Goal: Obtain resource: Download file/media

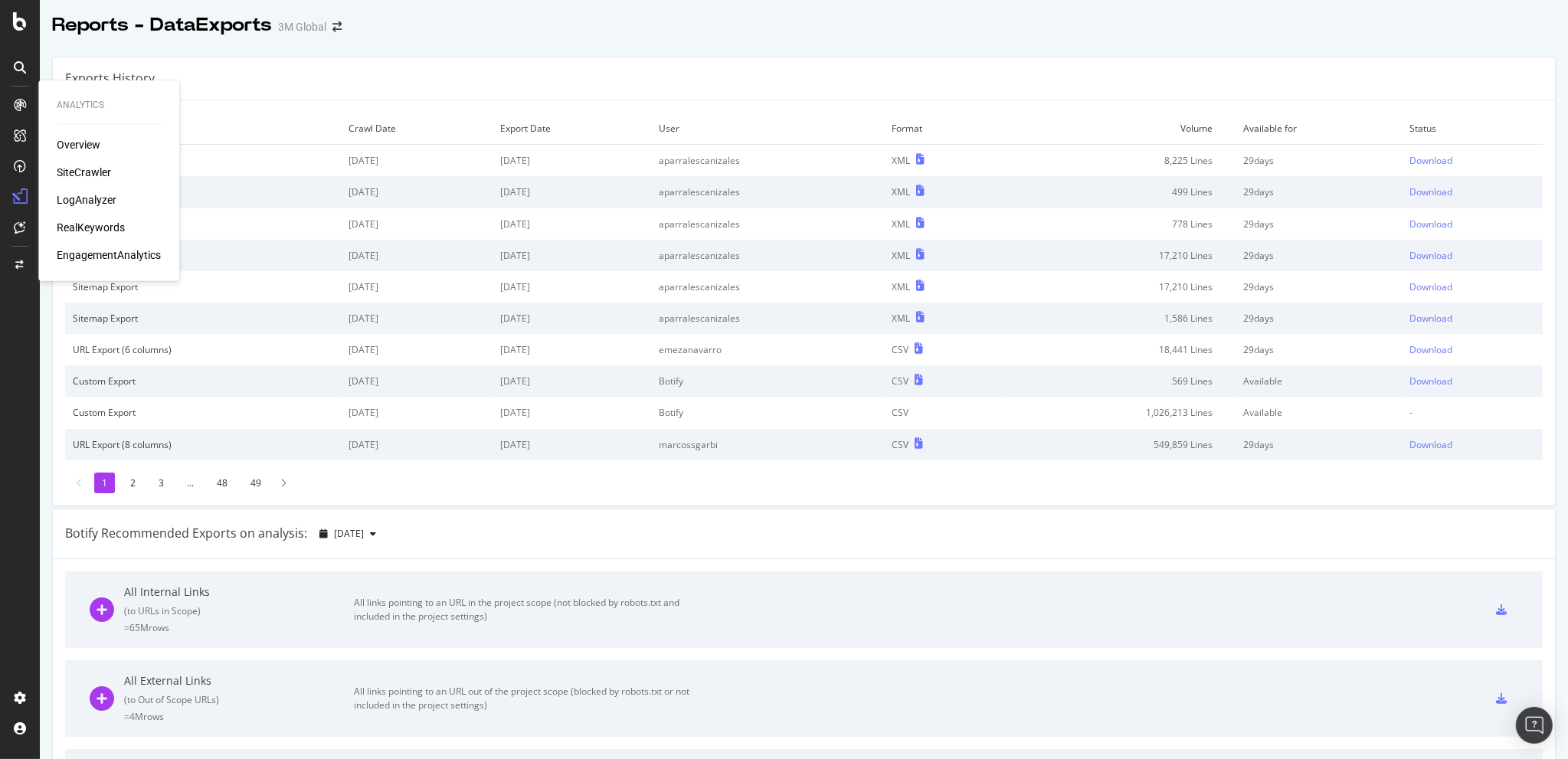
click at [89, 195] on div "LogAnalyzer" at bounding box center [87, 200] width 60 height 15
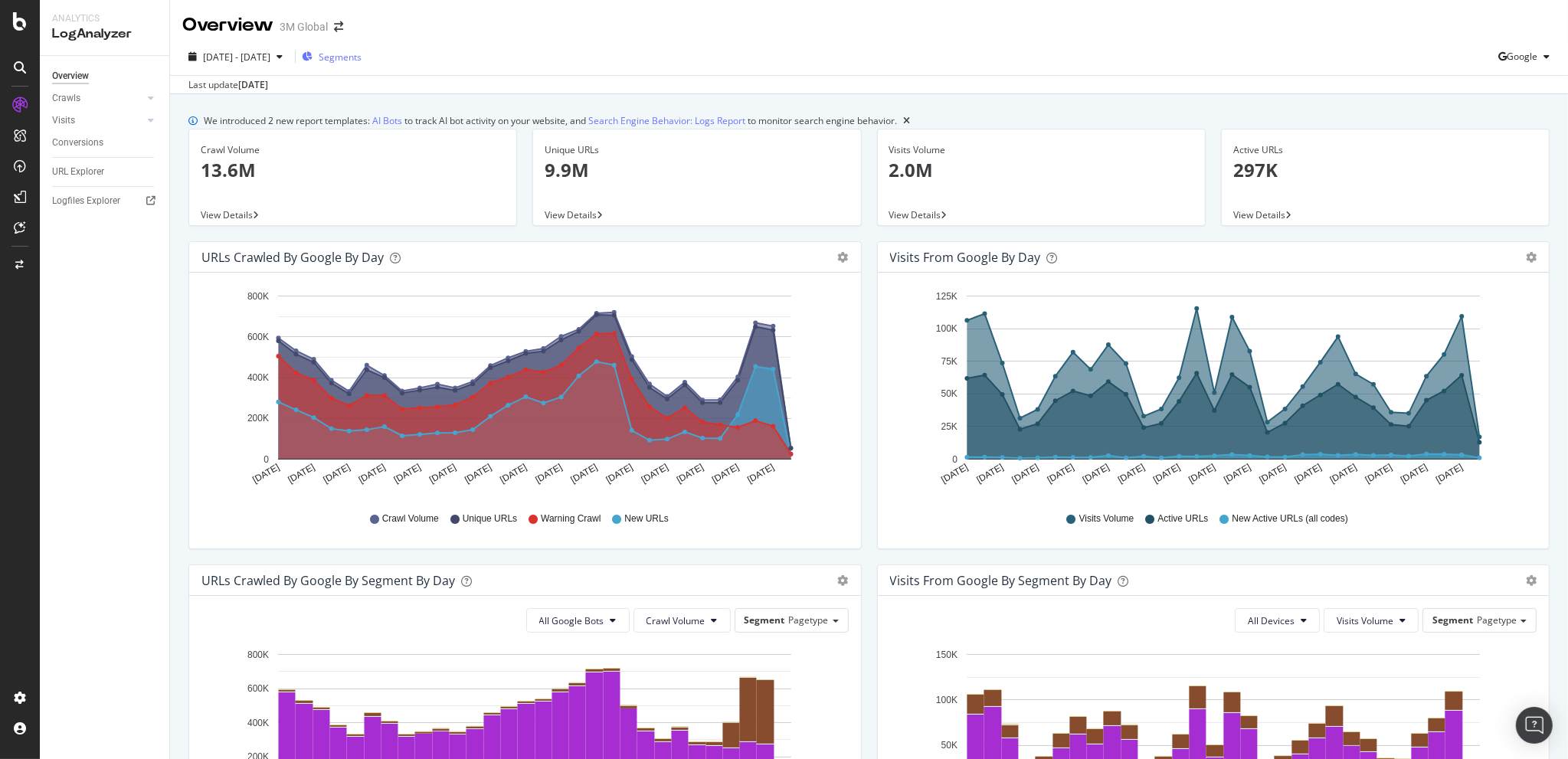
click at [362, 55] on span "Segments" at bounding box center [340, 57] width 43 height 13
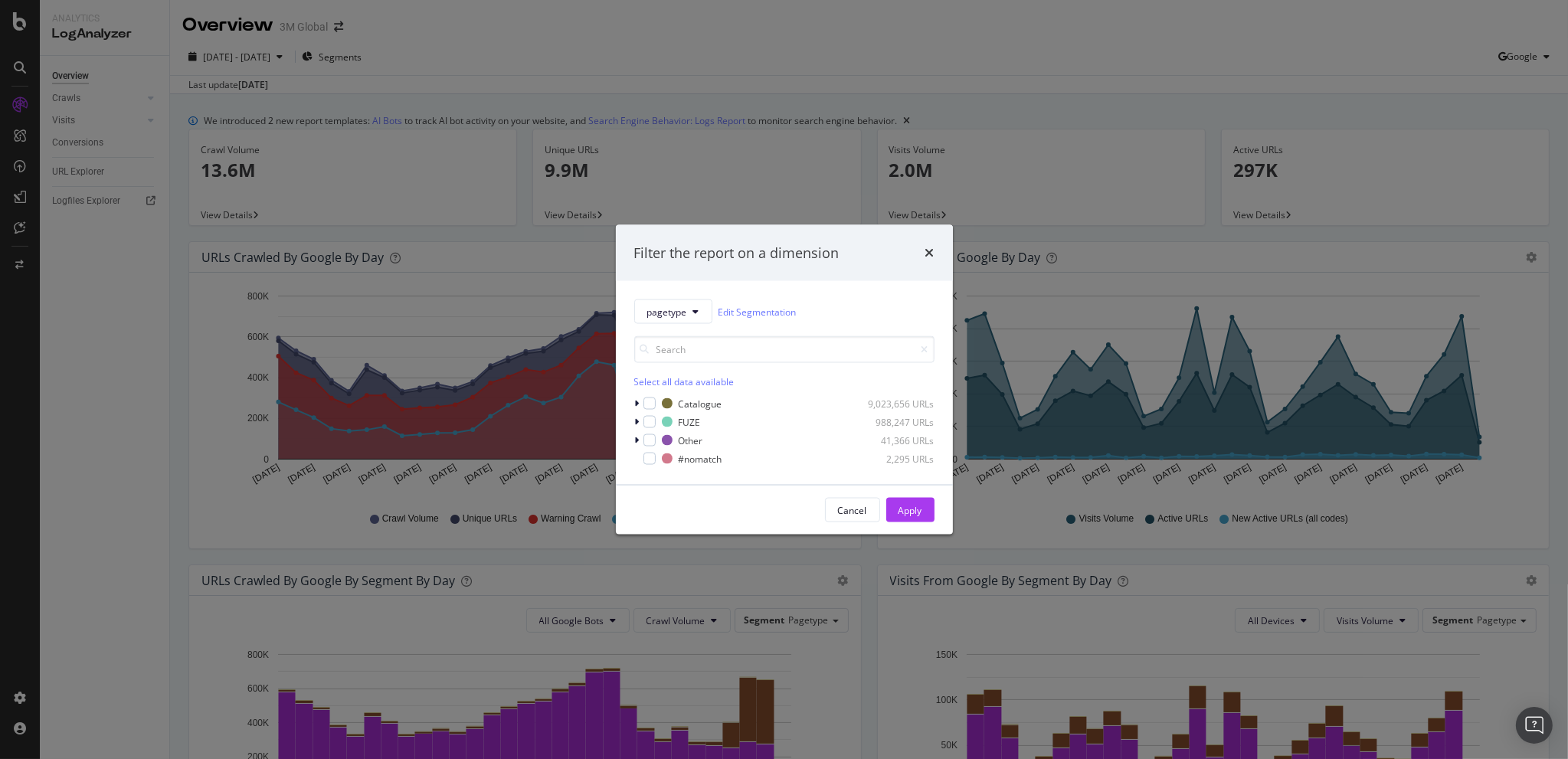
click at [521, 50] on div "Filter the report on a dimension pagetype Edit Segmentation Select all data ava…" at bounding box center [784, 379] width 1568 height 759
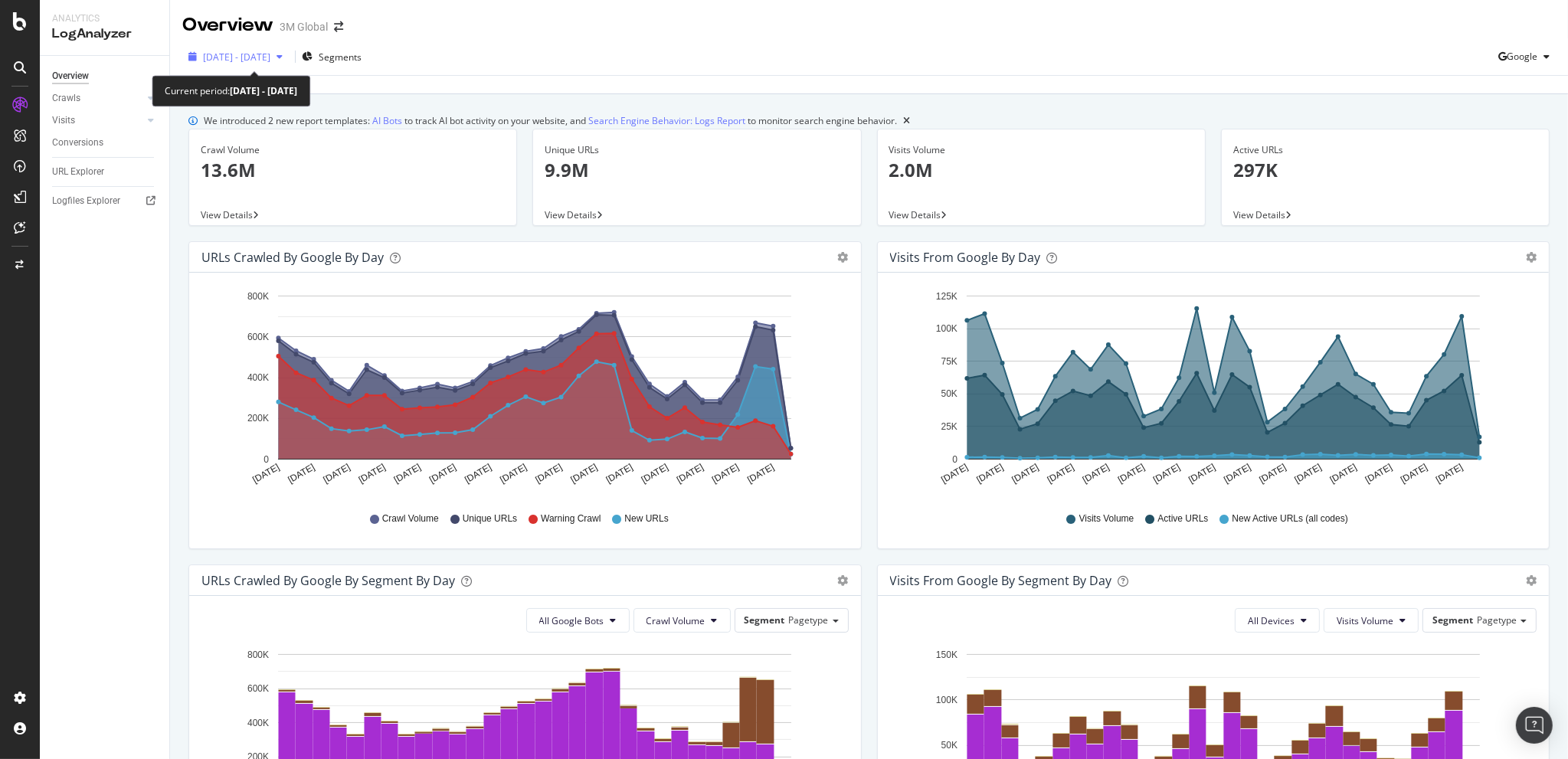
click at [277, 47] on div "[DATE] - [DATE]" at bounding box center [235, 57] width 107 height 23
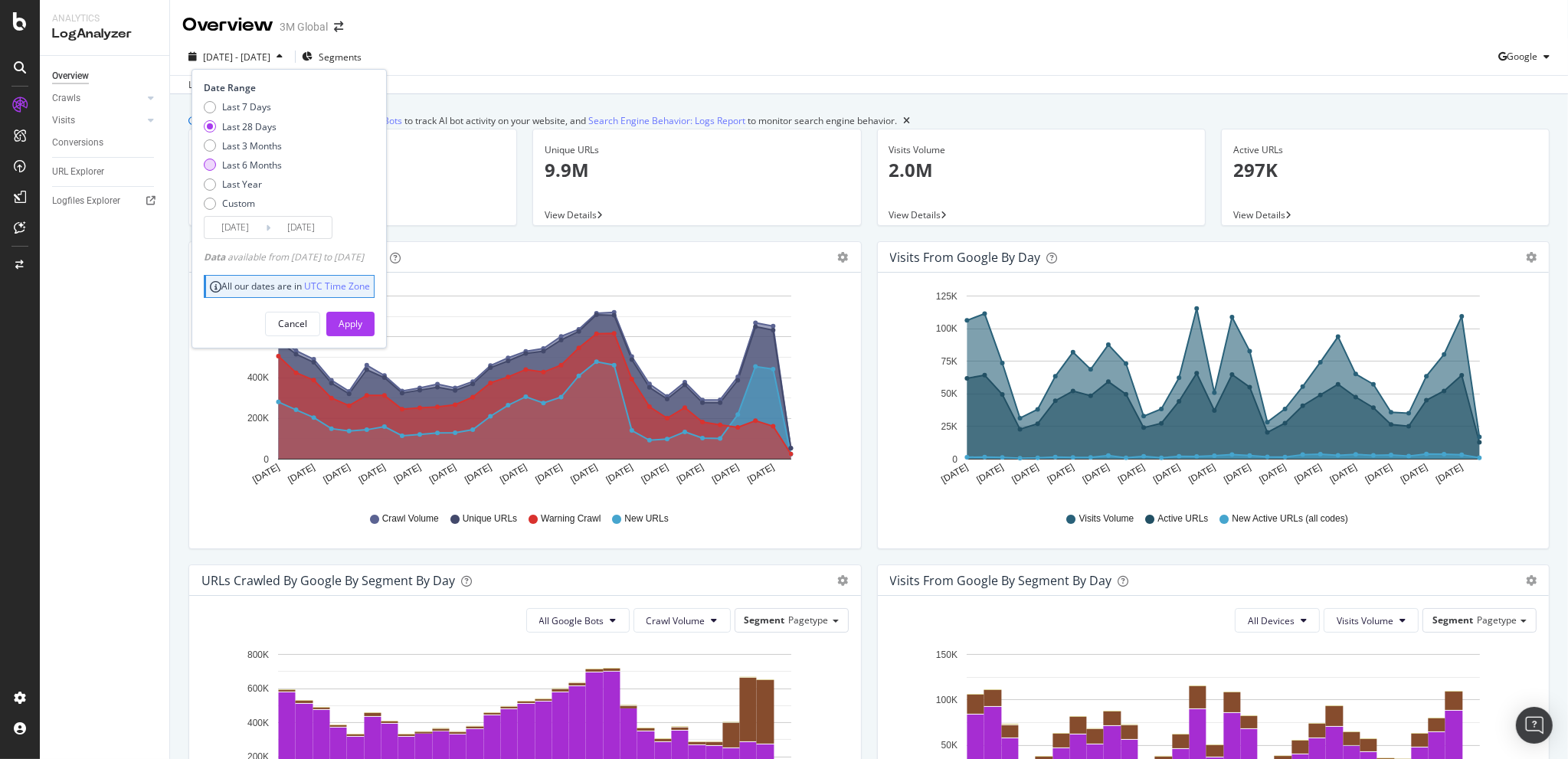
click at [241, 160] on div "Last 6 Months" at bounding box center [252, 165] width 60 height 13
type input "[DATE]"
click at [362, 326] on div "Apply" at bounding box center [350, 323] width 24 height 13
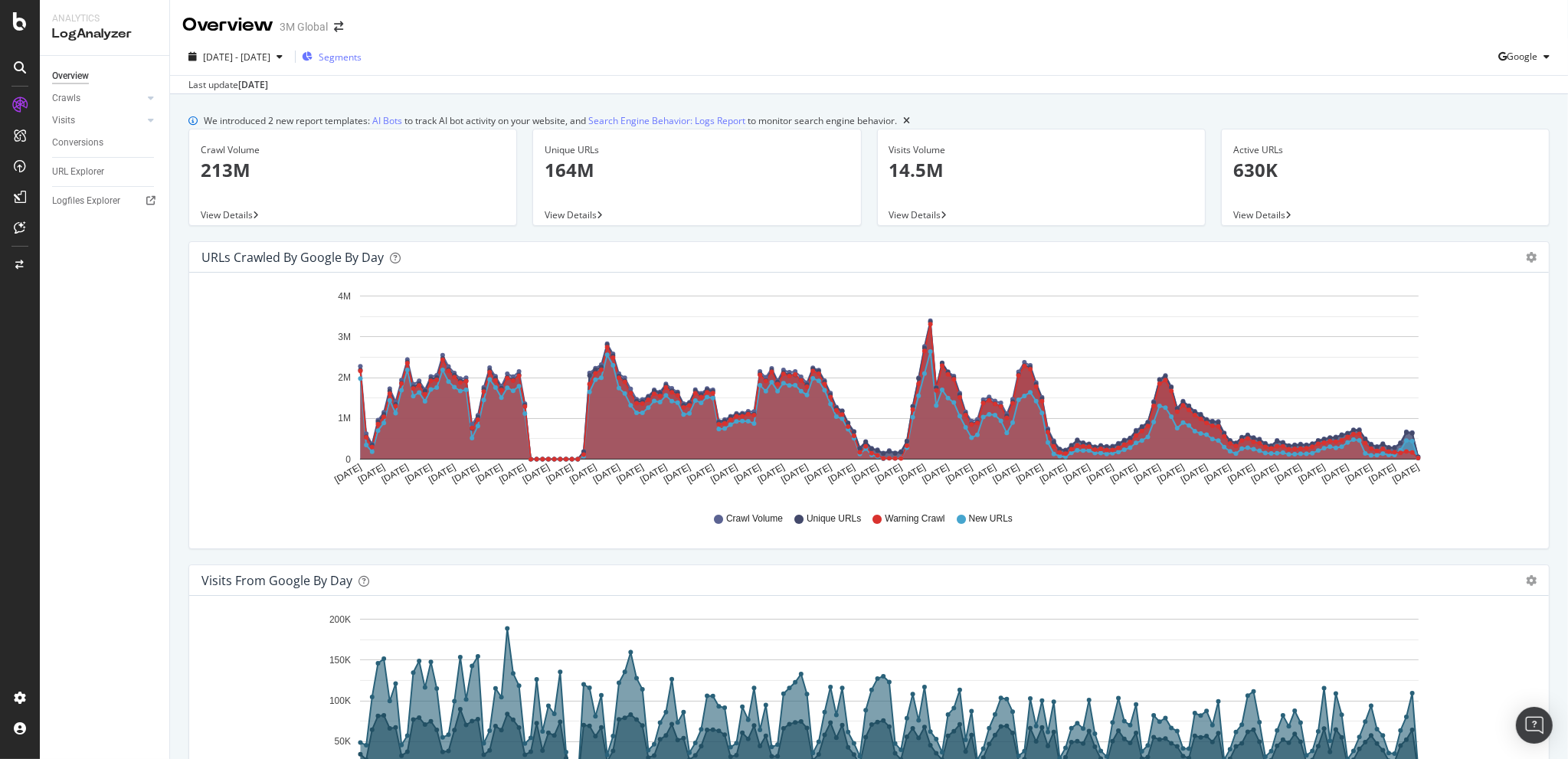
click at [362, 57] on span "Segments" at bounding box center [340, 57] width 43 height 13
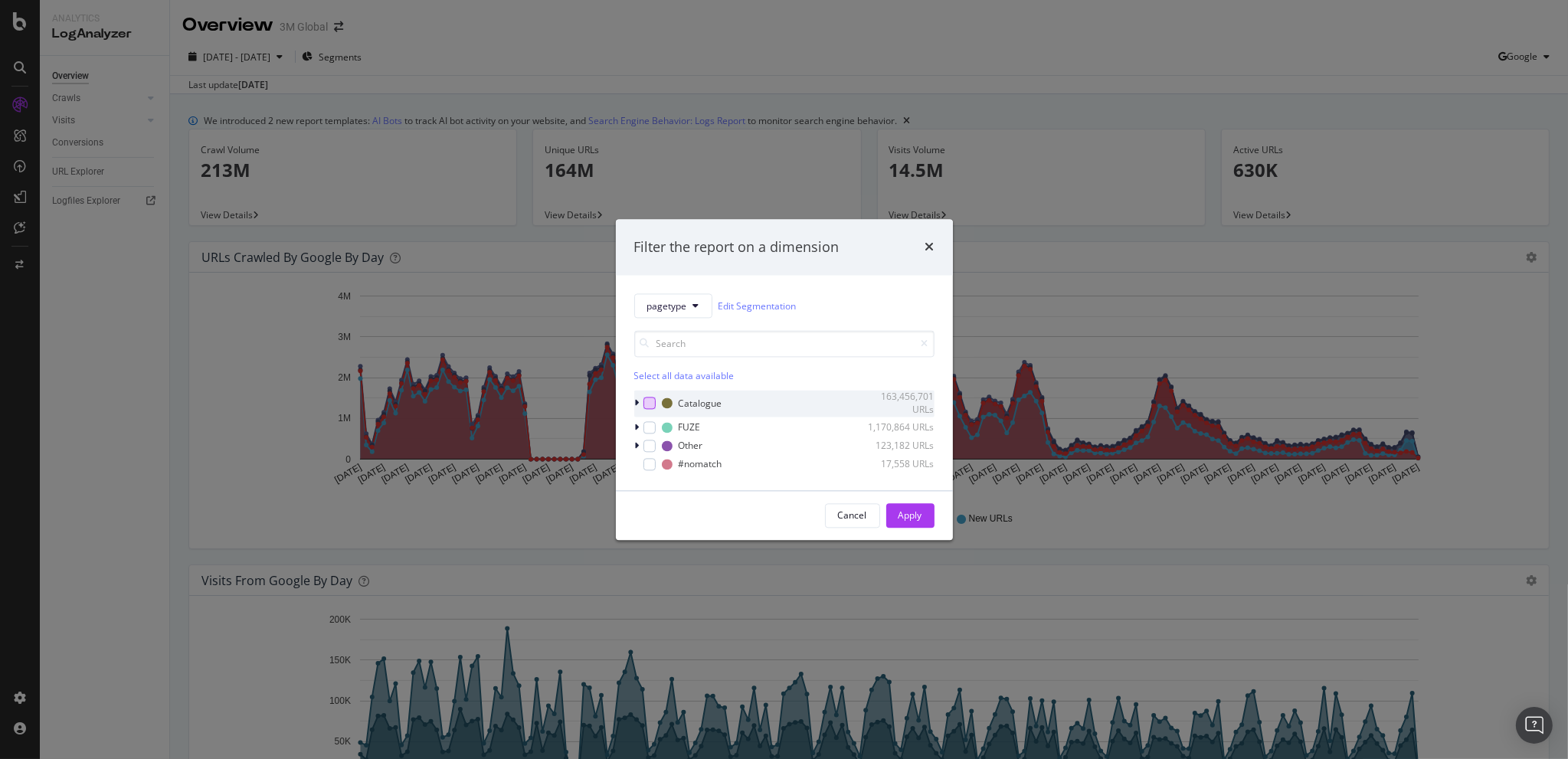
click at [650, 399] on div "modal" at bounding box center [650, 404] width 12 height 12
click at [649, 422] on div "modal" at bounding box center [650, 427] width 12 height 12
click at [649, 441] on div "modal" at bounding box center [650, 446] width 12 height 12
click at [652, 463] on div "modal" at bounding box center [650, 464] width 12 height 12
click at [638, 403] on icon "modal" at bounding box center [638, 404] width 5 height 9
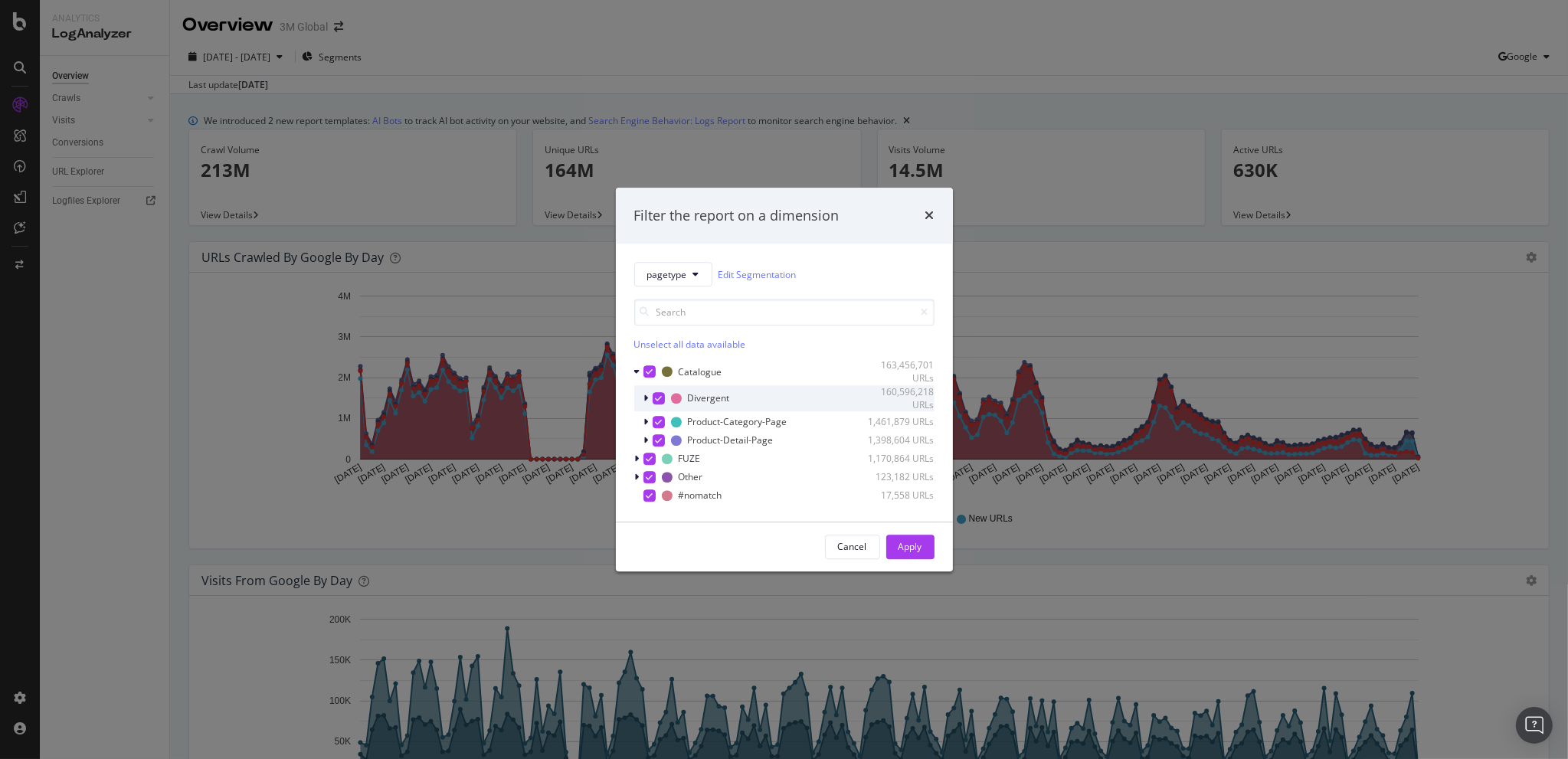
click at [650, 399] on div "modal" at bounding box center [648, 398] width 9 height 15
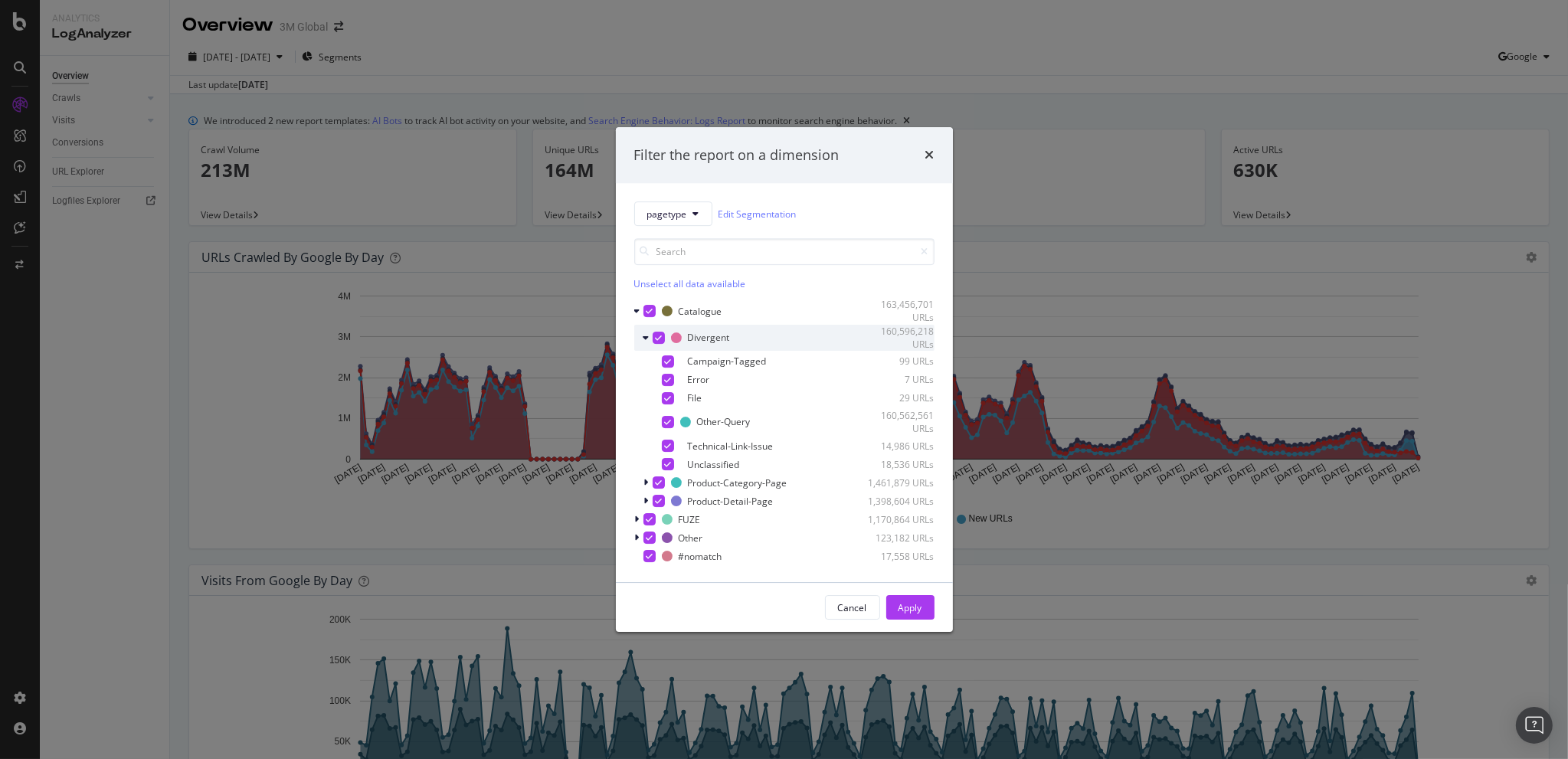
click at [659, 334] on icon "modal" at bounding box center [658, 338] width 7 height 8
click at [913, 600] on div "Apply" at bounding box center [910, 607] width 24 height 23
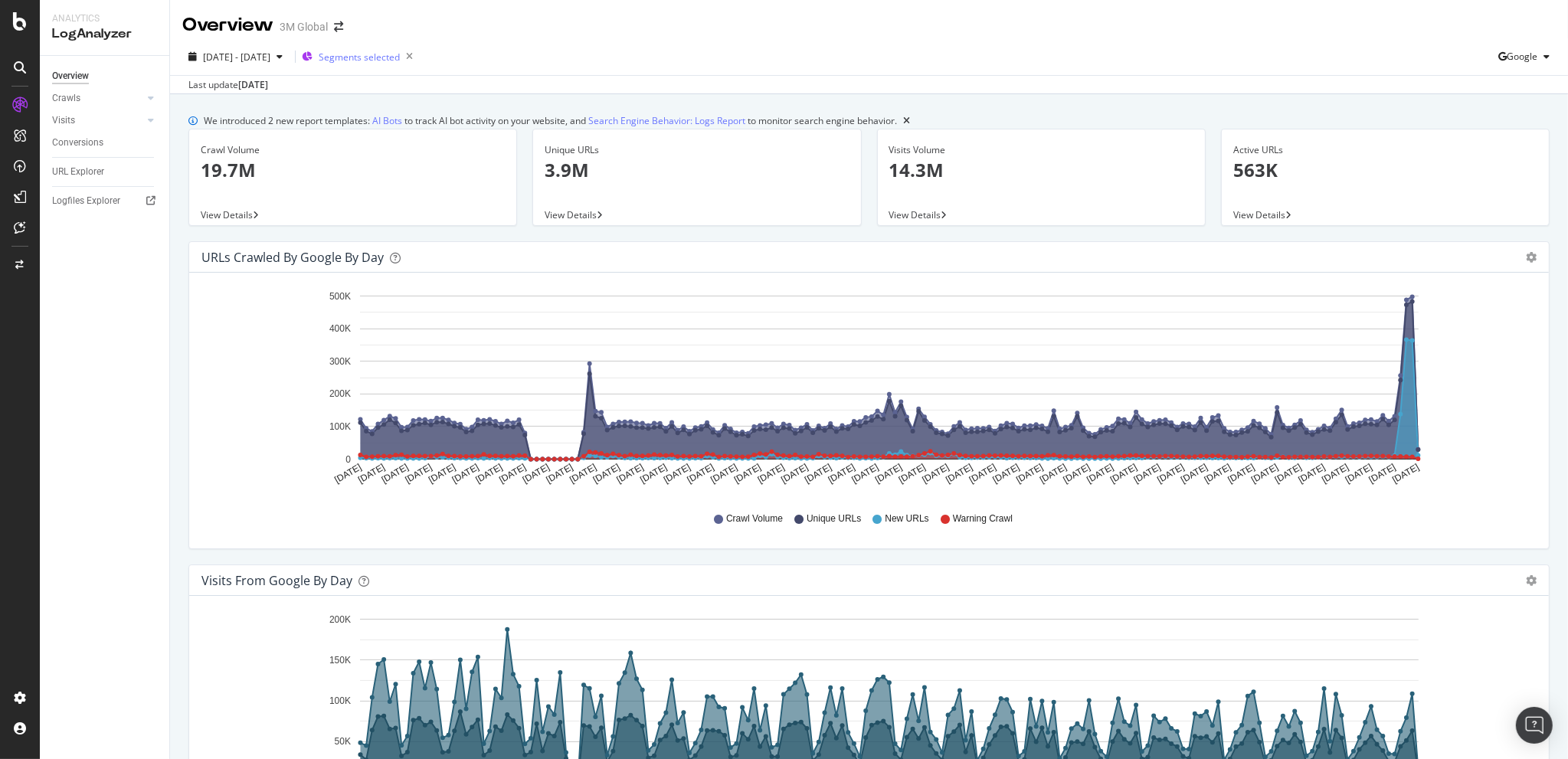
click at [392, 47] on div "Segments selected" at bounding box center [360, 57] width 117 height 21
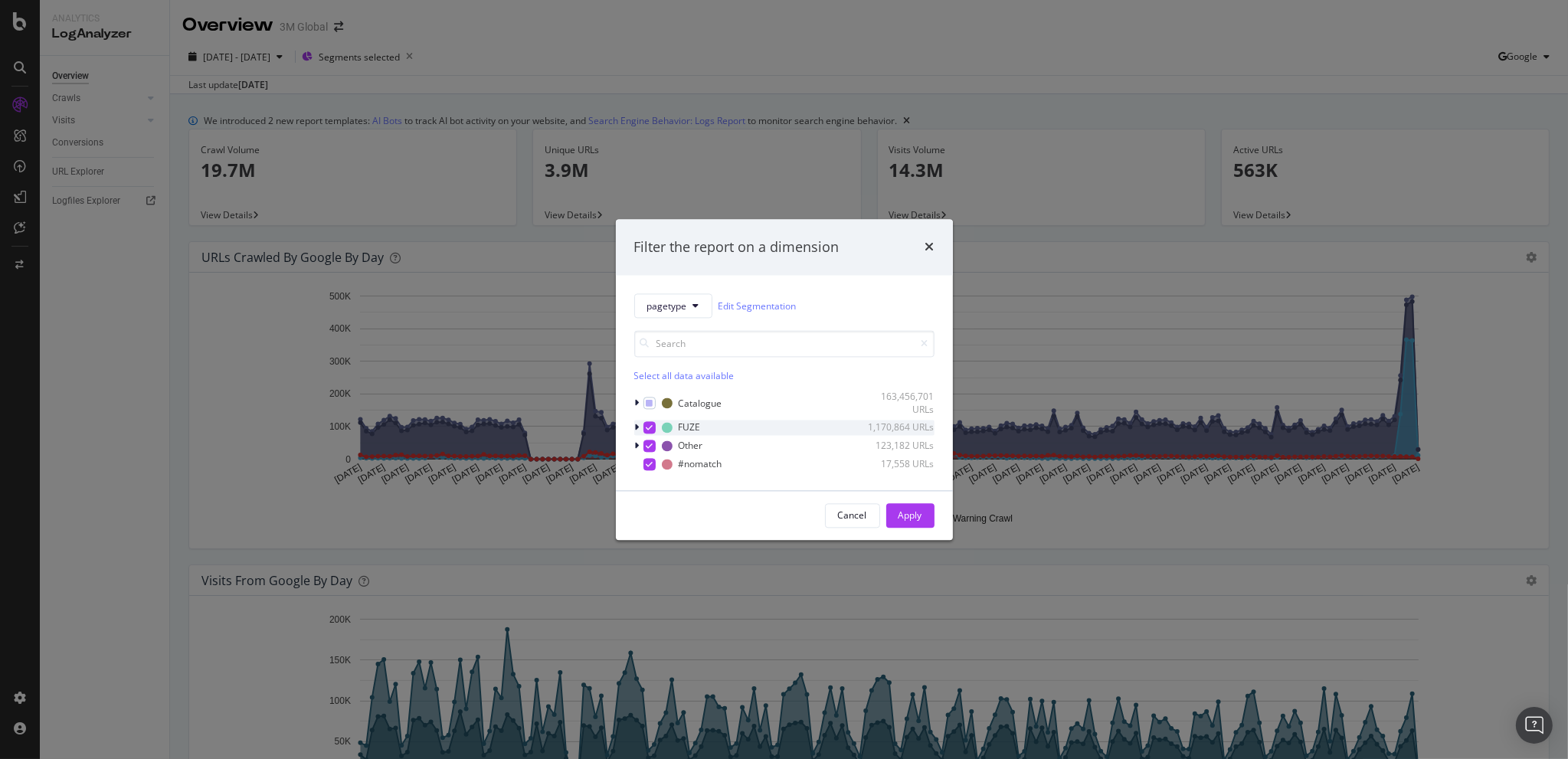
click at [635, 423] on div "modal" at bounding box center [639, 427] width 9 height 15
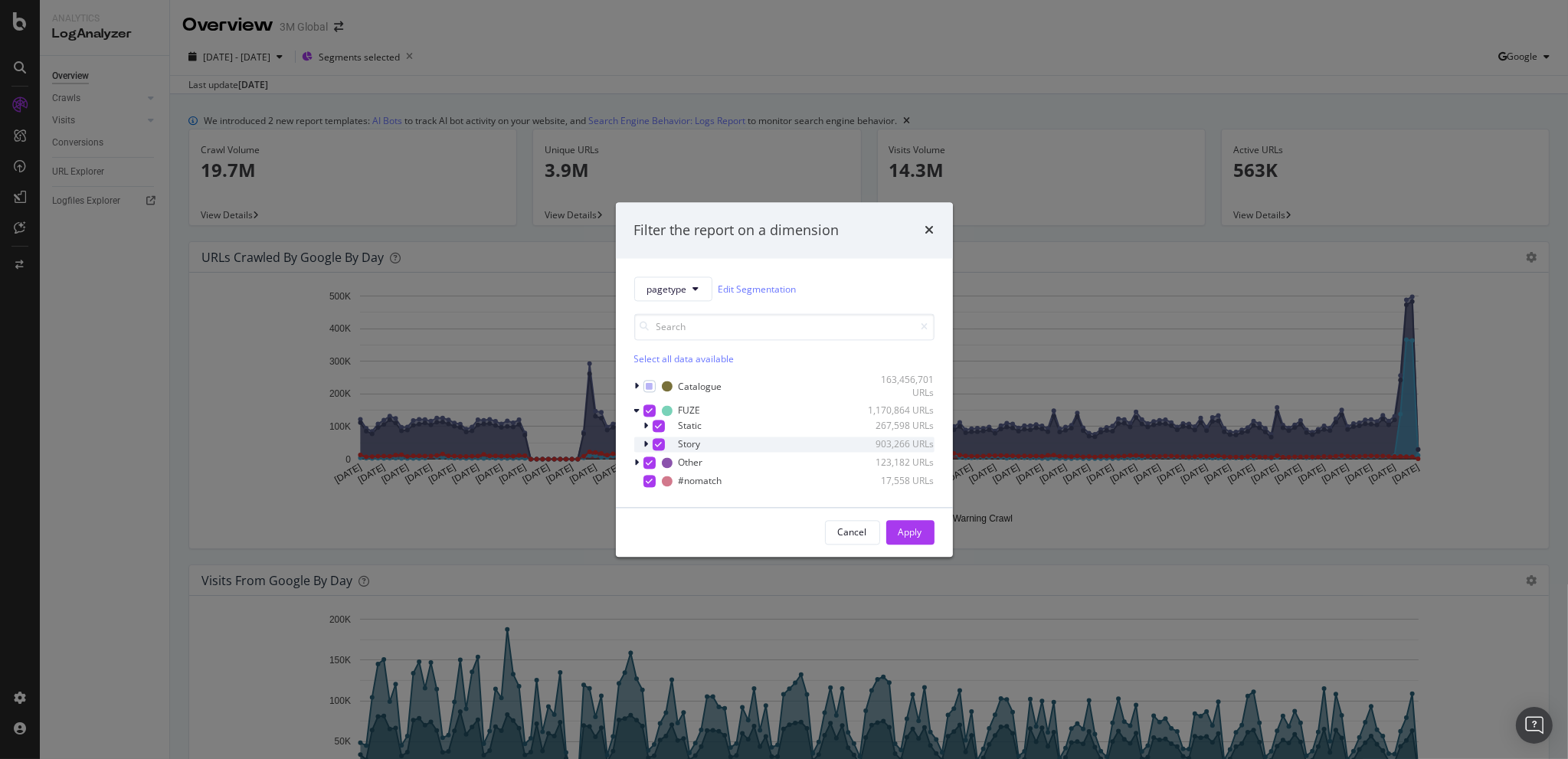
click at [648, 442] on icon "modal" at bounding box center [647, 444] width 5 height 9
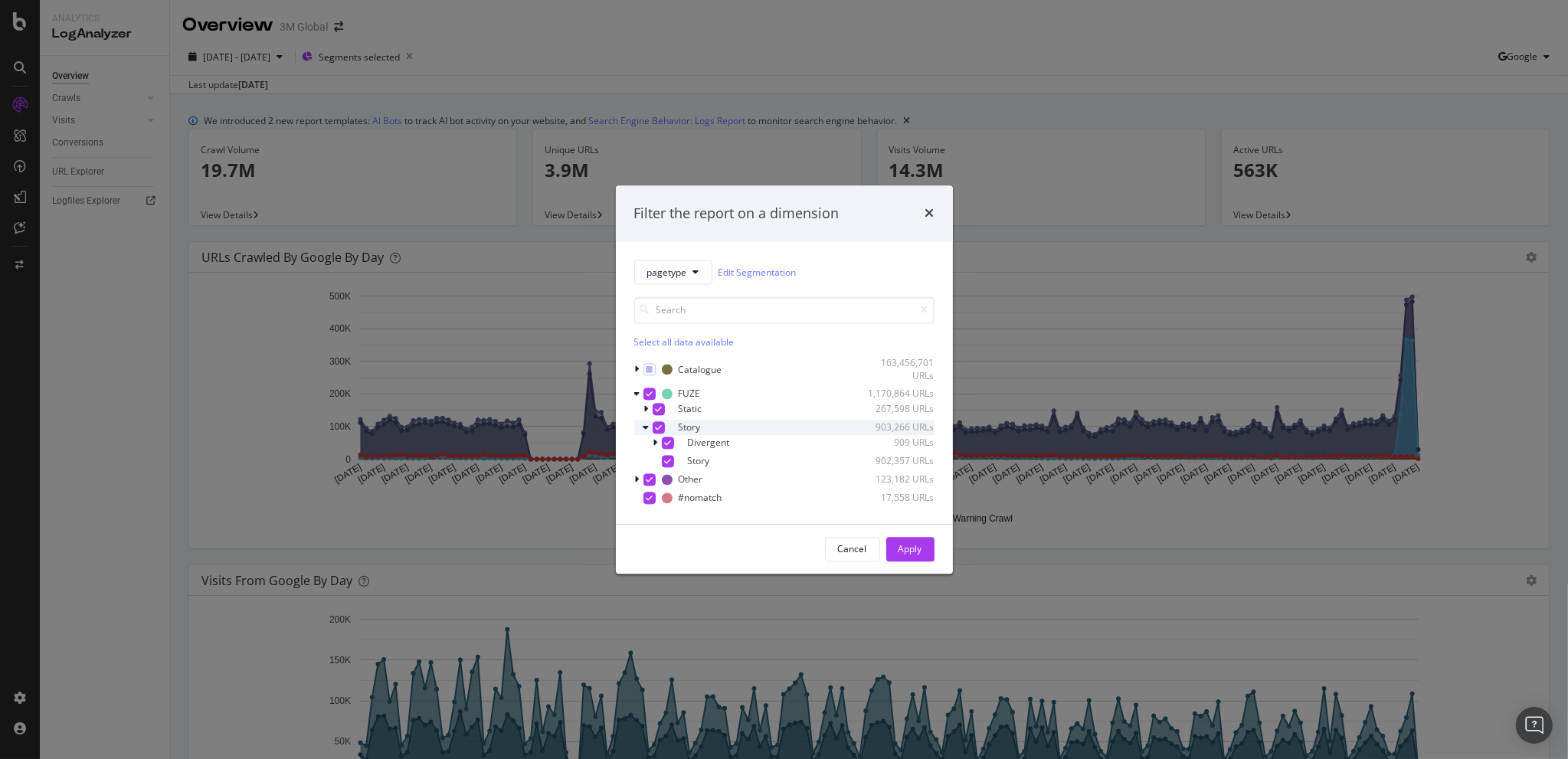
click at [657, 429] on icon "modal" at bounding box center [658, 427] width 7 height 8
click at [910, 543] on div "Apply" at bounding box center [910, 548] width 24 height 13
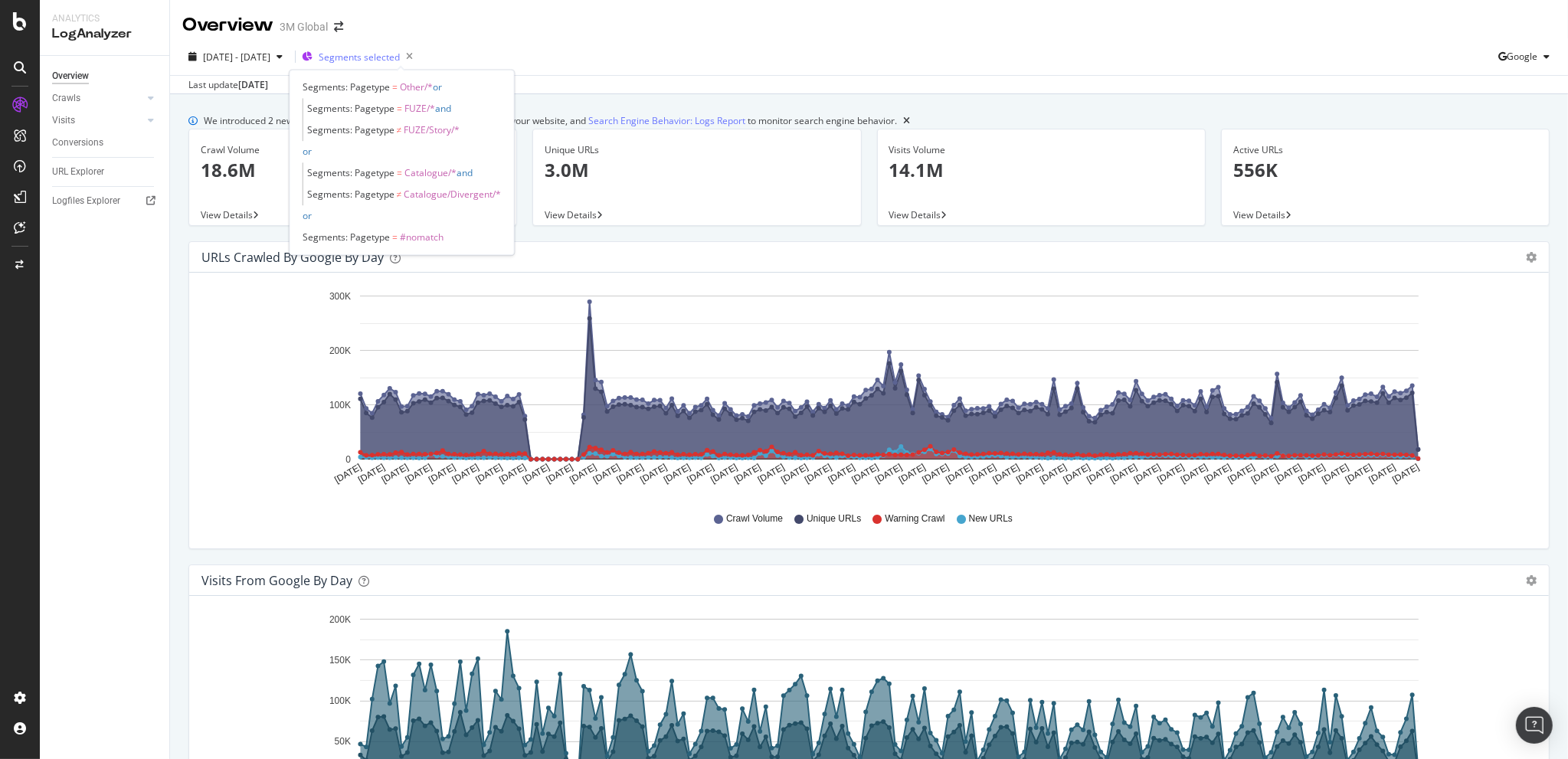
click at [400, 60] on span "Segments selected" at bounding box center [359, 57] width 81 height 13
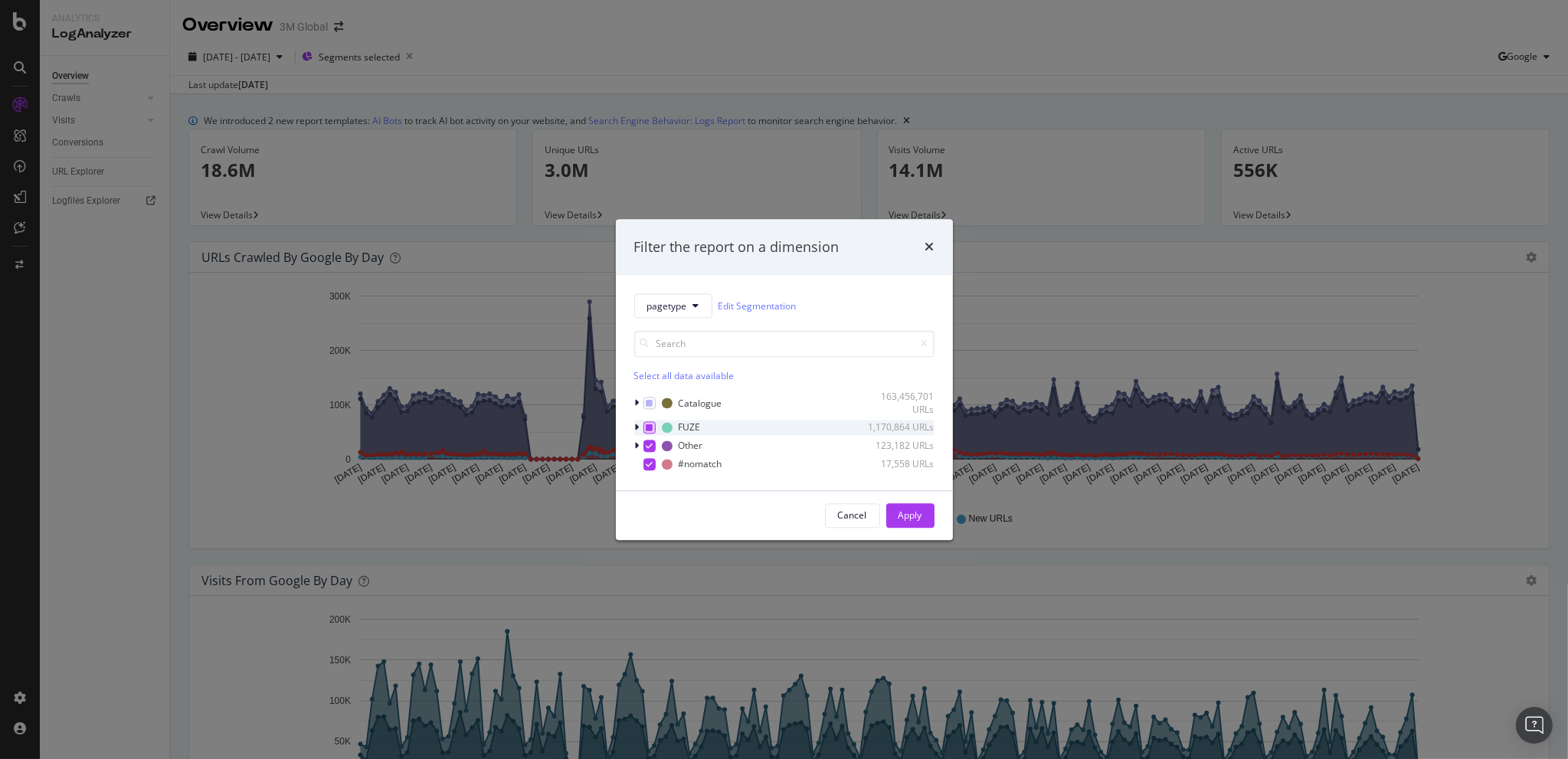
click at [644, 424] on div "modal" at bounding box center [650, 427] width 12 height 12
click at [650, 443] on icon "modal" at bounding box center [649, 446] width 7 height 8
click at [647, 426] on icon "modal" at bounding box center [649, 427] width 7 height 8
click at [644, 464] on div "modal" at bounding box center [650, 464] width 12 height 12
click at [918, 524] on div "Apply" at bounding box center [910, 515] width 24 height 23
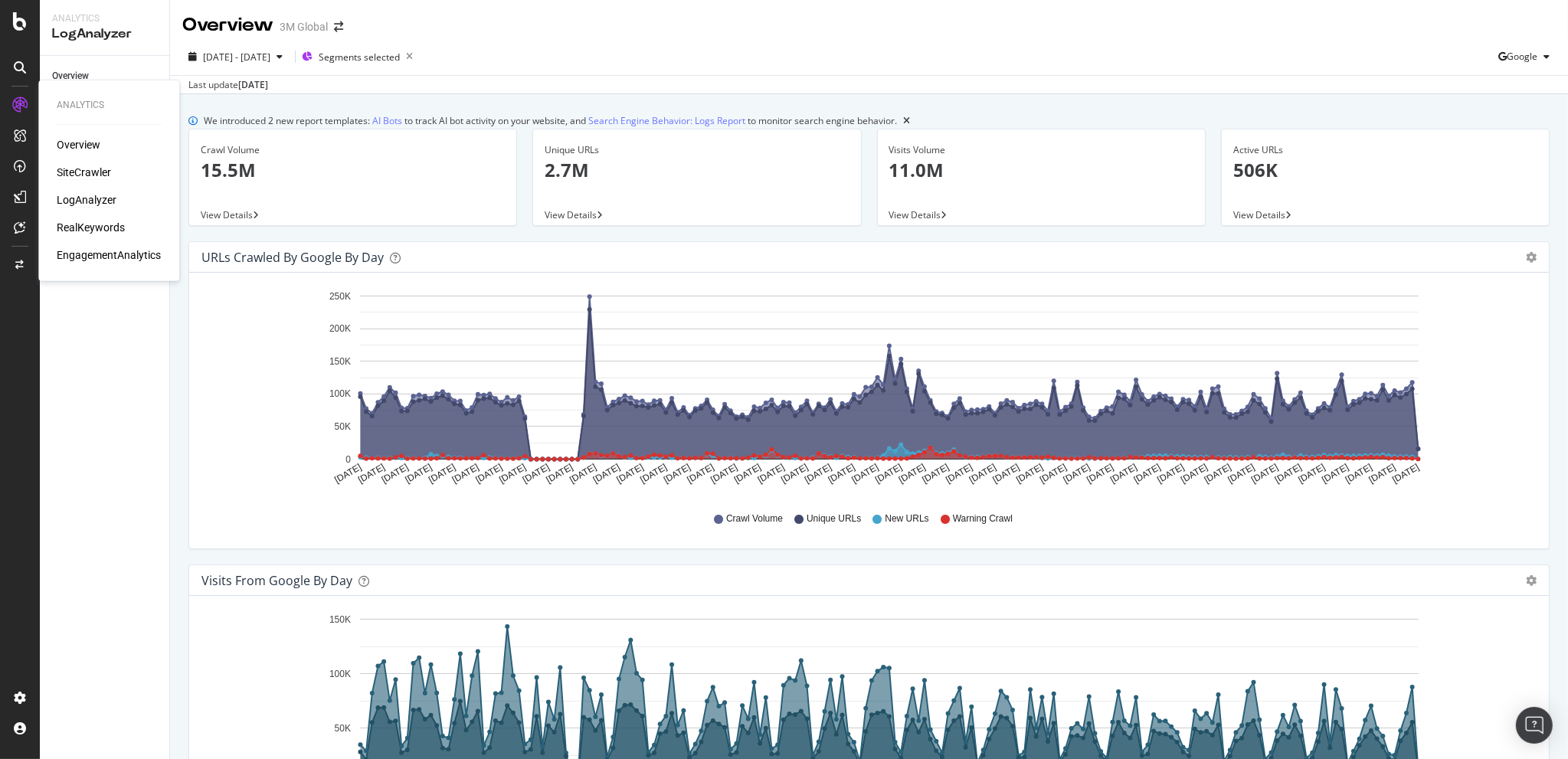
click at [77, 168] on div "SiteCrawler" at bounding box center [84, 172] width 54 height 15
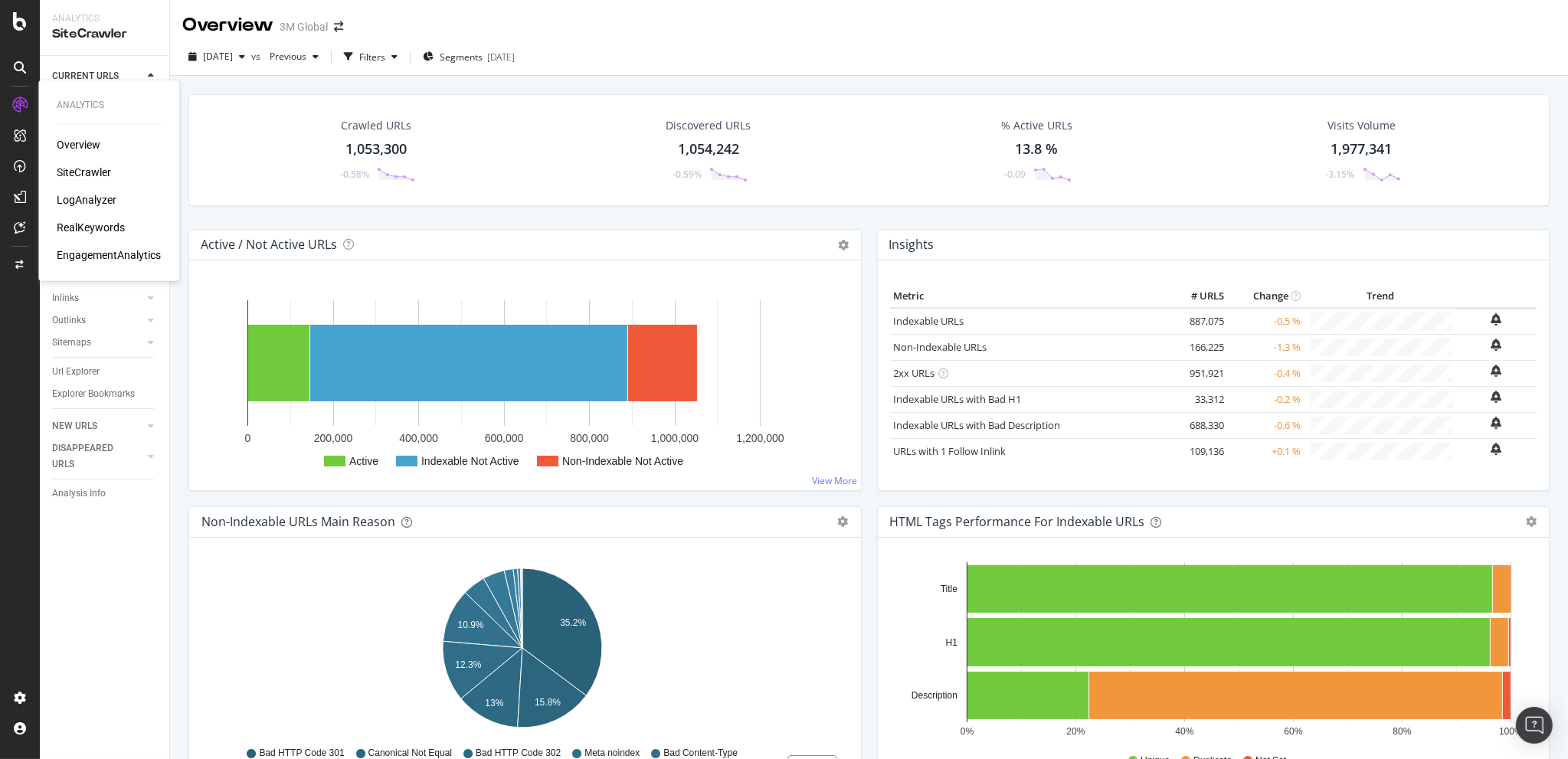
click at [100, 192] on div "LogAnalyzer" at bounding box center [87, 200] width 60 height 15
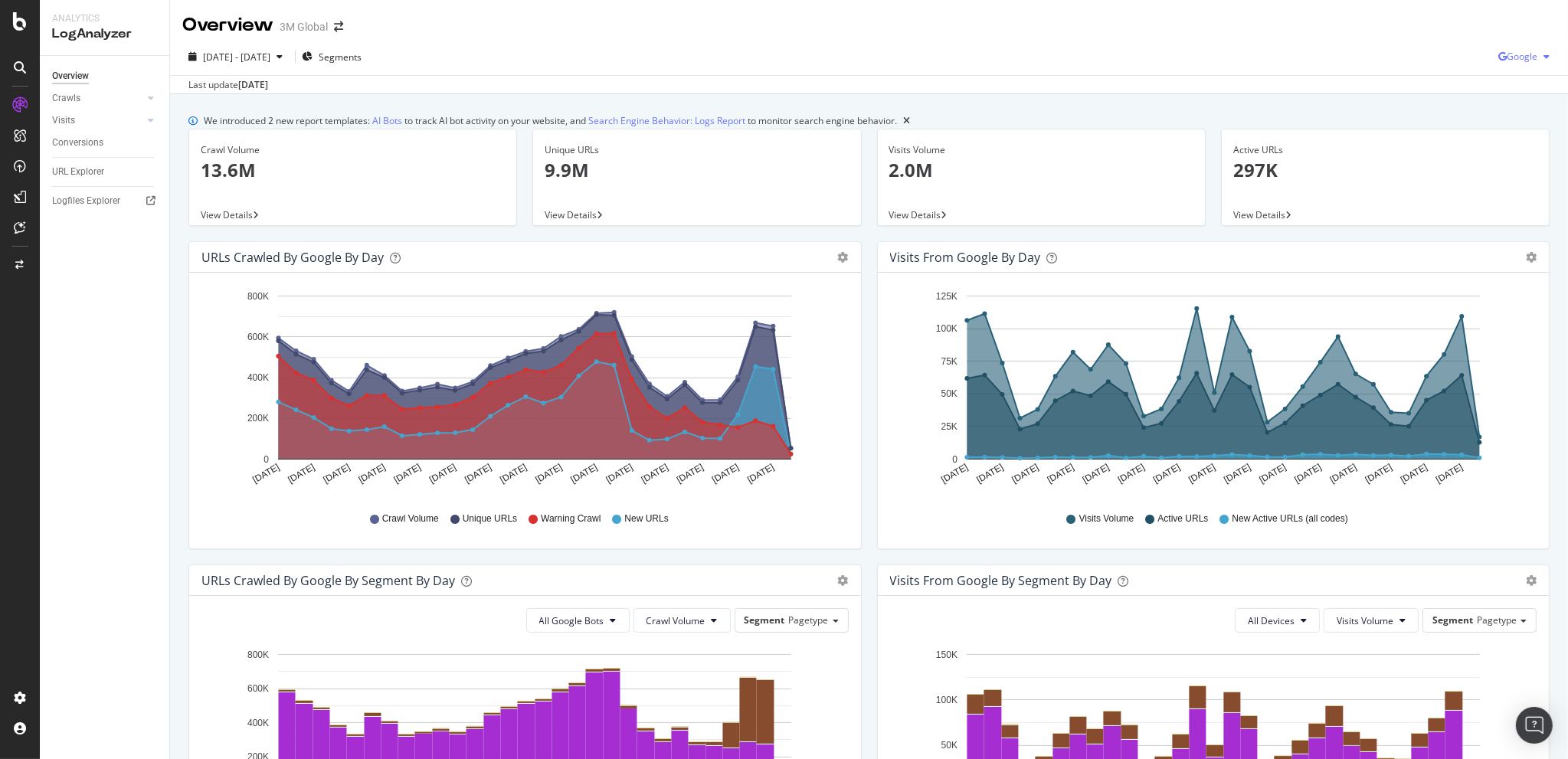
click at [1516, 55] on span "Google" at bounding box center [1522, 56] width 31 height 13
click at [1520, 171] on span "OpenAI" at bounding box center [1522, 172] width 57 height 14
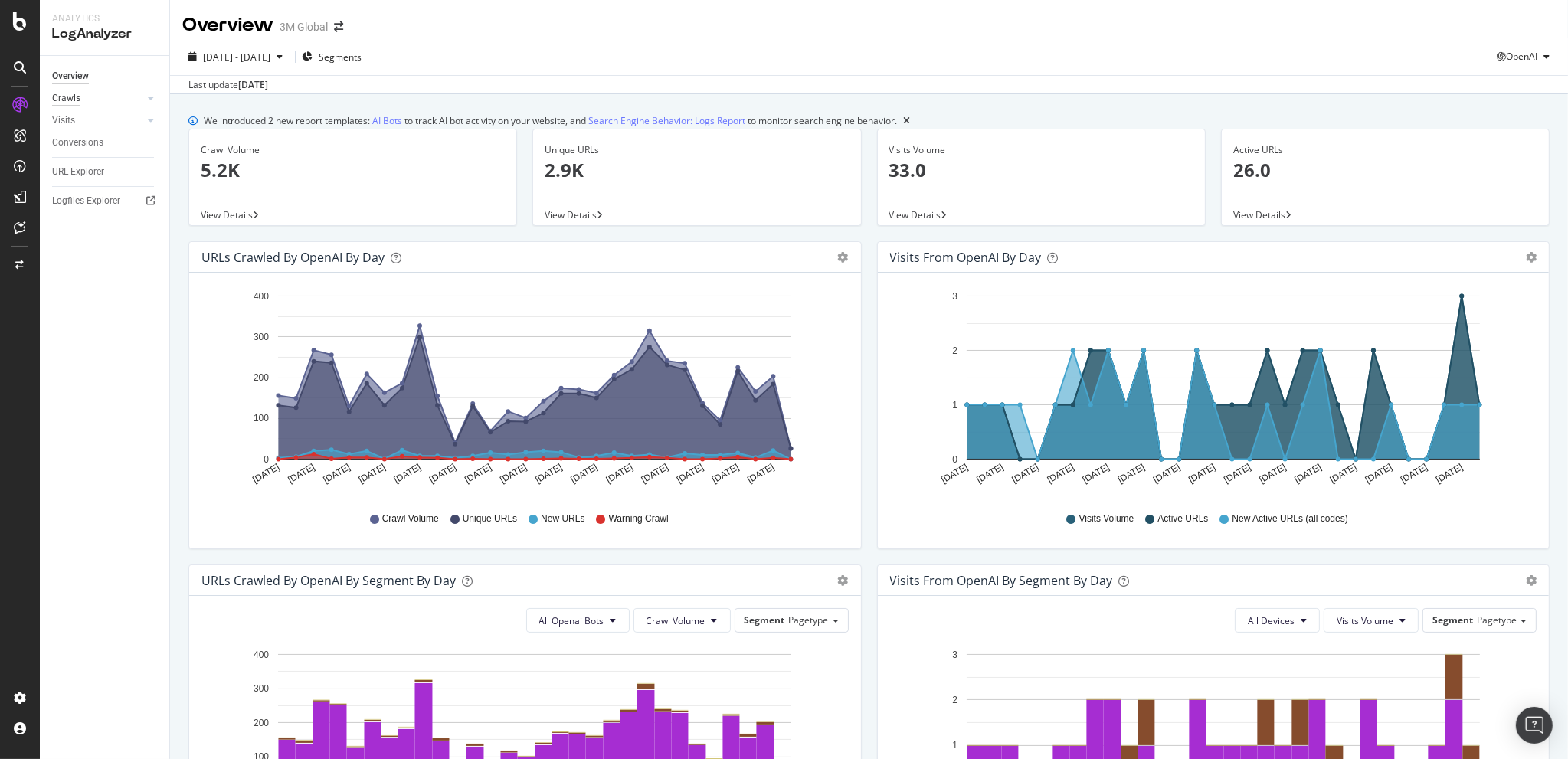
click at [79, 96] on div "Crawls" at bounding box center [66, 98] width 28 height 16
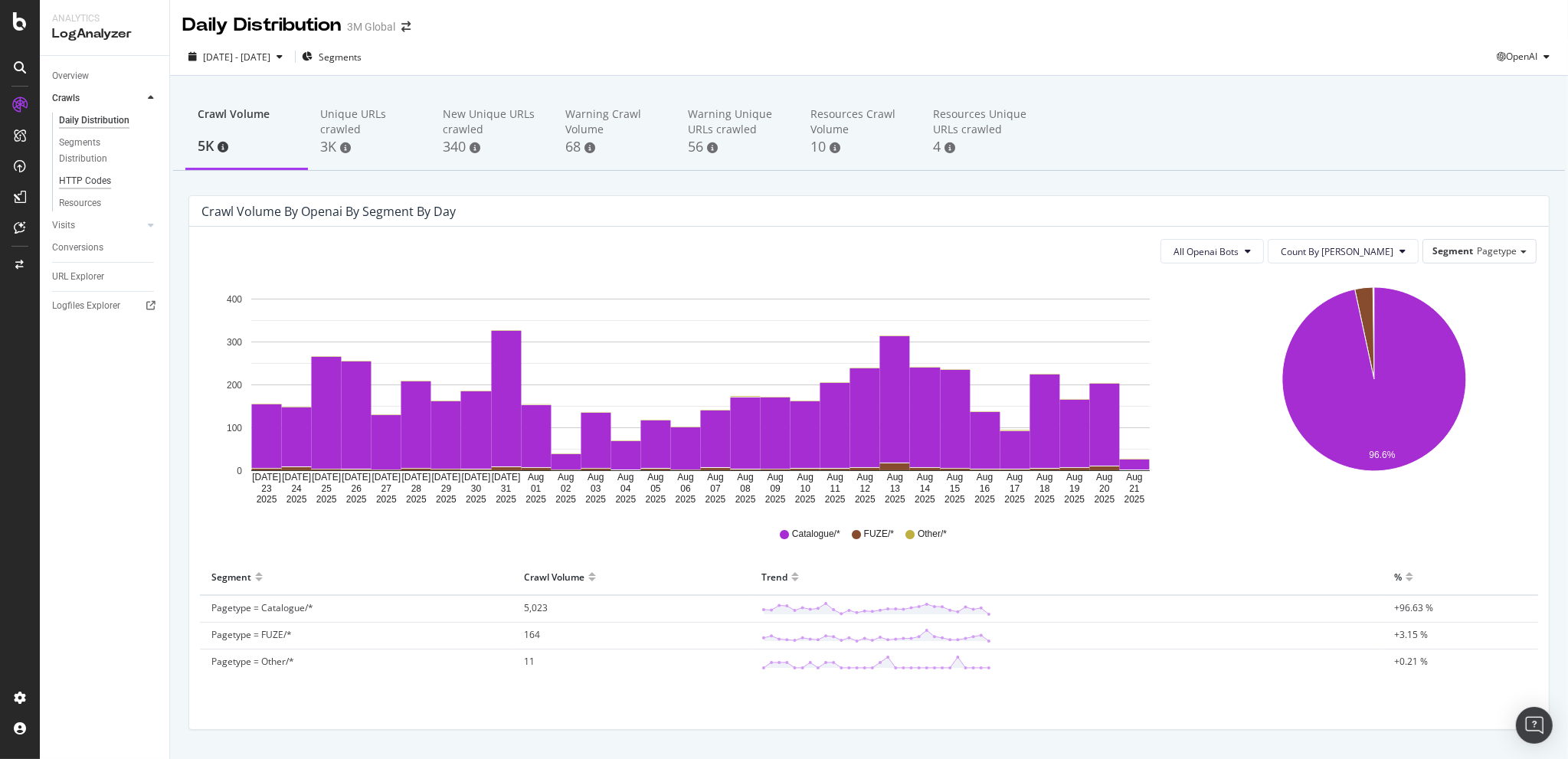
click at [90, 179] on div "HTTP Codes" at bounding box center [85, 181] width 52 height 16
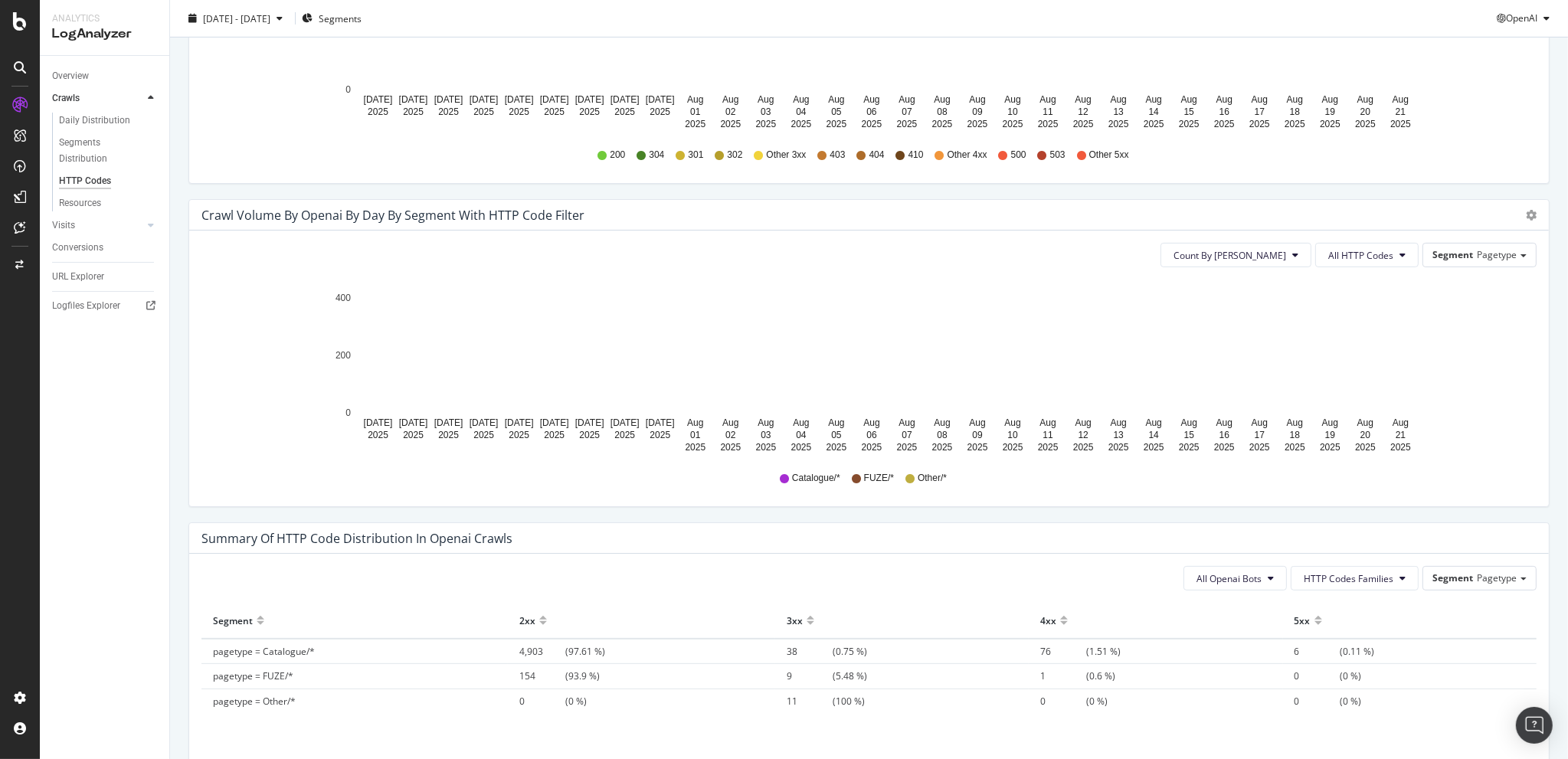
scroll to position [644, 0]
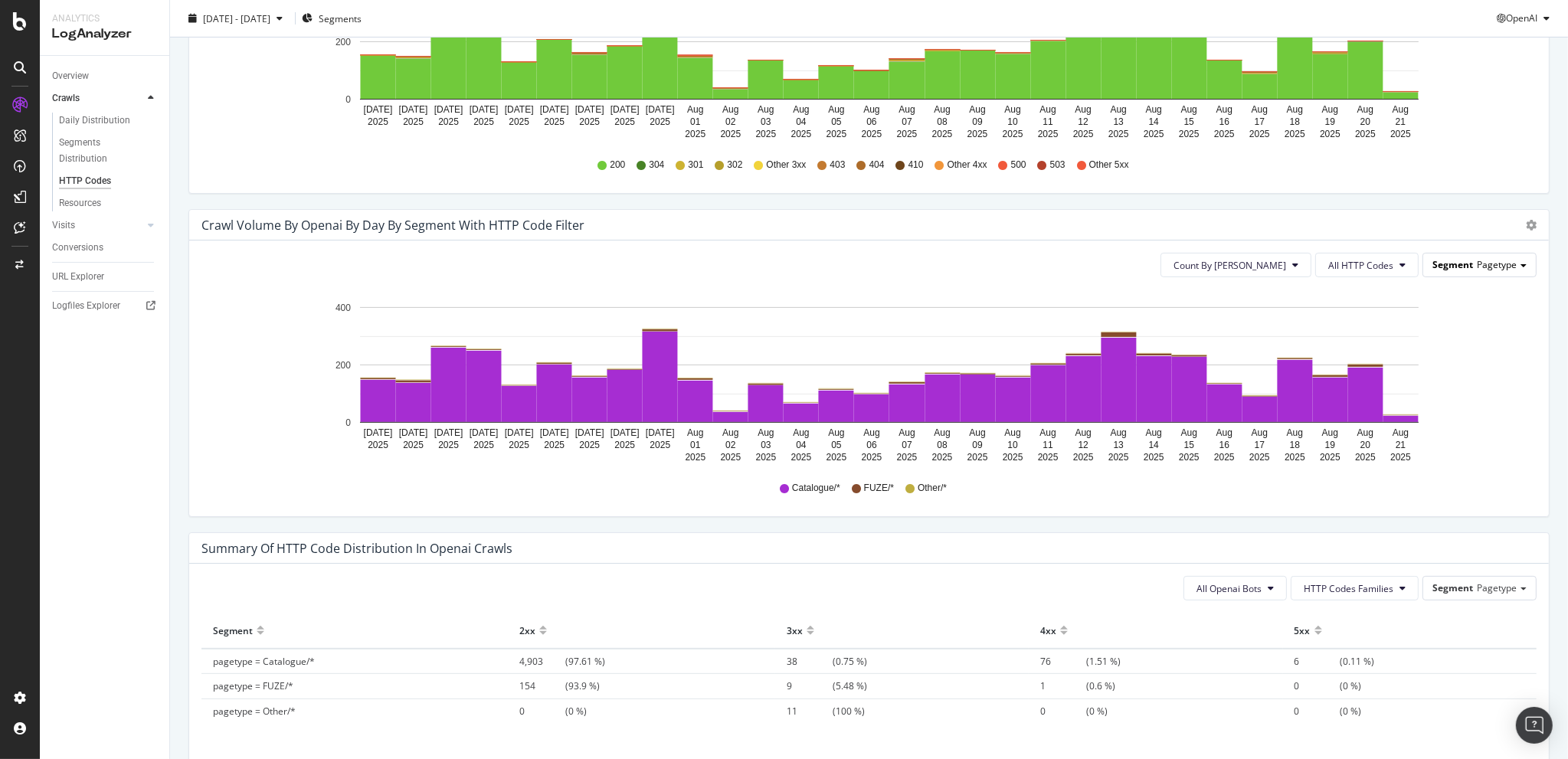
click at [1486, 258] on span "Pagetype" at bounding box center [1497, 264] width 40 height 13
click at [1483, 428] on div "Advanced selector >" at bounding box center [1468, 433] width 123 height 21
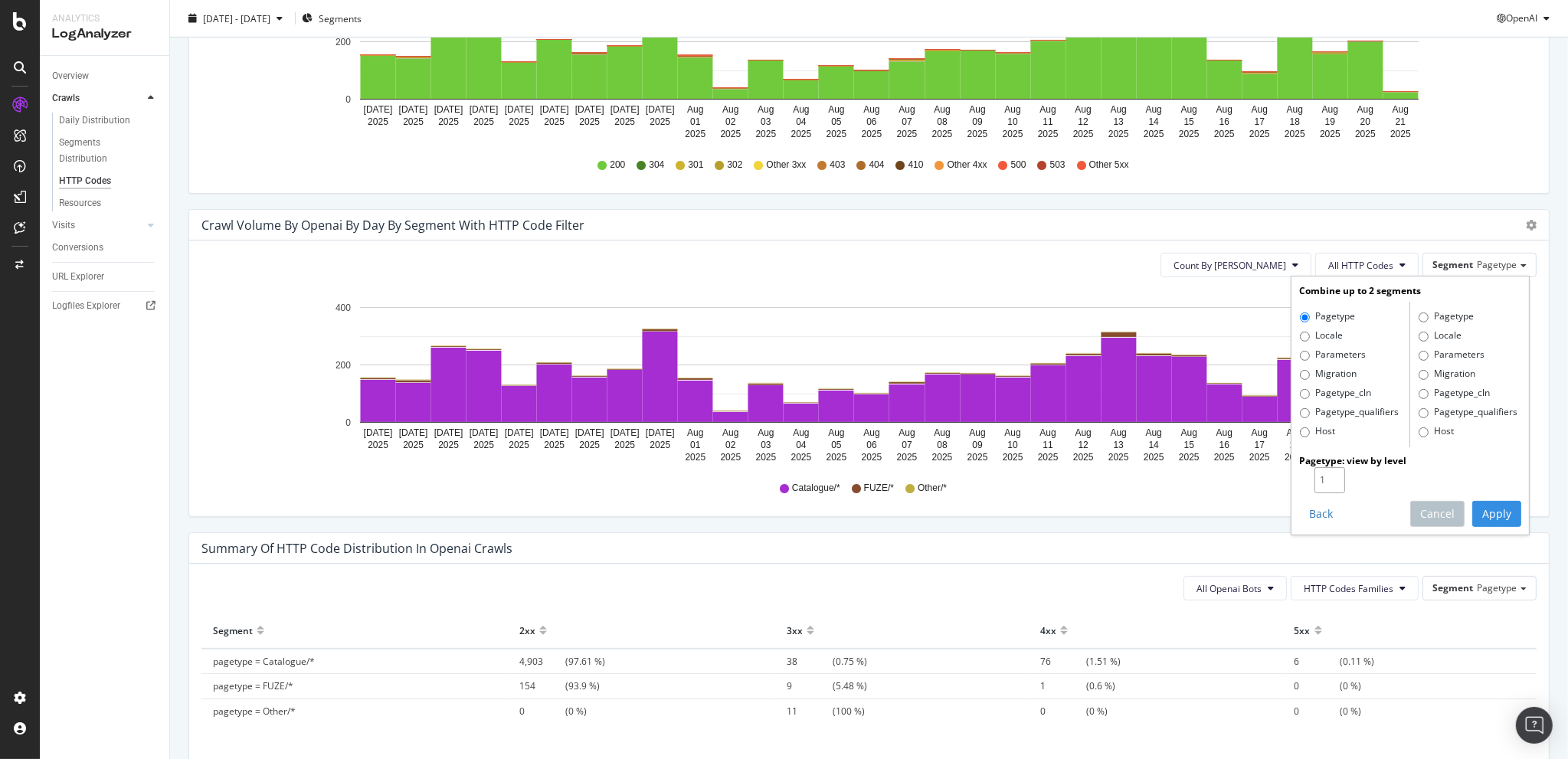
click at [1324, 470] on input "1" at bounding box center [1330, 480] width 31 height 26
type input "2"
click at [1324, 473] on input "2" at bounding box center [1330, 480] width 31 height 26
click at [1484, 508] on button "Apply" at bounding box center [1497, 514] width 49 height 26
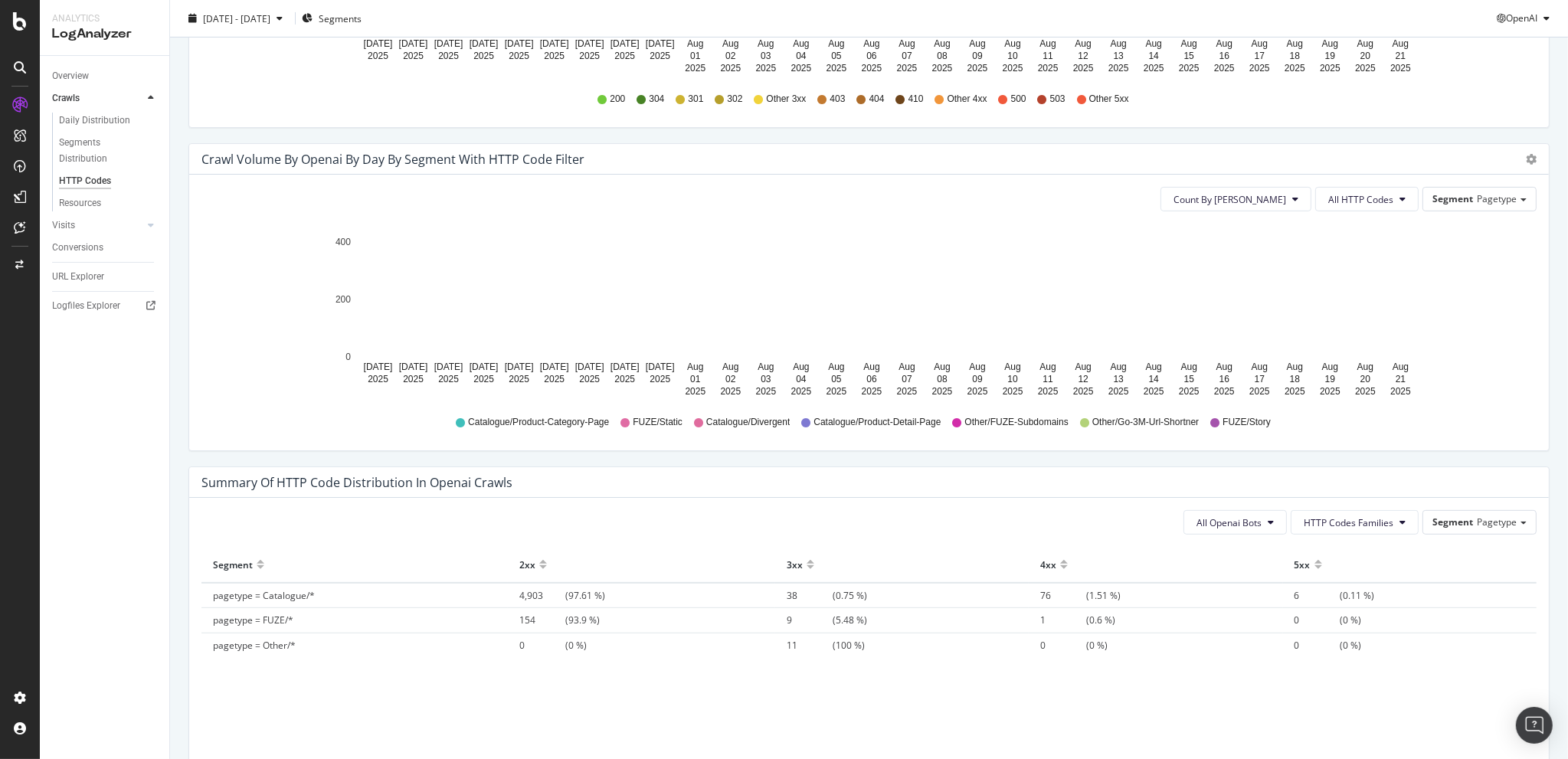
scroll to position [715, 0]
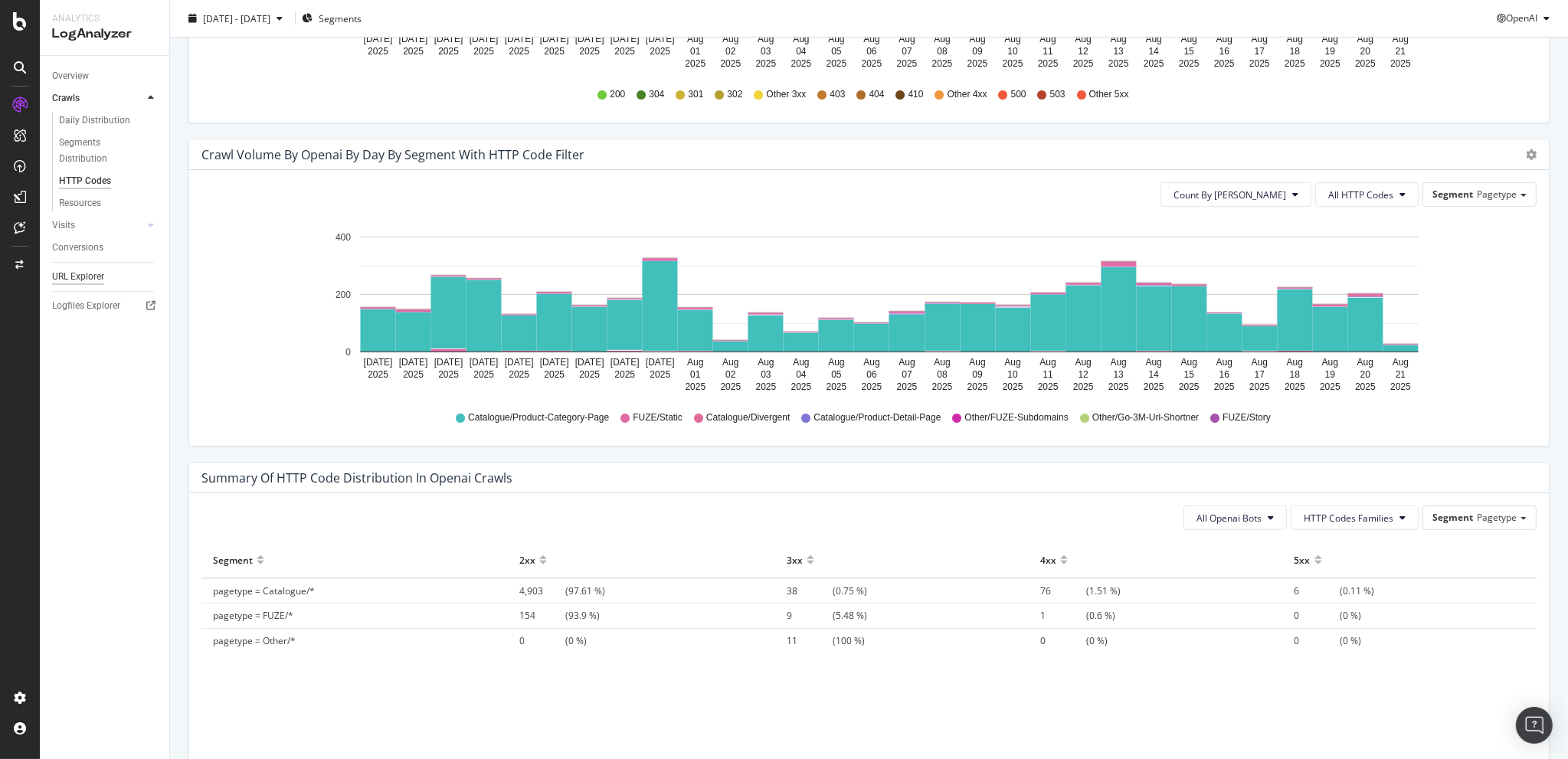
click at [91, 272] on div "URL Explorer" at bounding box center [78, 276] width 52 height 16
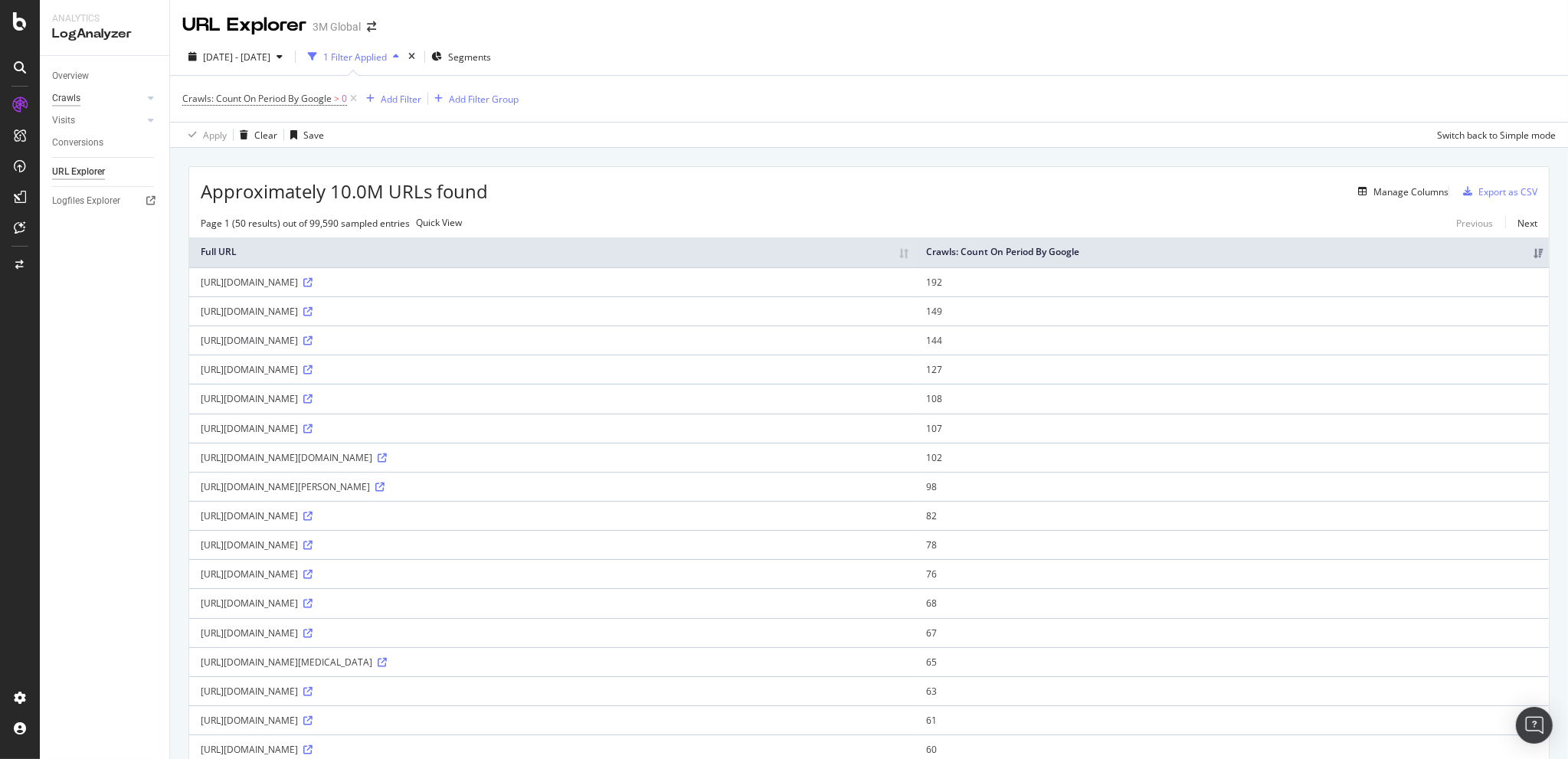
click at [77, 99] on div "Crawls" at bounding box center [66, 98] width 28 height 16
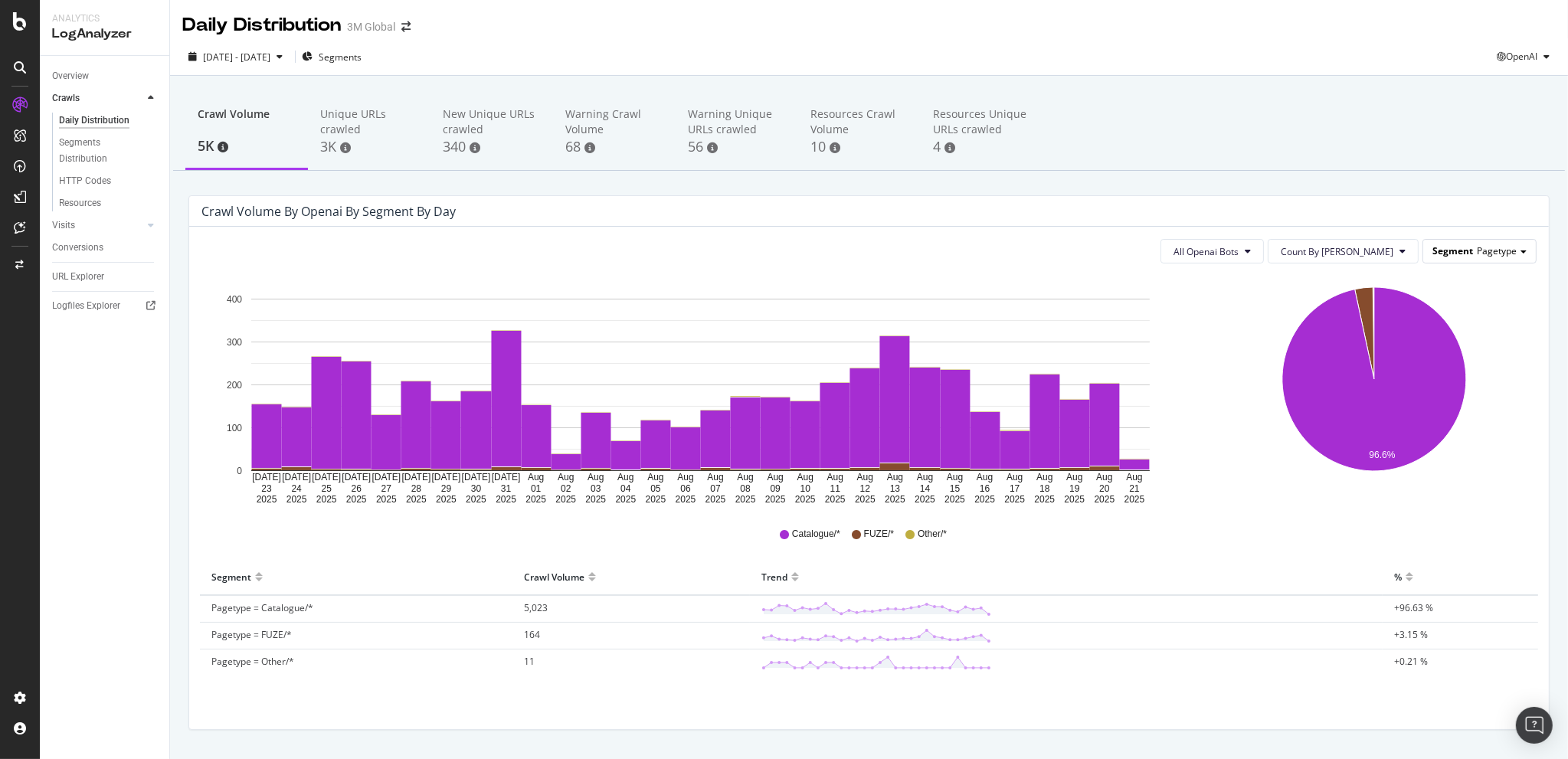
click at [1507, 241] on div "Segment Pagetype" at bounding box center [1479, 250] width 113 height 22
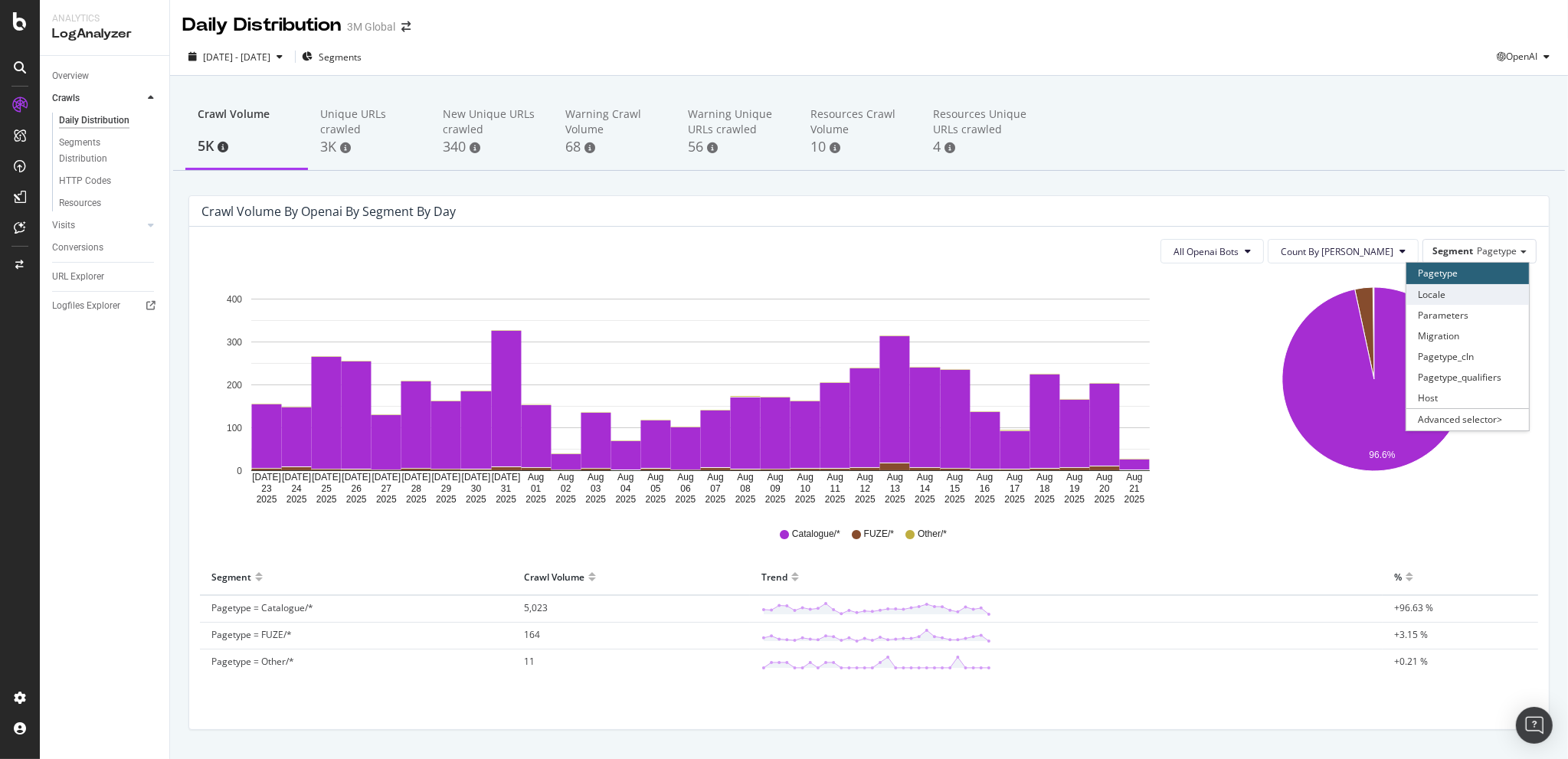
click at [1455, 290] on div "Locale" at bounding box center [1468, 294] width 123 height 21
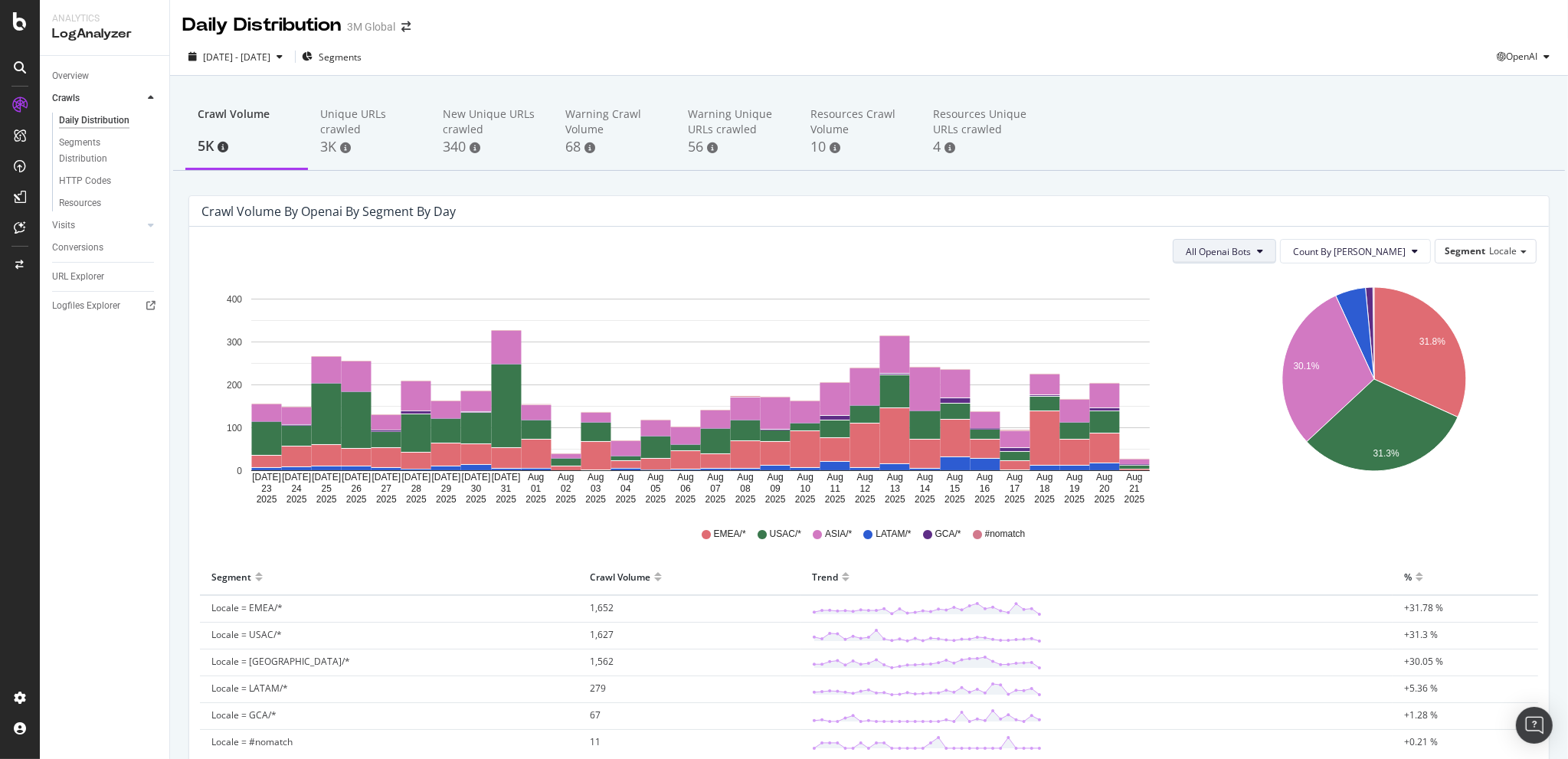
click at [1251, 250] on span "All Openai Bots" at bounding box center [1218, 251] width 65 height 13
click at [1024, 239] on div "All Openai Bots Count By Day Segment Locale" at bounding box center [869, 251] width 1335 height 25
click at [1251, 249] on span "All Openai Bots" at bounding box center [1218, 251] width 65 height 13
click at [1245, 367] on span "ChatGPT-User" at bounding box center [1264, 367] width 67 height 14
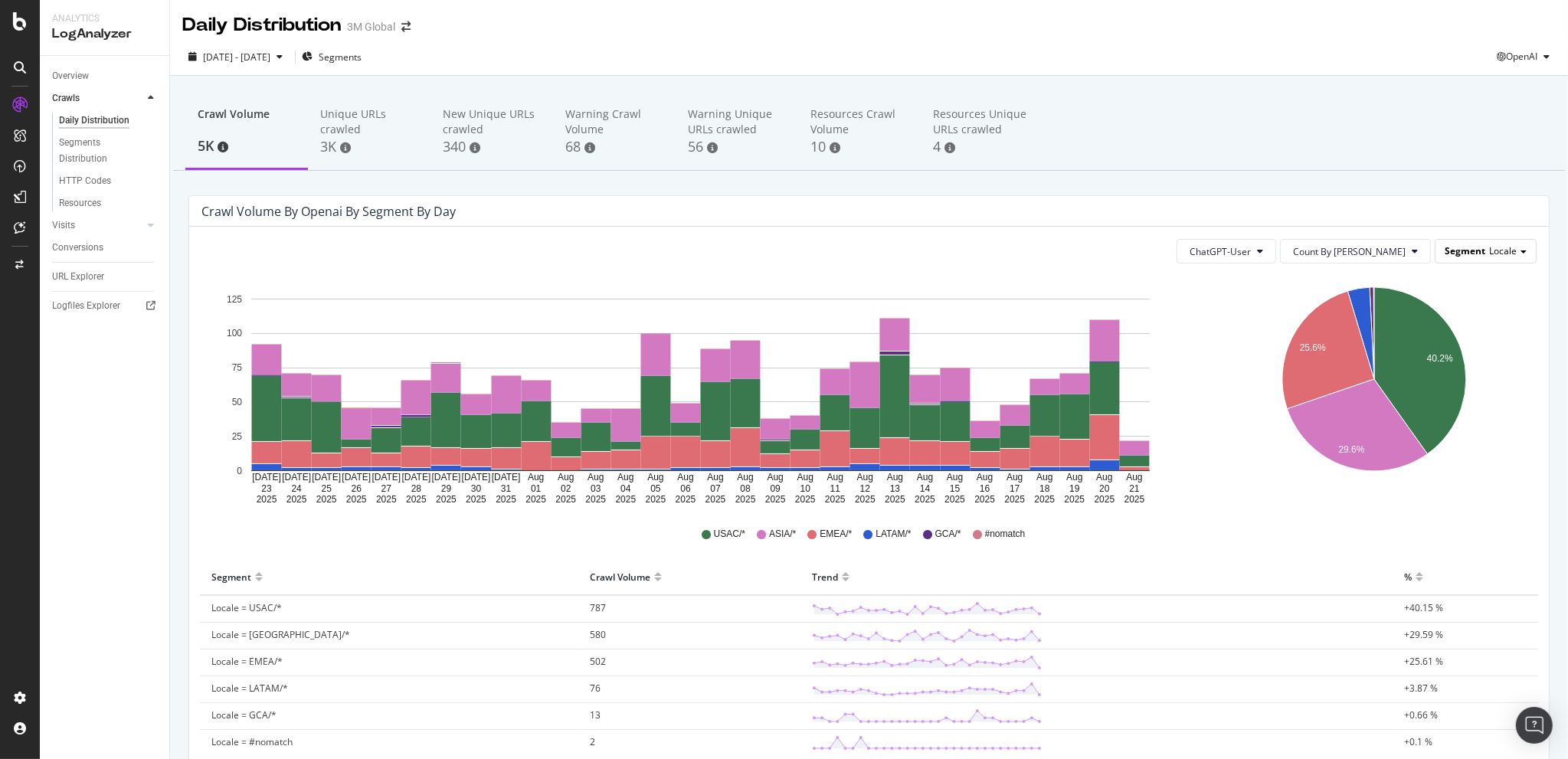
click at [1489, 248] on span "Locale" at bounding box center [1503, 250] width 28 height 13
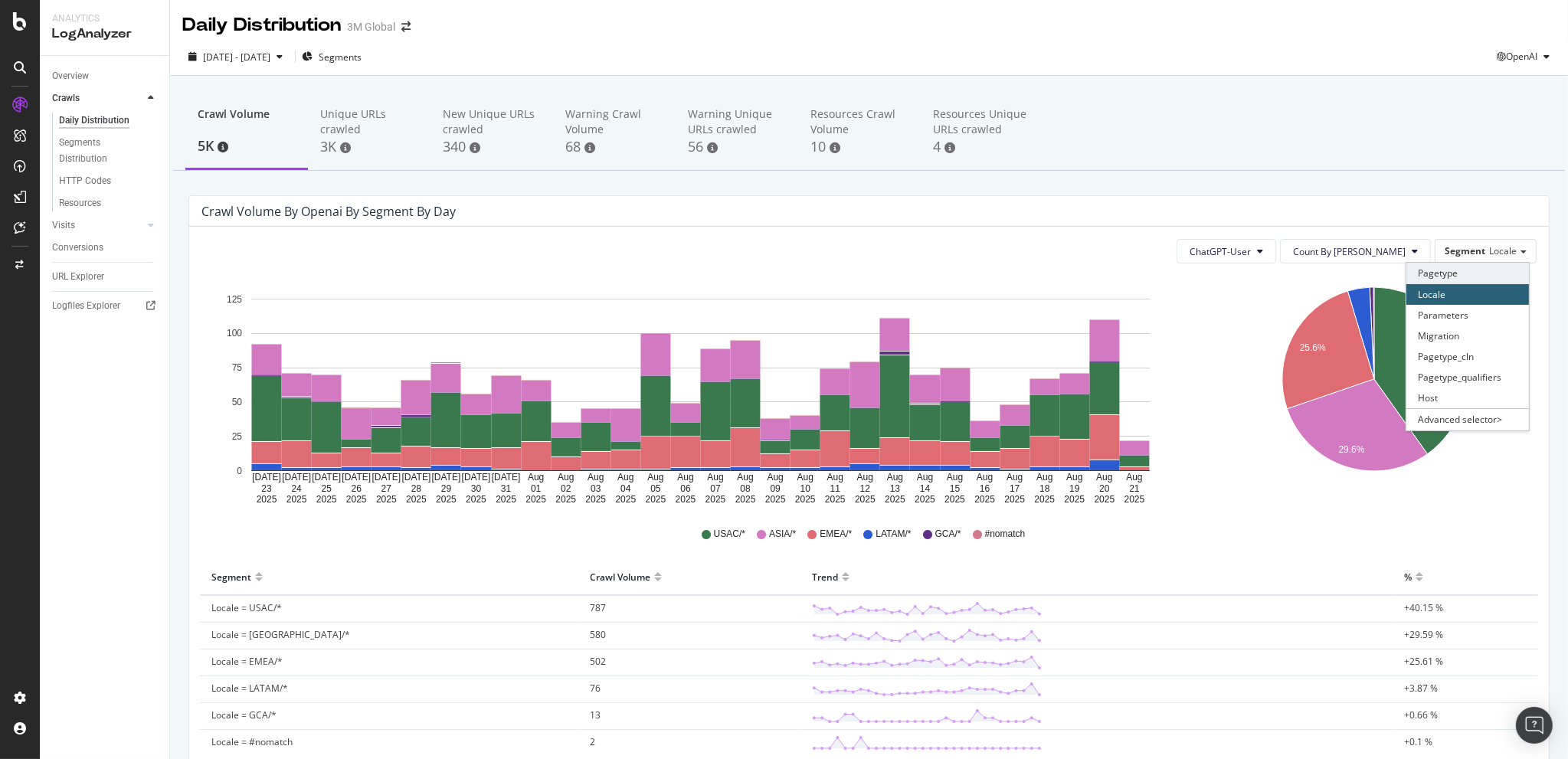
click at [1461, 272] on div "Pagetype" at bounding box center [1468, 273] width 123 height 21
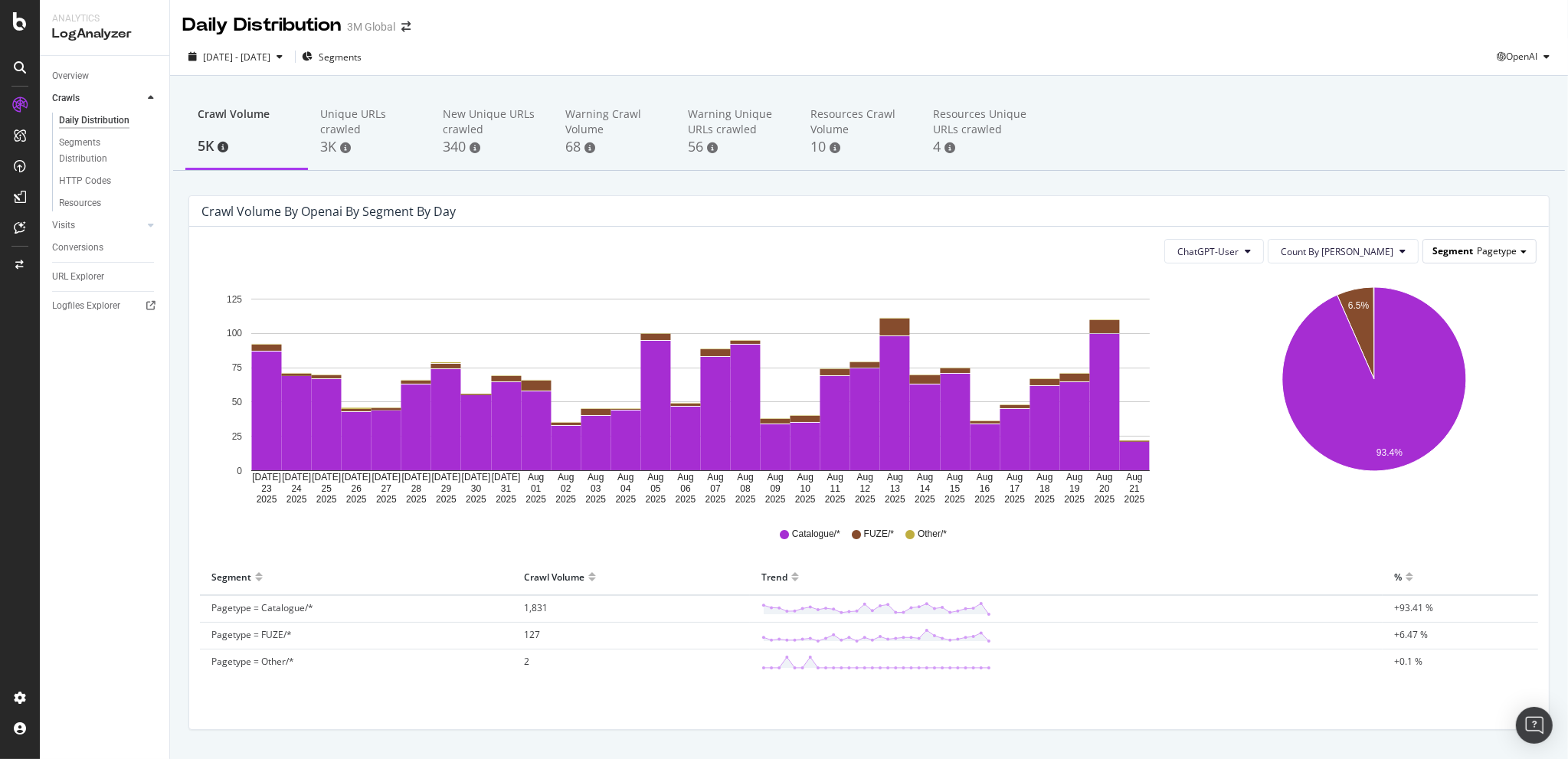
click at [1463, 247] on div "Segment Pagetype" at bounding box center [1479, 250] width 113 height 22
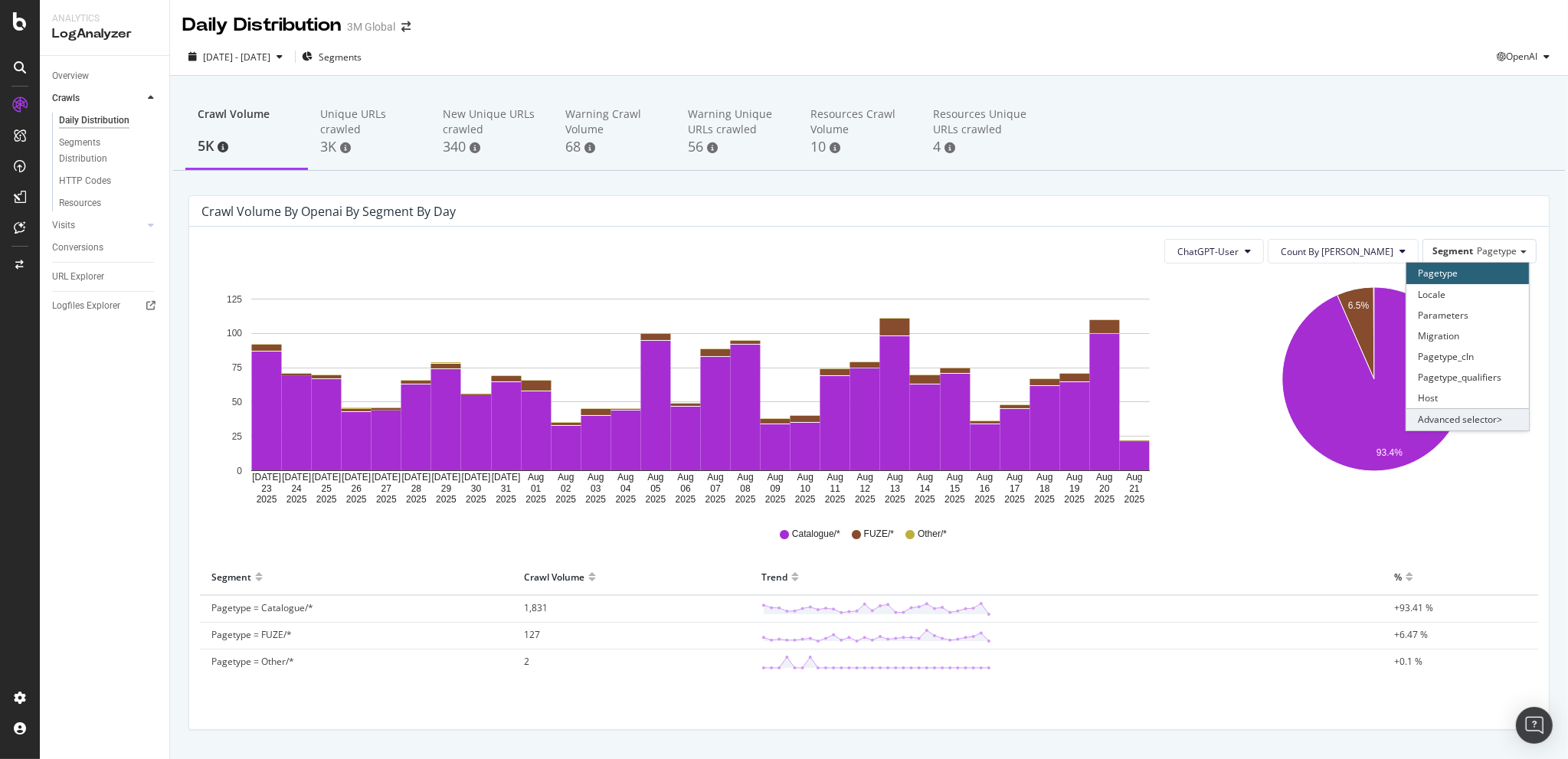
click at [1478, 416] on div "Advanced selector >" at bounding box center [1468, 419] width 123 height 21
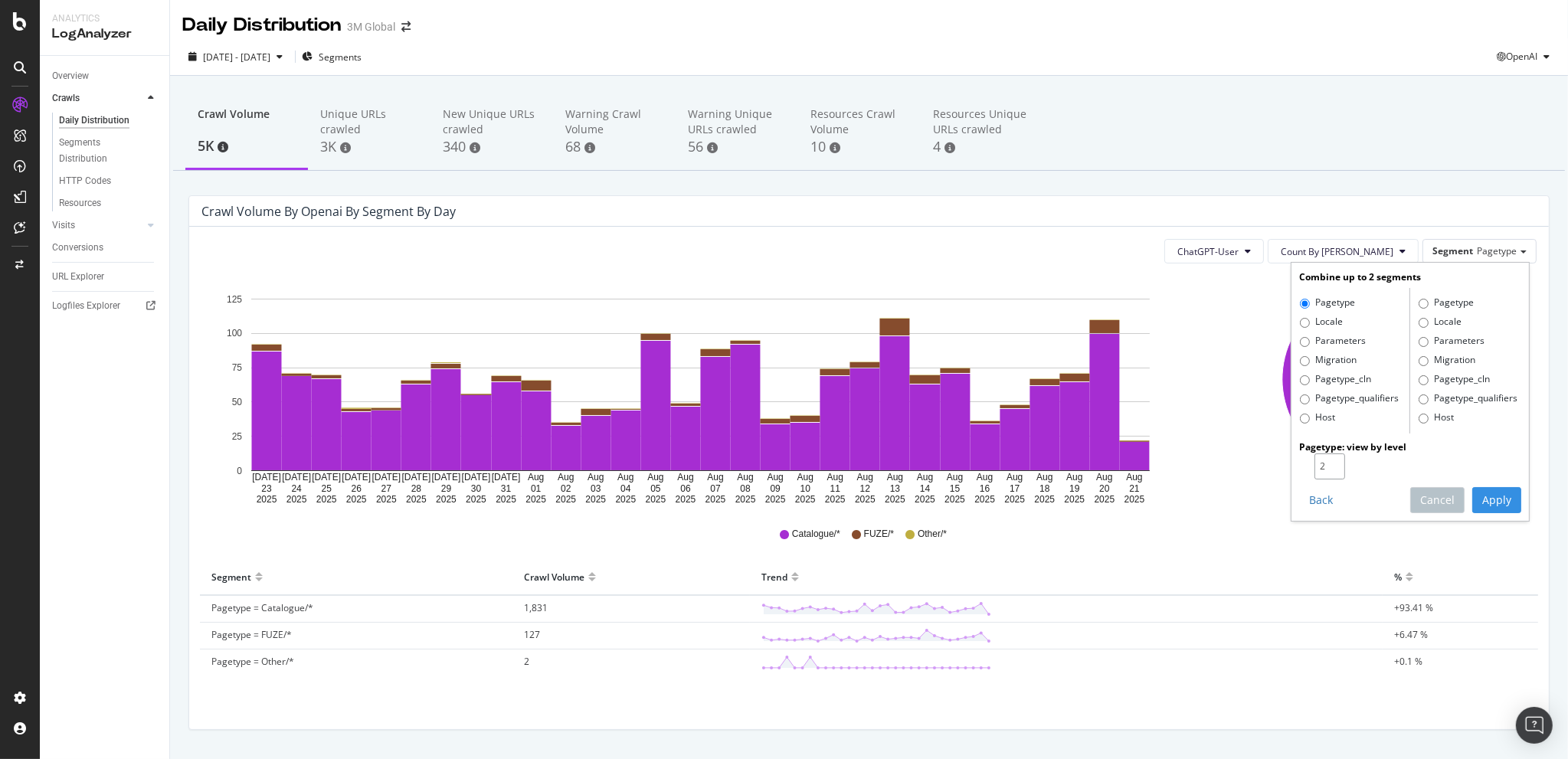
type input "2"
click at [1324, 460] on input "2" at bounding box center [1330, 466] width 31 height 26
click at [1510, 499] on button "Apply" at bounding box center [1497, 500] width 49 height 26
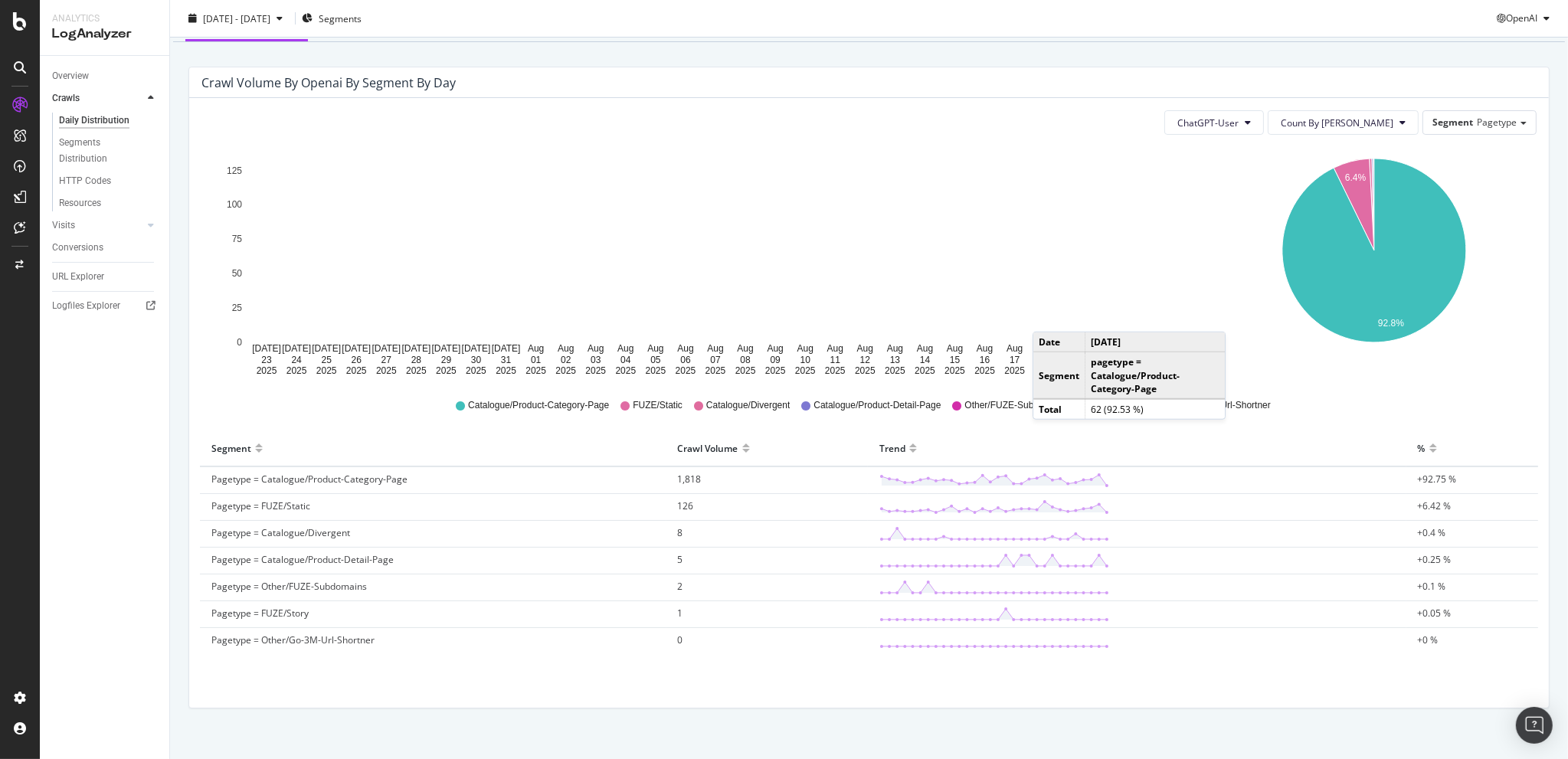
scroll to position [145, 0]
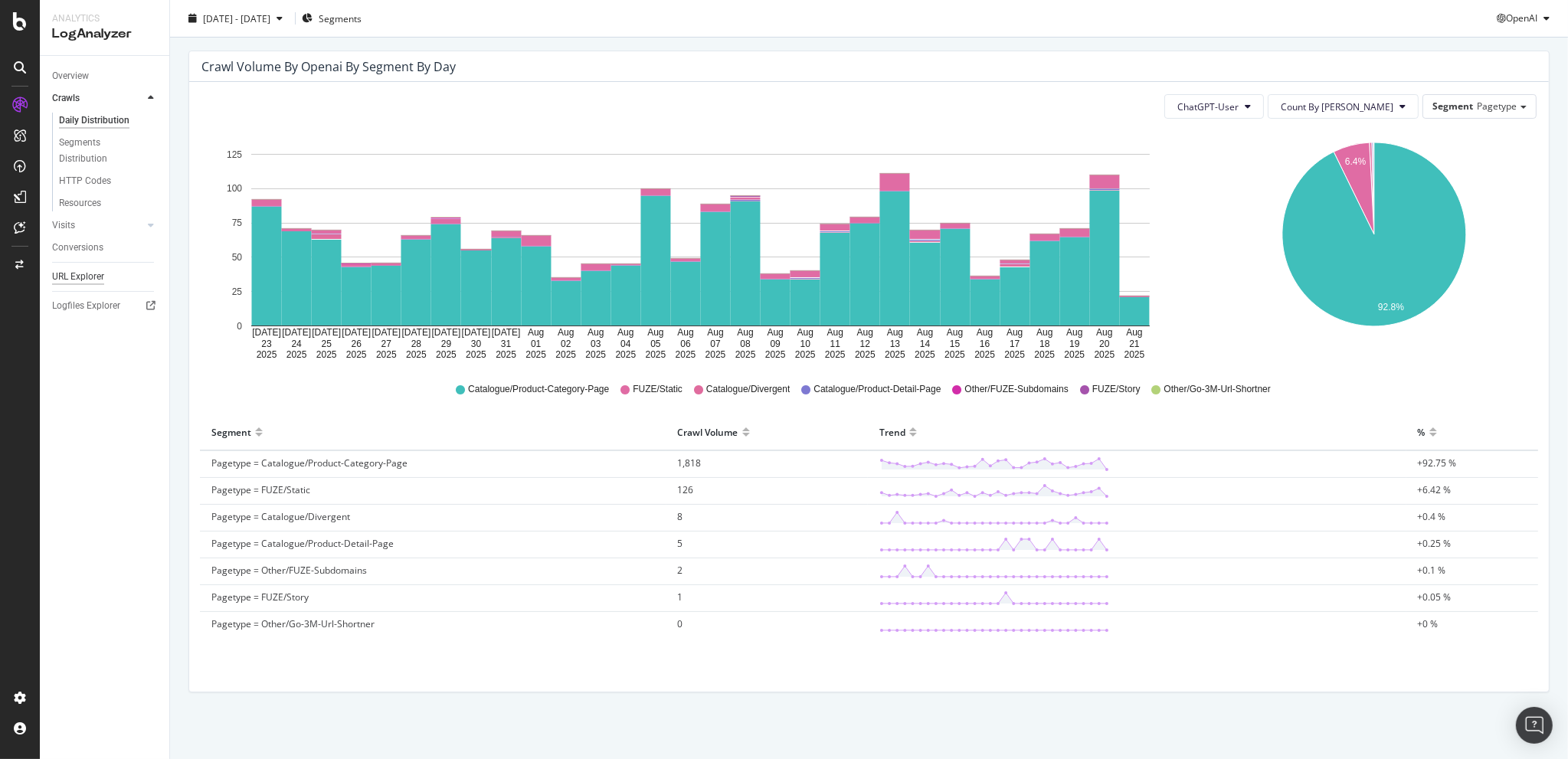
click at [74, 275] on div "URL Explorer" at bounding box center [78, 276] width 52 height 16
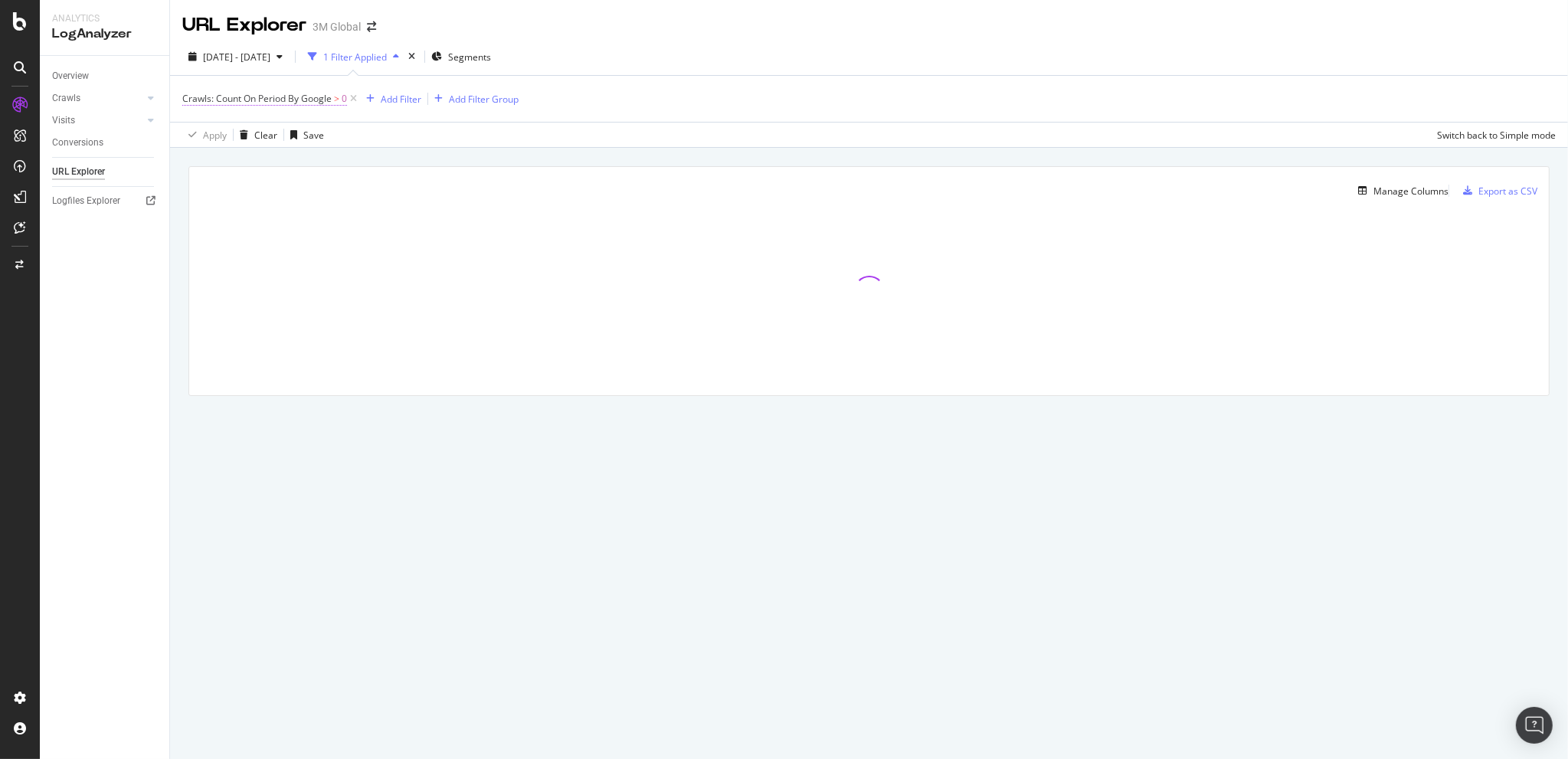
click at [303, 96] on span "Crawls: Count On Period By Google" at bounding box center [257, 98] width 149 height 13
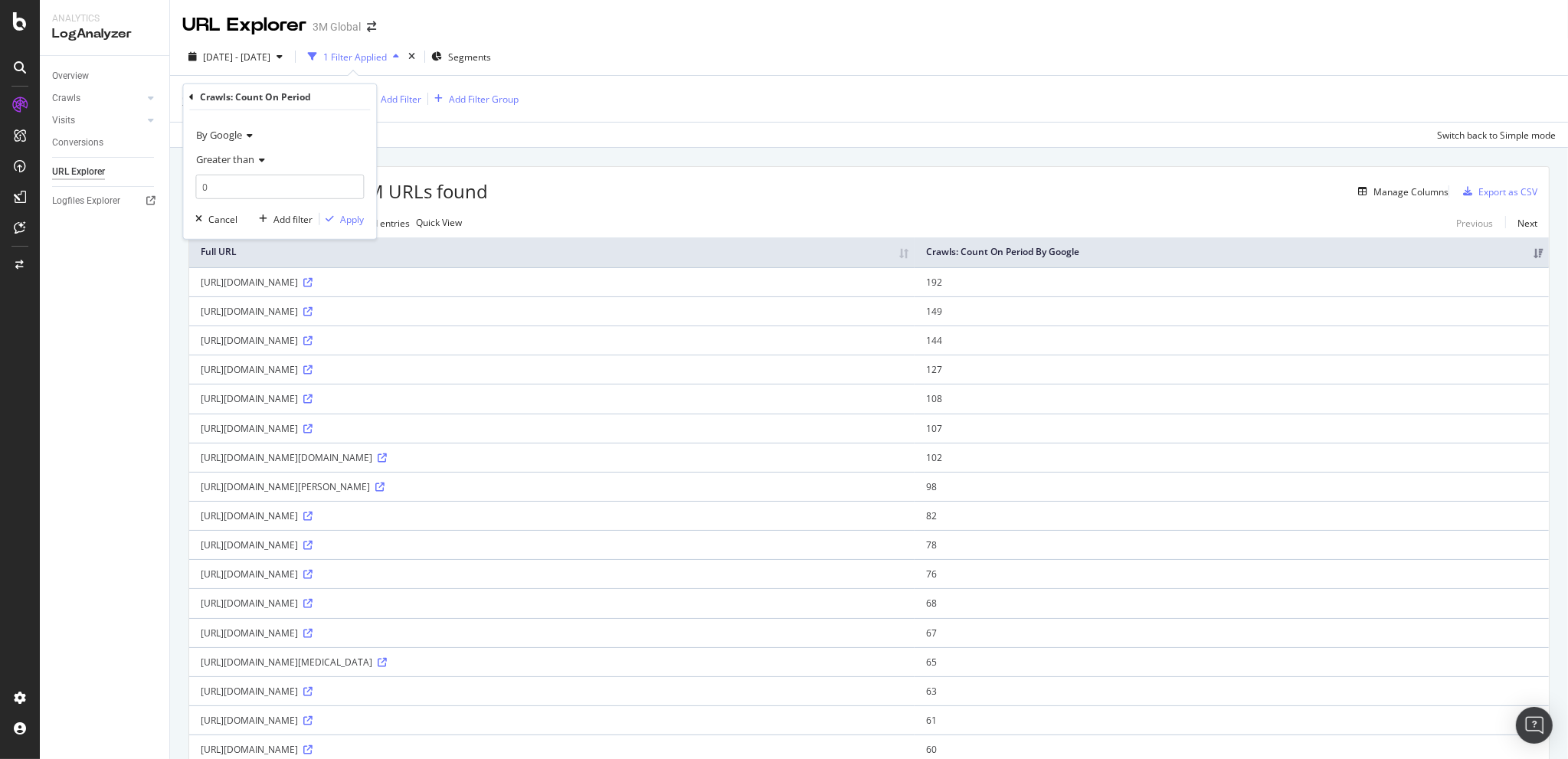
click at [247, 135] on icon at bounding box center [248, 136] width 11 height 9
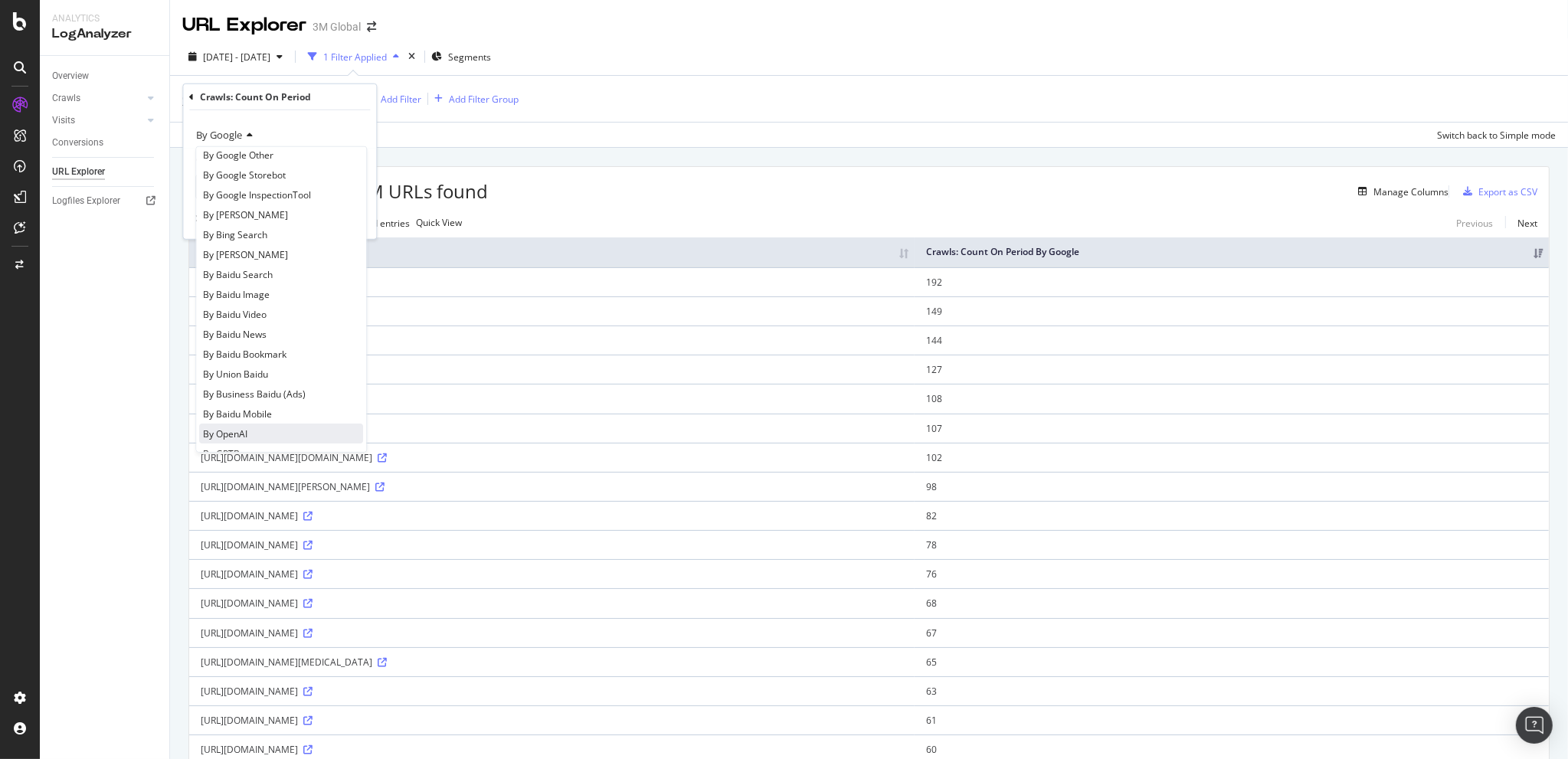
scroll to position [357, 0]
click at [276, 300] on div "By ChatGPT-User" at bounding box center [281, 307] width 164 height 20
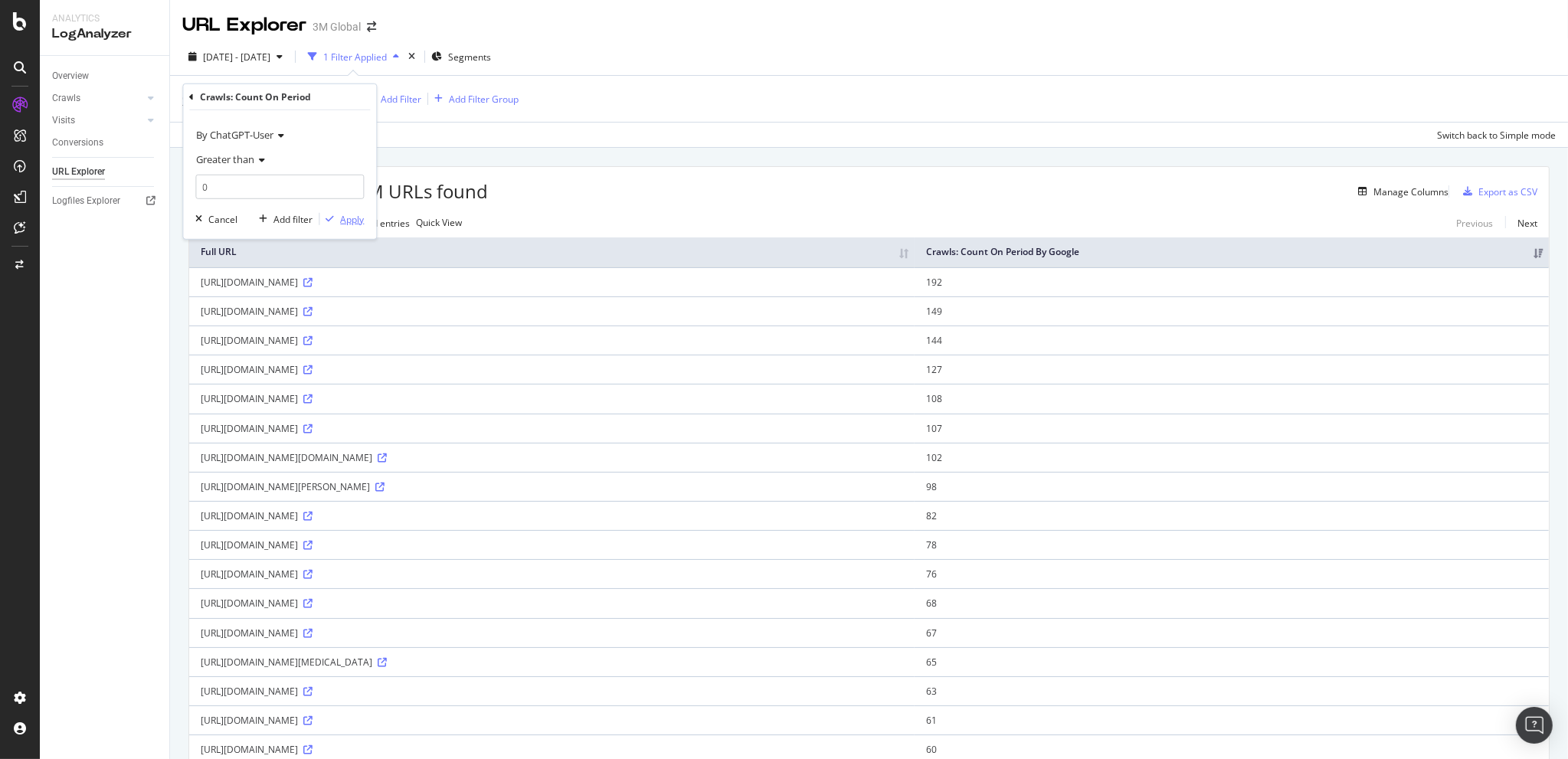
click at [346, 215] on div "Apply" at bounding box center [352, 218] width 24 height 13
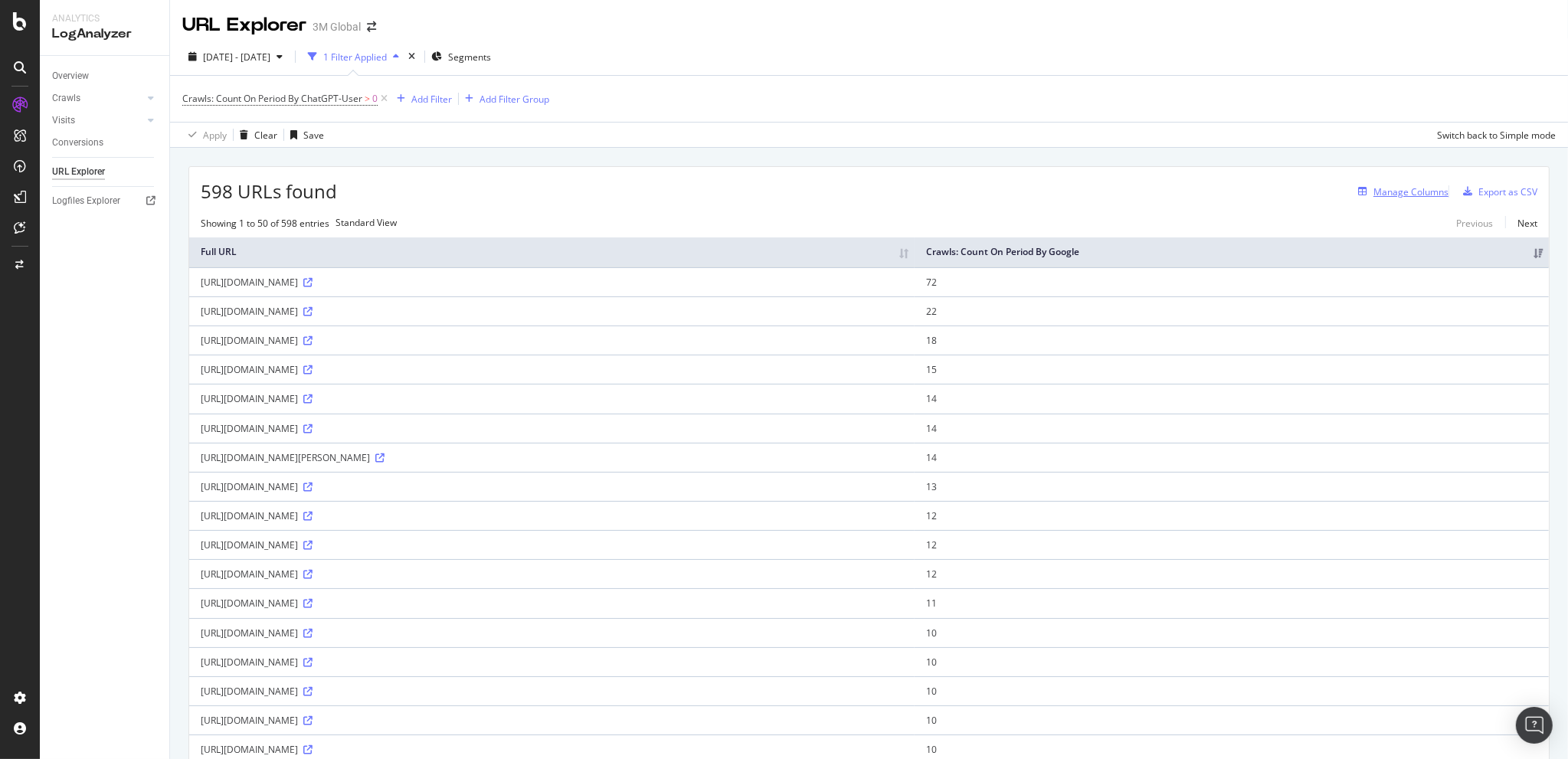
click at [1358, 183] on div "Manage Columns" at bounding box center [1400, 191] width 97 height 17
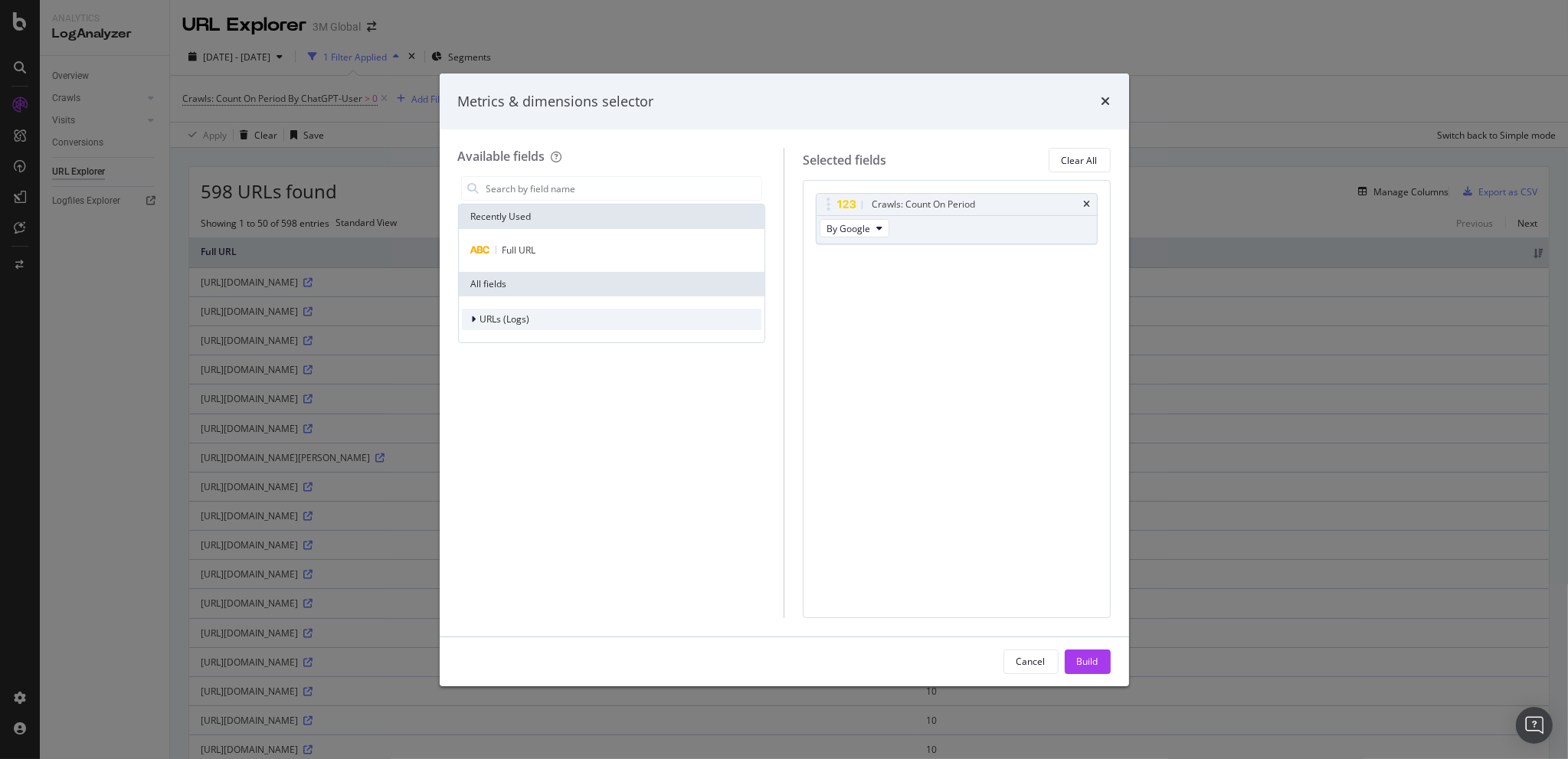
click at [472, 315] on icon "modal" at bounding box center [474, 319] width 5 height 9
click at [481, 365] on icon "modal" at bounding box center [484, 365] width 5 height 9
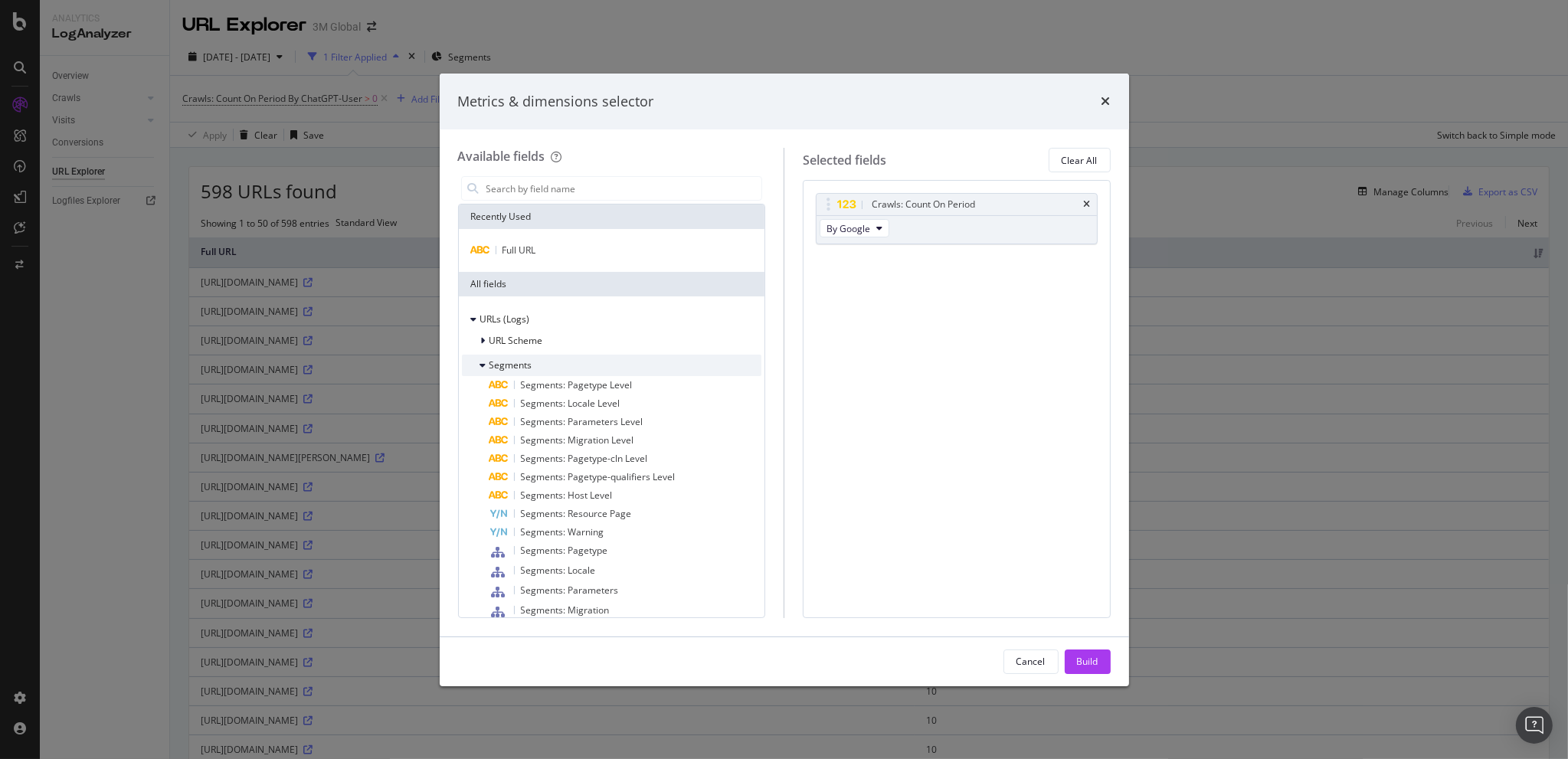
click at [484, 362] on icon "modal" at bounding box center [484, 365] width 6 height 9
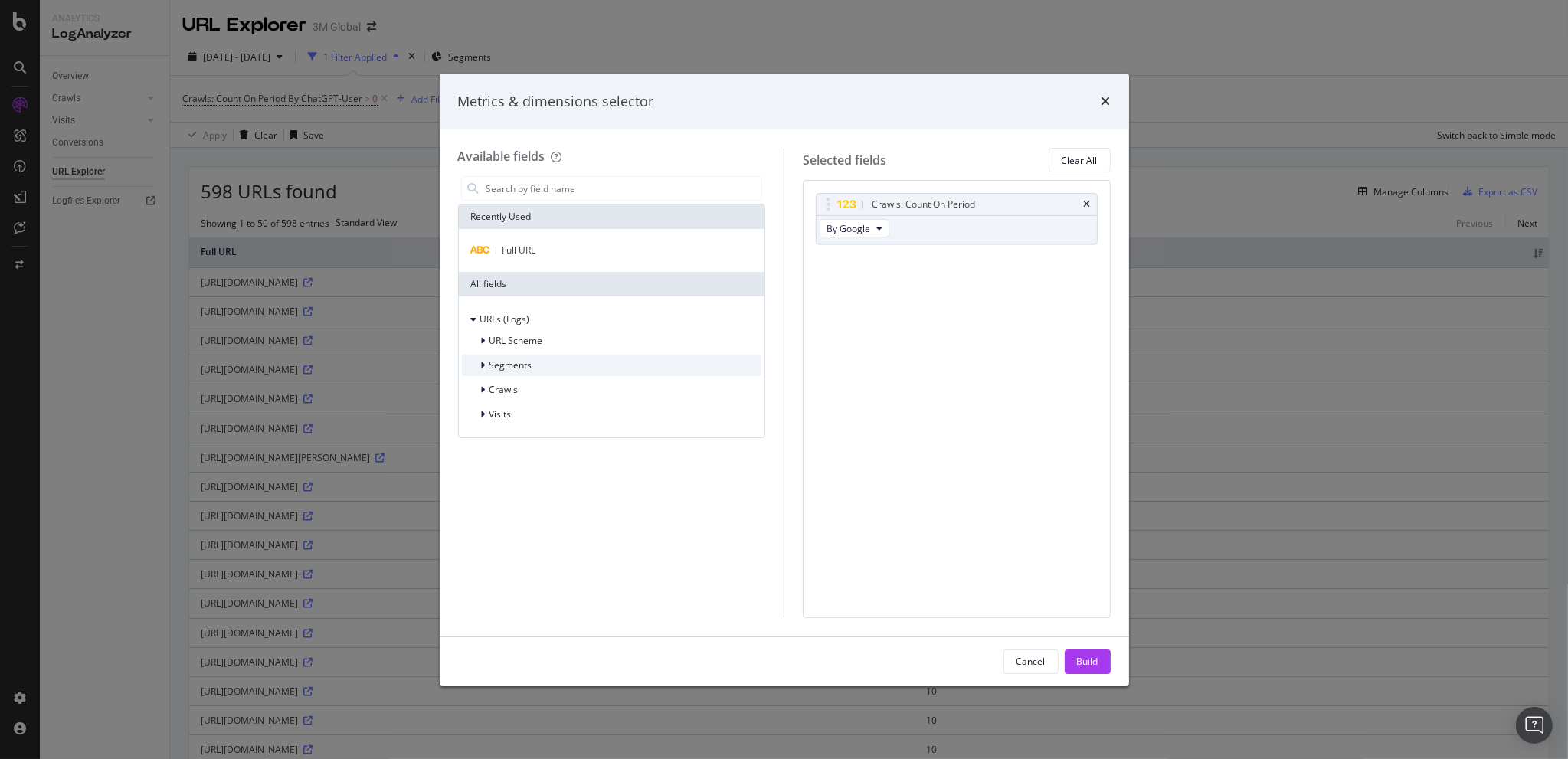
click at [482, 361] on icon "modal" at bounding box center [484, 365] width 5 height 9
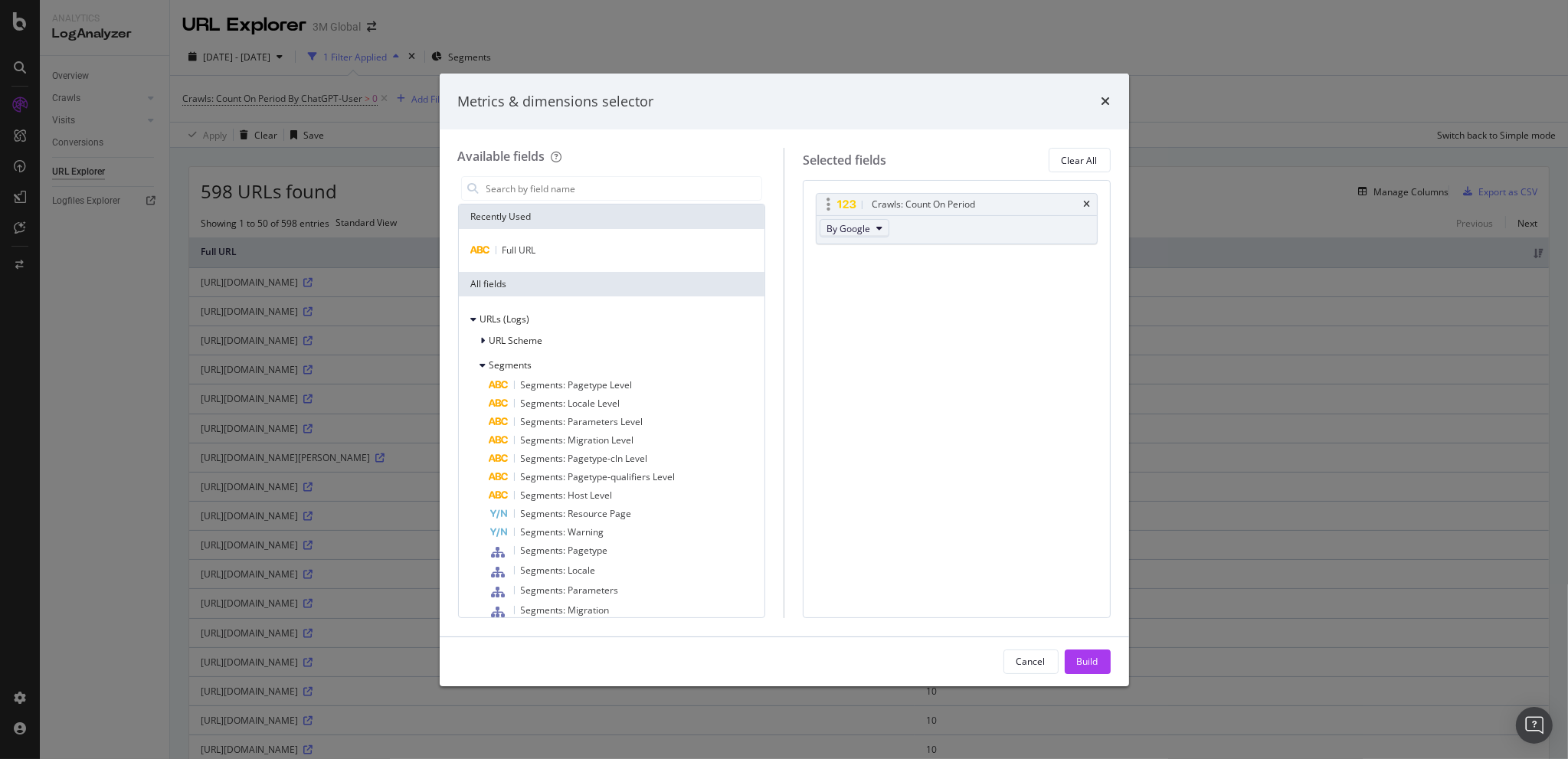
click at [868, 228] on span "By Google" at bounding box center [848, 228] width 44 height 13
click at [907, 250] on span "By ChatGPT-User" at bounding box center [894, 249] width 121 height 14
click at [1089, 659] on div "Build" at bounding box center [1087, 661] width 21 height 13
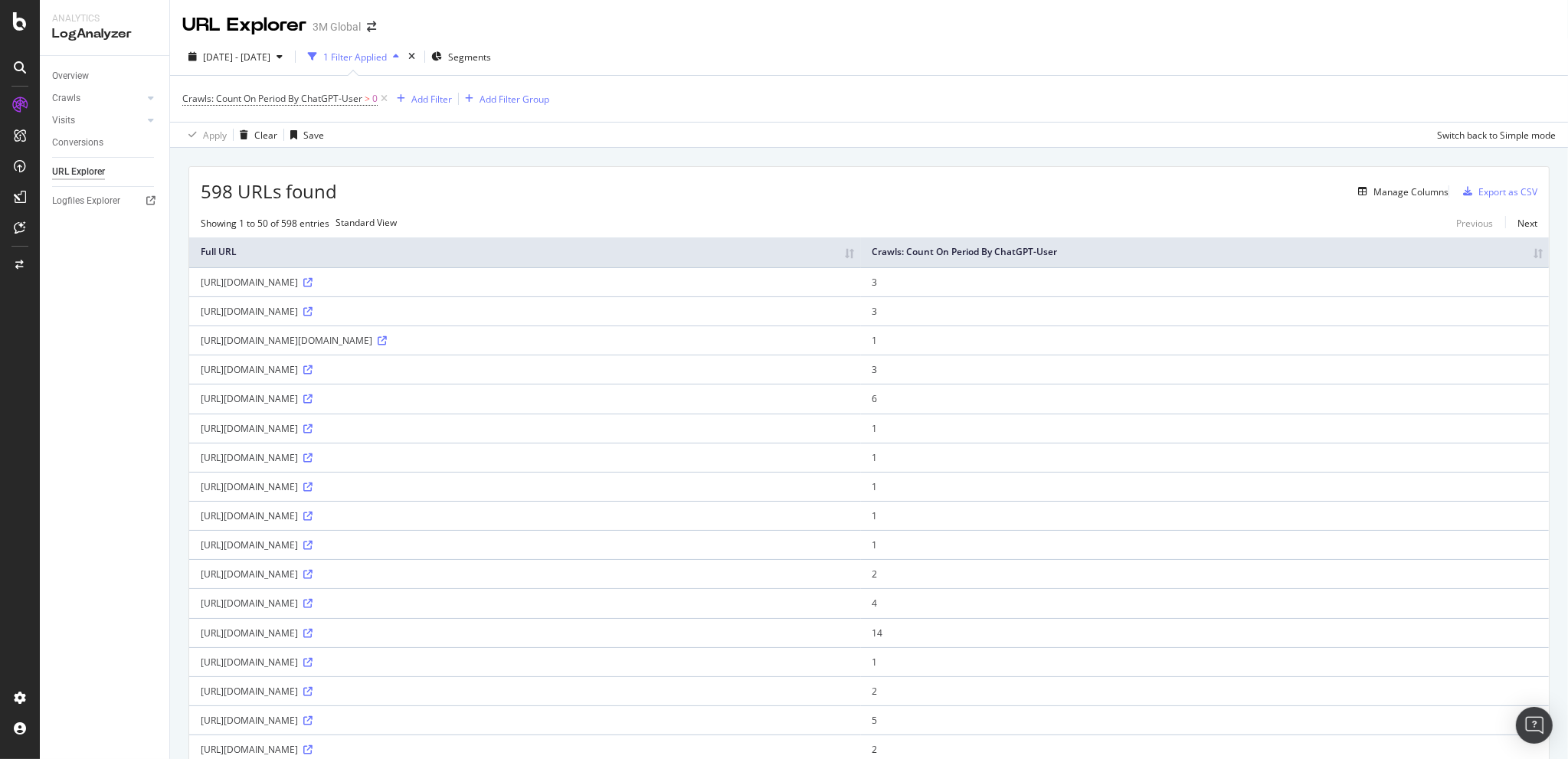
click at [1478, 267] on th "Crawls: Count On Period By ChatGPT-User" at bounding box center [1206, 252] width 688 height 30
click at [1363, 247] on th "Crawls: Count On Period By ChatGPT-User" at bounding box center [1206, 252] width 688 height 30
click at [313, 605] on icon at bounding box center [308, 604] width 9 height 9
click at [328, 94] on span "Crawls: Count On Period By ChatGPT-User" at bounding box center [272, 98] width 180 height 13
click at [267, 134] on span "By ChatGPT-User" at bounding box center [235, 135] width 77 height 14
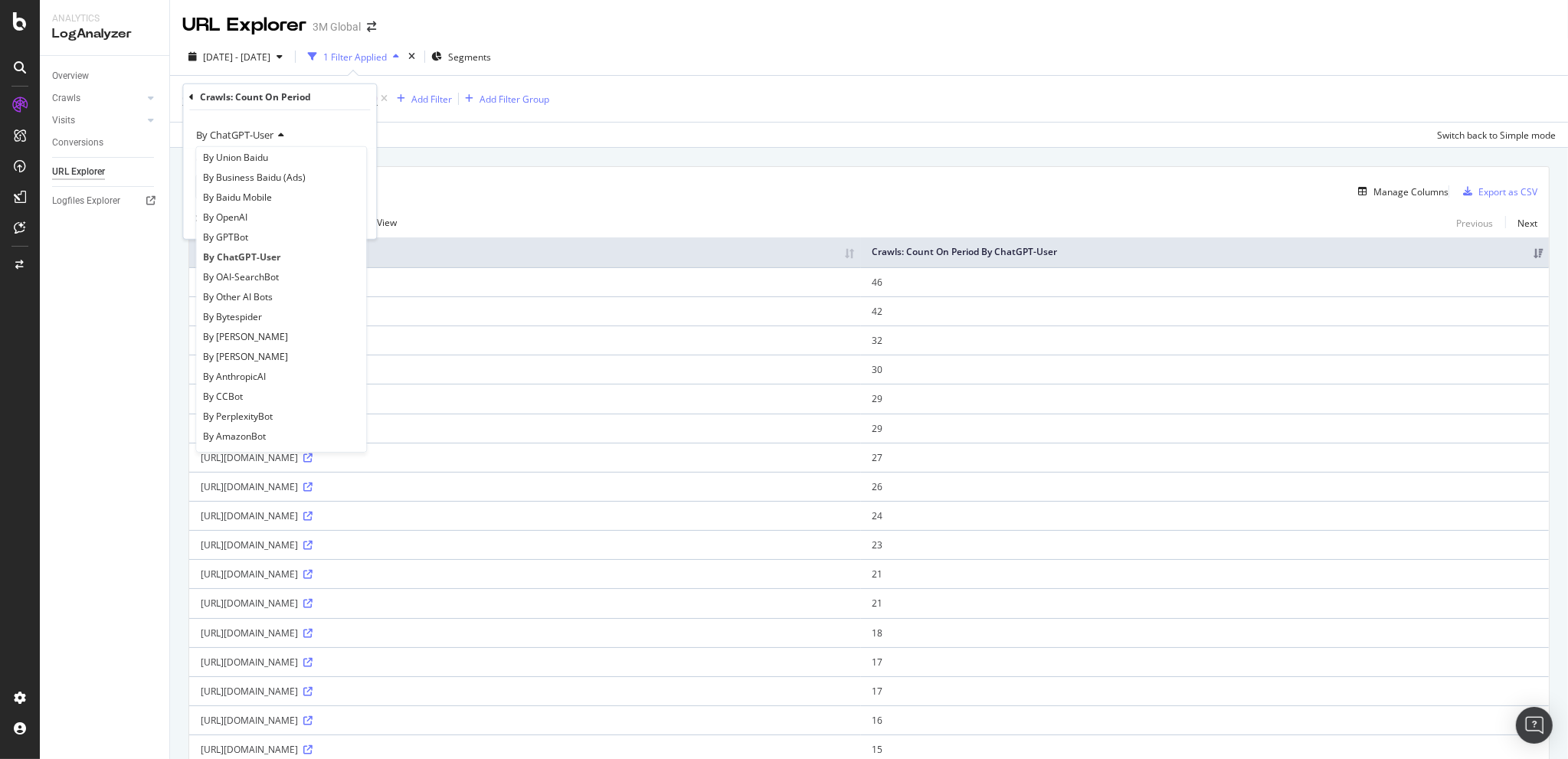
scroll to position [406, 0]
click at [268, 276] on span "By OAI-SearchBot" at bounding box center [241, 277] width 76 height 13
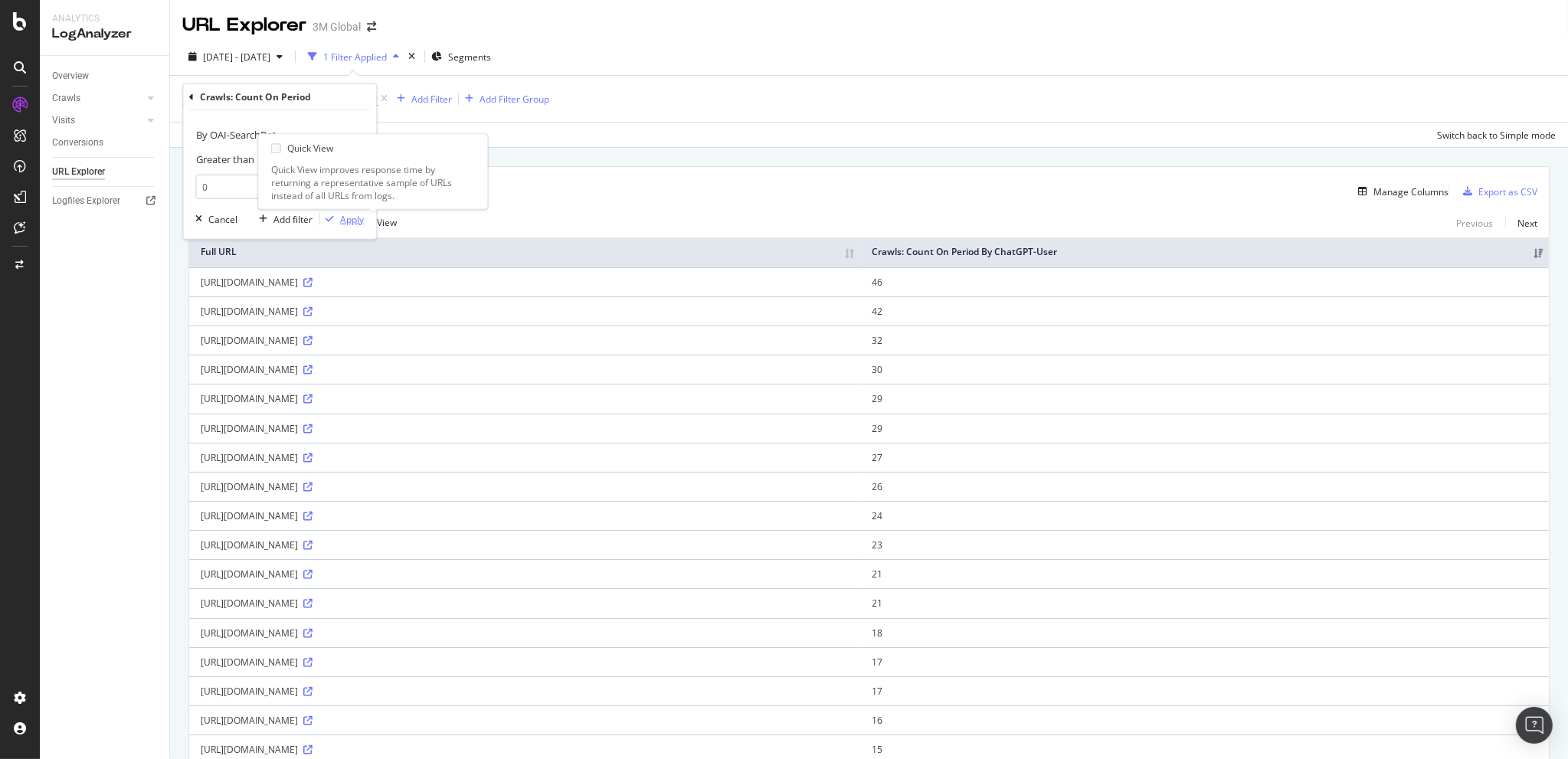
click at [341, 212] on div "Apply" at bounding box center [342, 219] width 44 height 14
click at [1340, 255] on th "Crawls: Count On Period By ChatGPT-User" at bounding box center [1206, 252] width 688 height 30
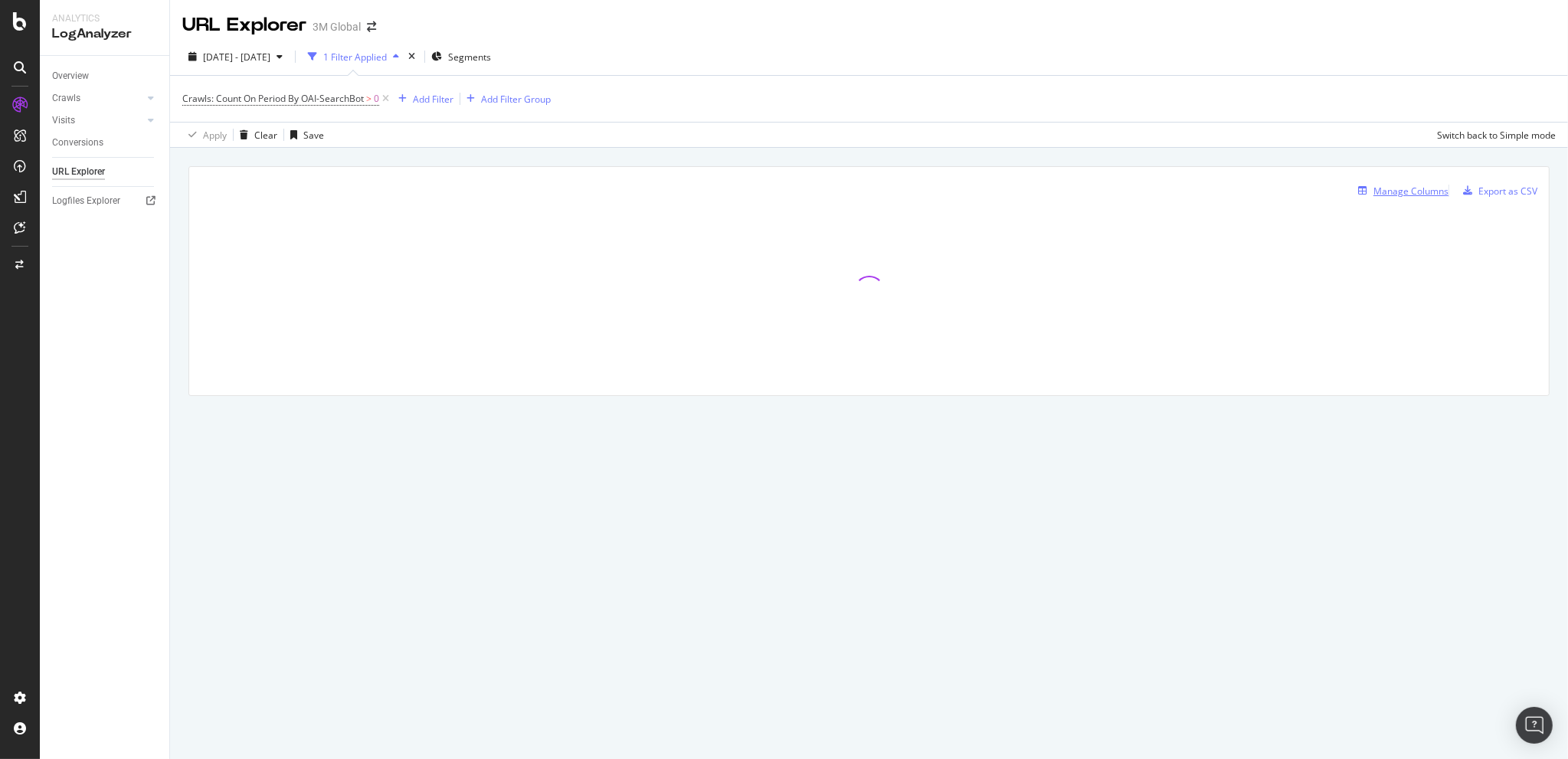
click at [1397, 186] on div "Manage Columns" at bounding box center [1411, 191] width 75 height 13
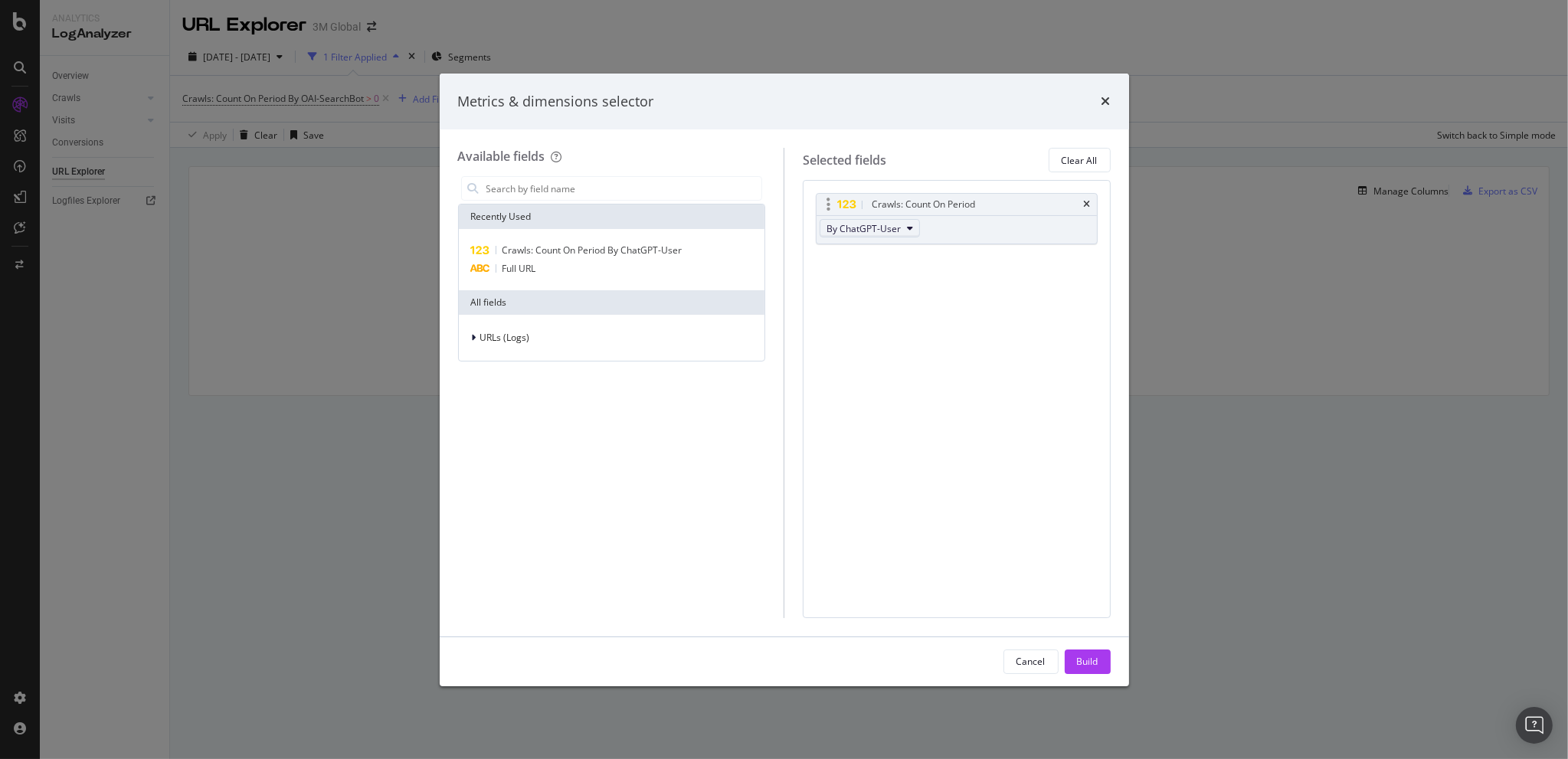
click at [887, 227] on span "By ChatGPT-User" at bounding box center [864, 228] width 74 height 13
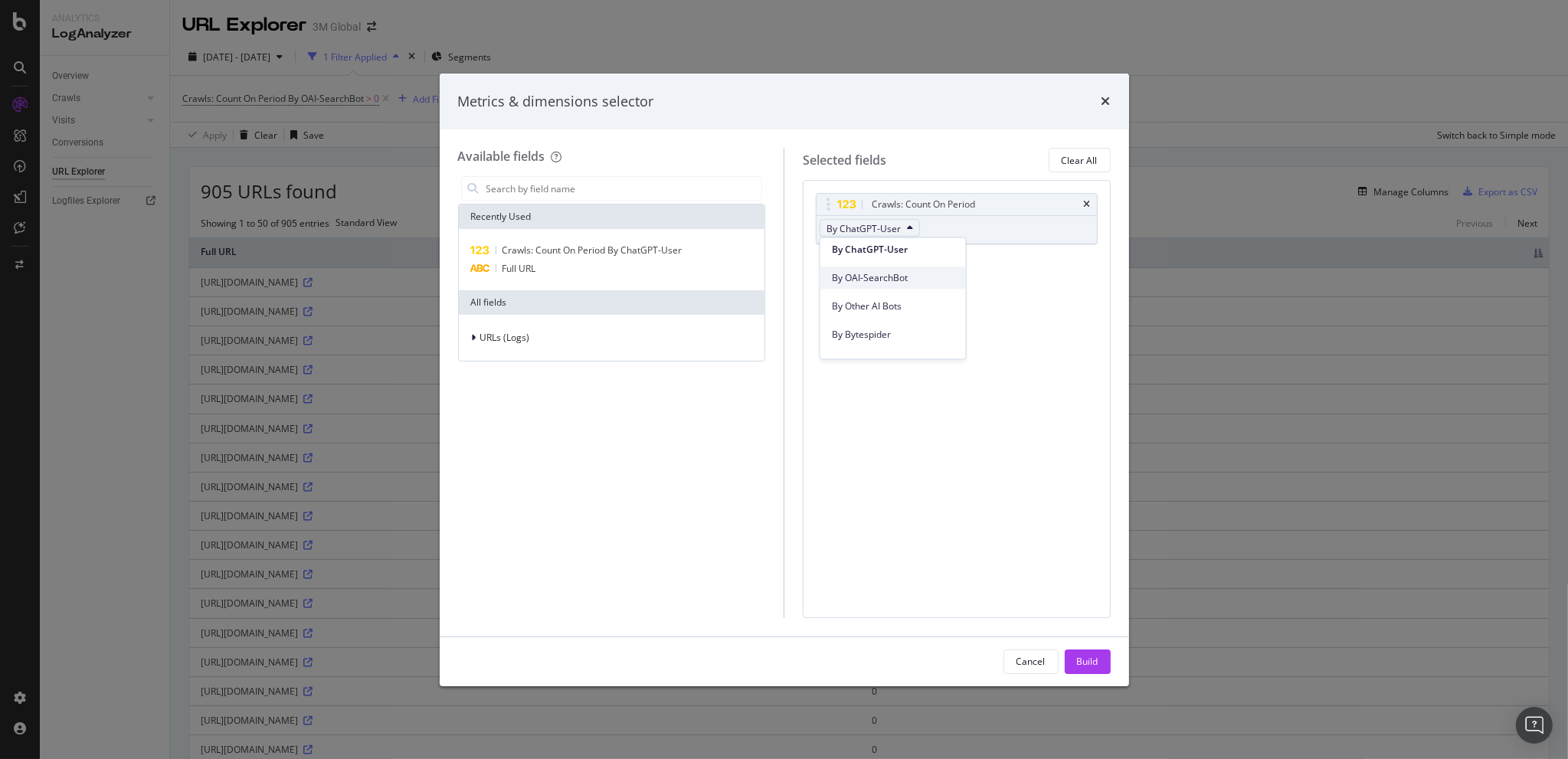
click at [915, 276] on span "By OAI-SearchBot" at bounding box center [894, 277] width 121 height 14
click at [1081, 660] on div "Build" at bounding box center [1087, 661] width 21 height 13
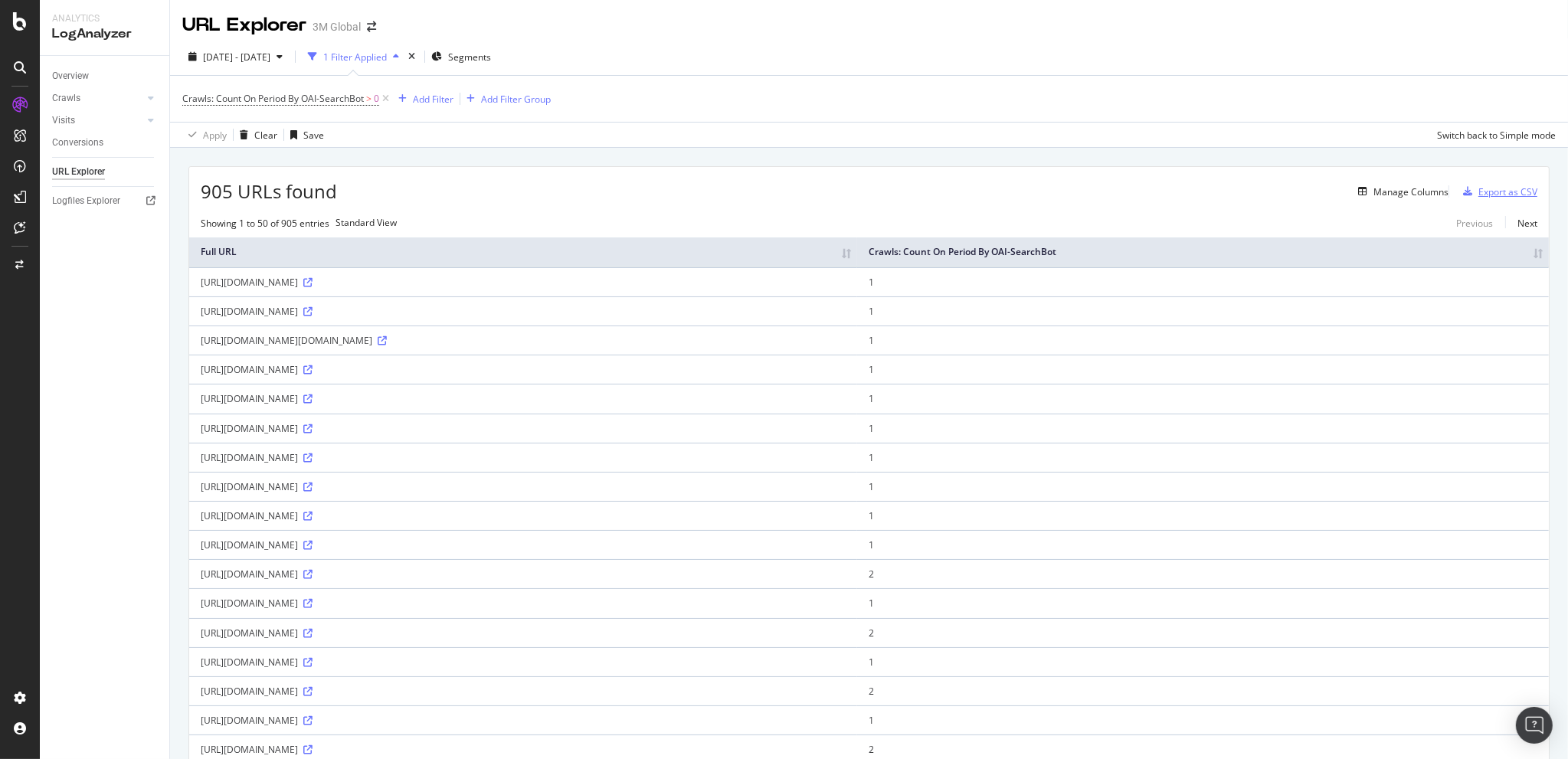
click at [1483, 188] on div "Export as CSV" at bounding box center [1507, 191] width 59 height 13
click at [1524, 262] on th "Crawls: Count On Period By OAI-SearchBot" at bounding box center [1203, 252] width 692 height 30
click at [1496, 256] on th "Crawls: Count On Period By OAI-SearchBot" at bounding box center [1203, 252] width 692 height 30
click at [1078, 45] on div "[DATE] - [DATE] 1 Filter Applied Segments" at bounding box center [869, 60] width 1398 height 31
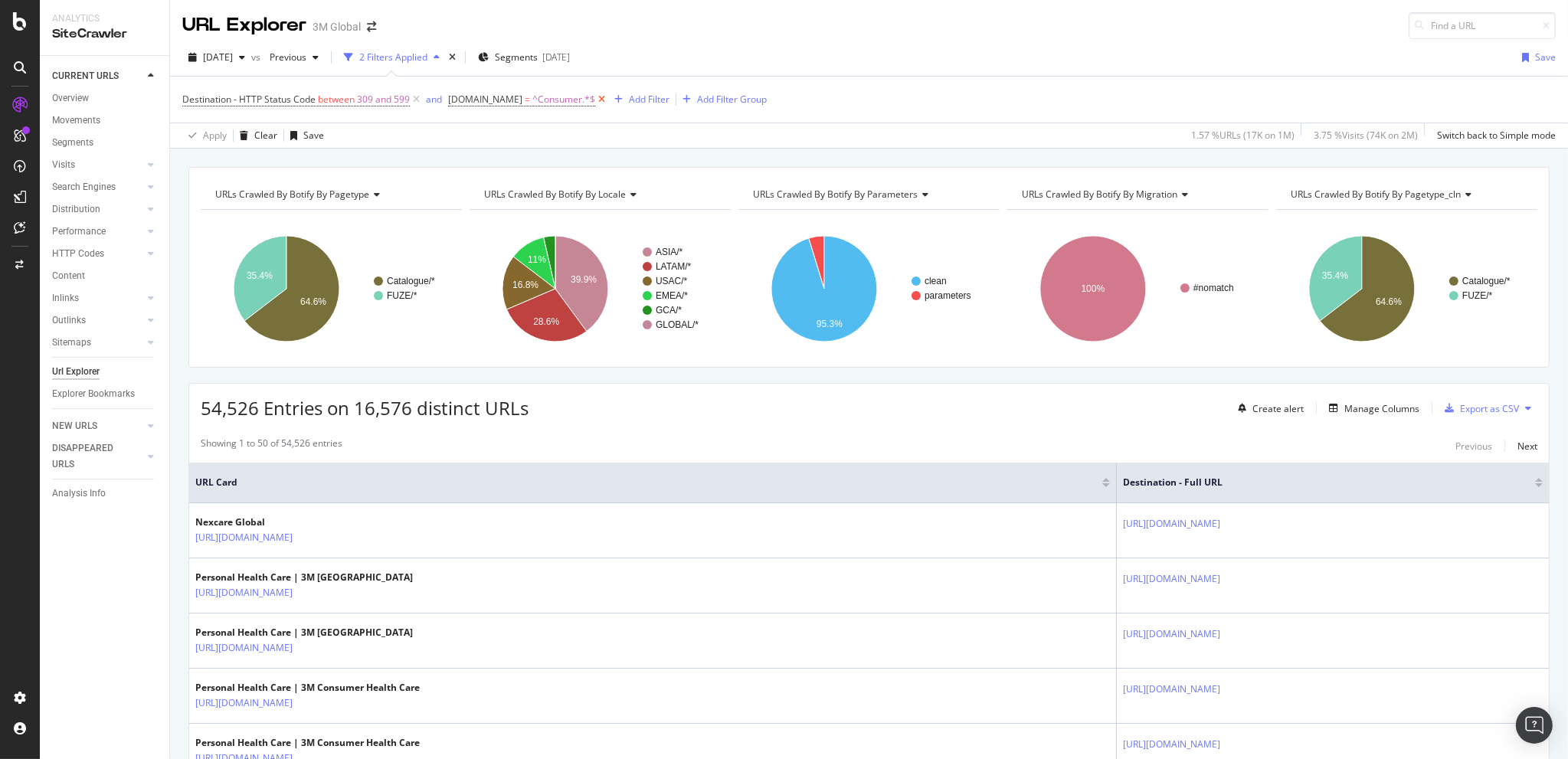
click at [598, 98] on icon at bounding box center [602, 100] width 13 height 15
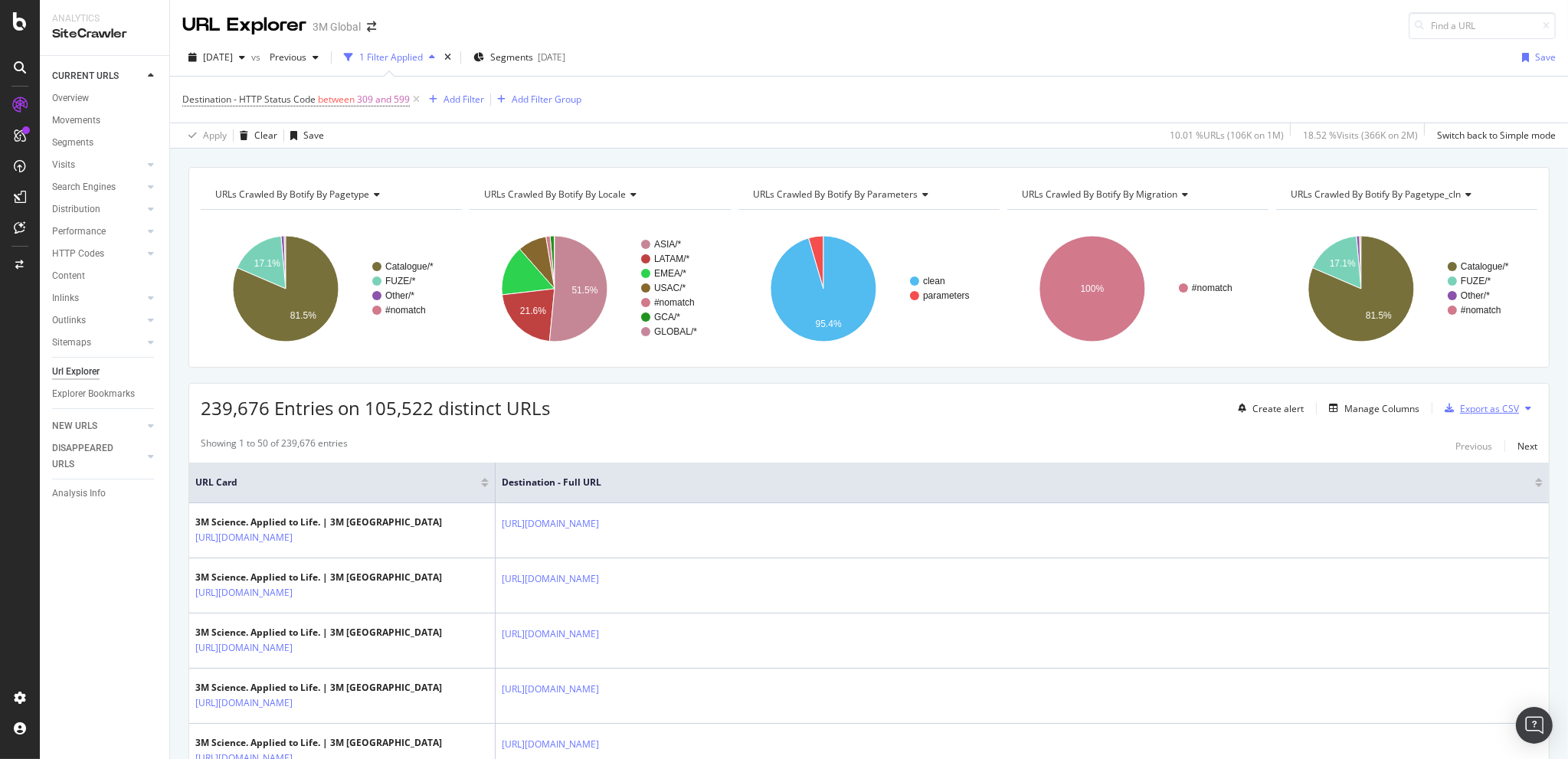
click at [1469, 407] on div "Export as CSV" at bounding box center [1489, 408] width 59 height 13
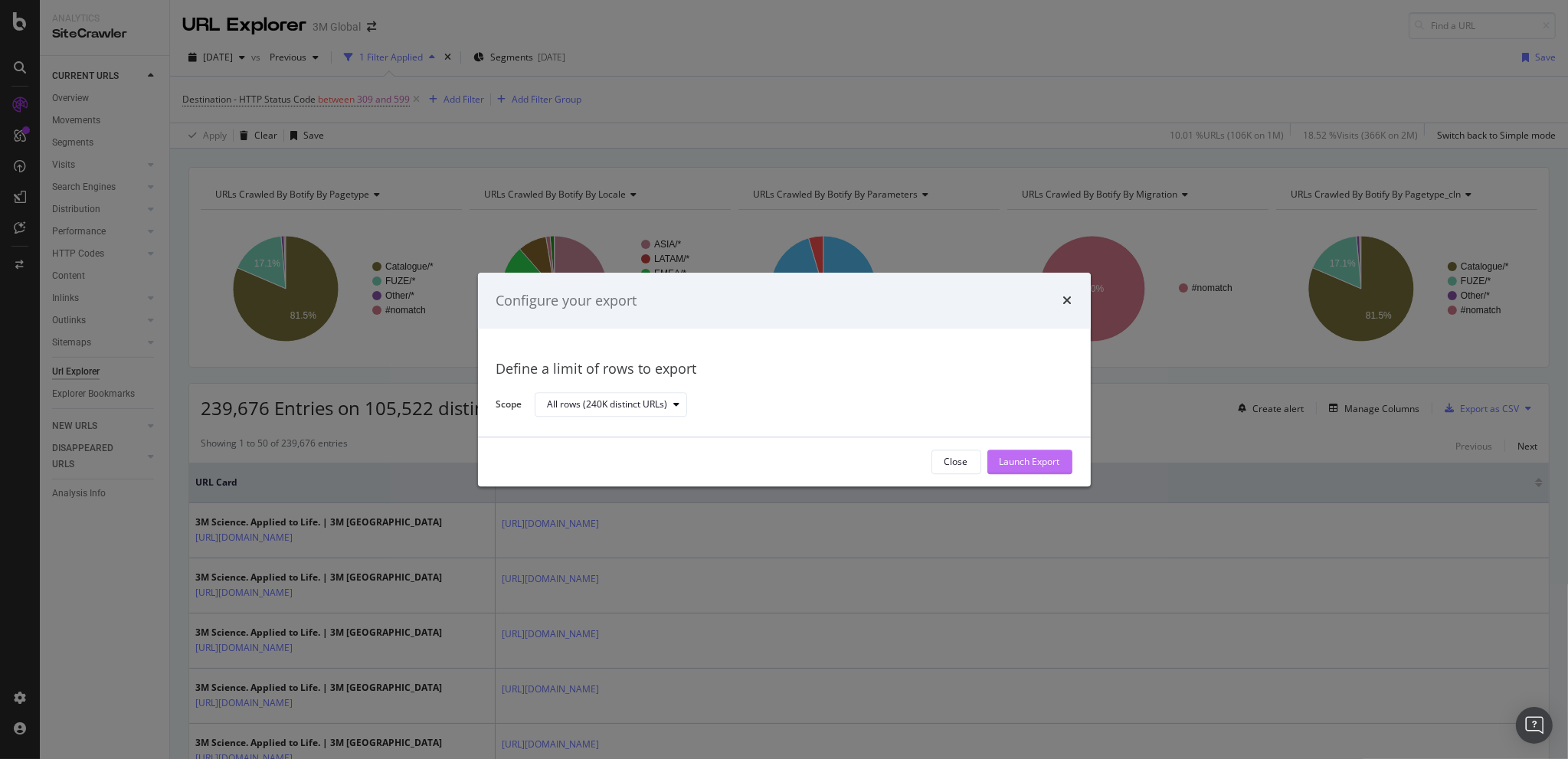
click at [1025, 459] on div "Launch Export" at bounding box center [1030, 462] width 61 height 13
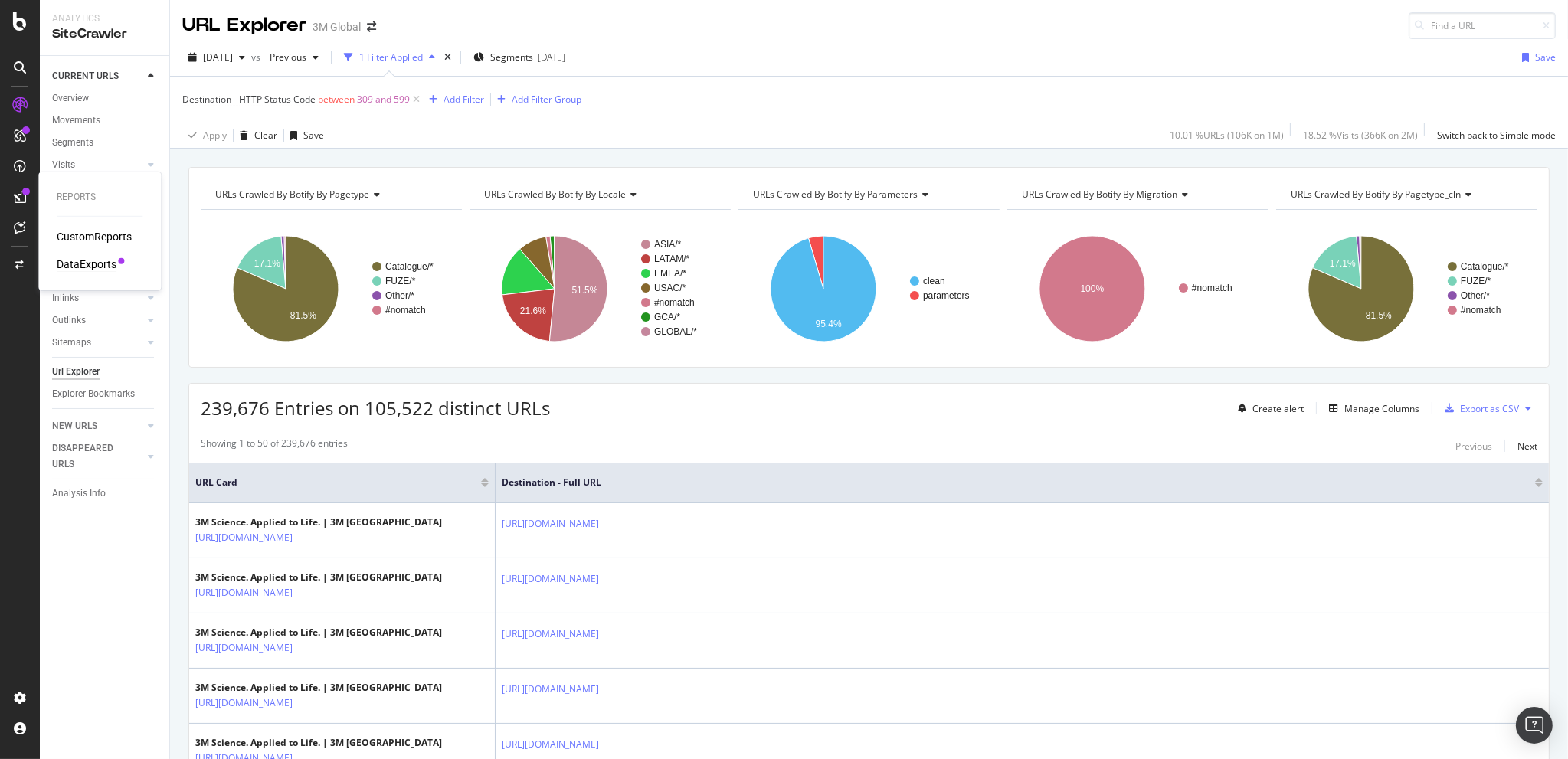
click at [97, 260] on div "DataExports" at bounding box center [87, 264] width 60 height 15
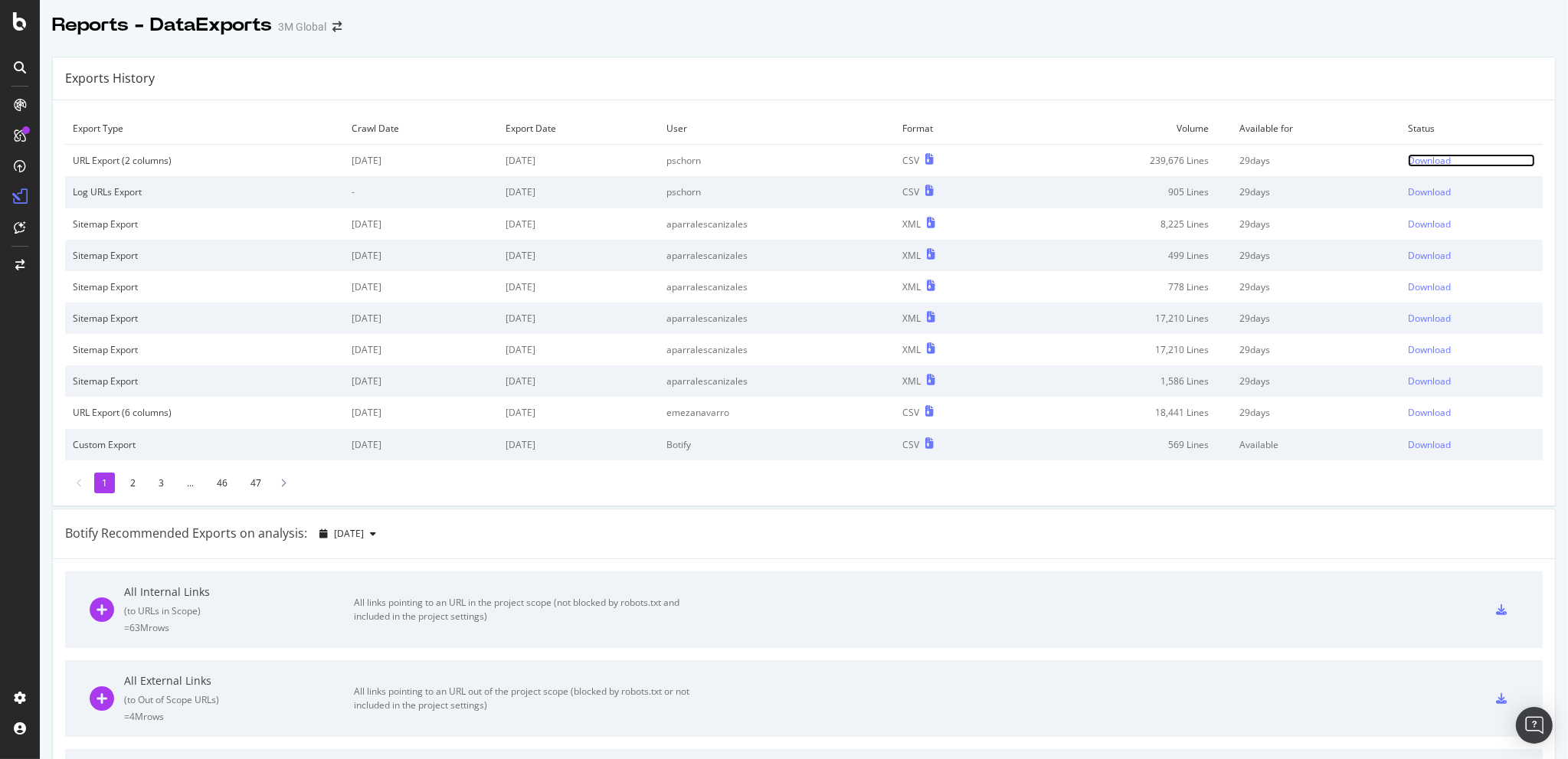
click at [1408, 162] on div "Download" at bounding box center [1429, 160] width 43 height 13
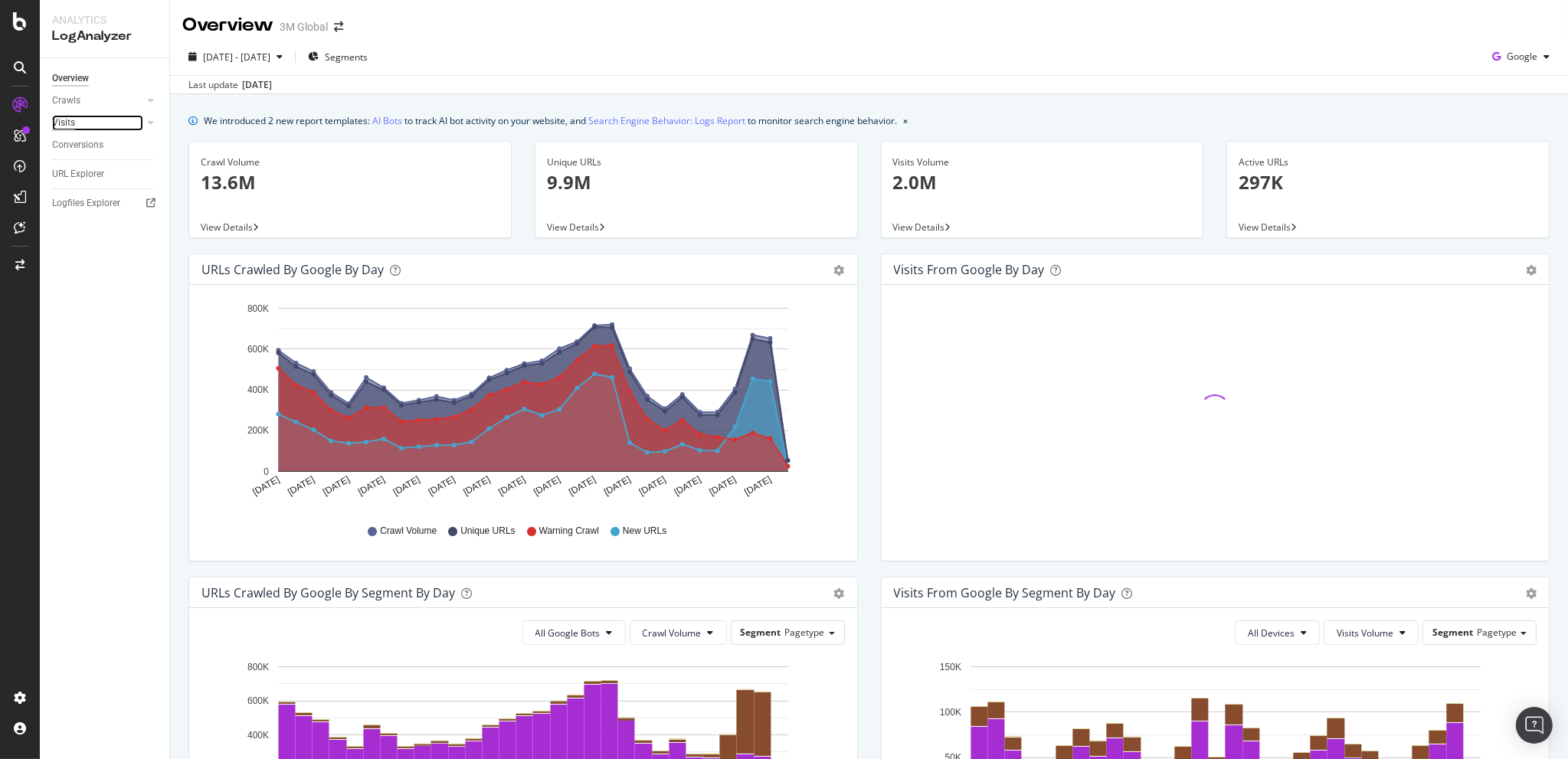
click at [64, 119] on div "Visits" at bounding box center [64, 123] width 23 height 16
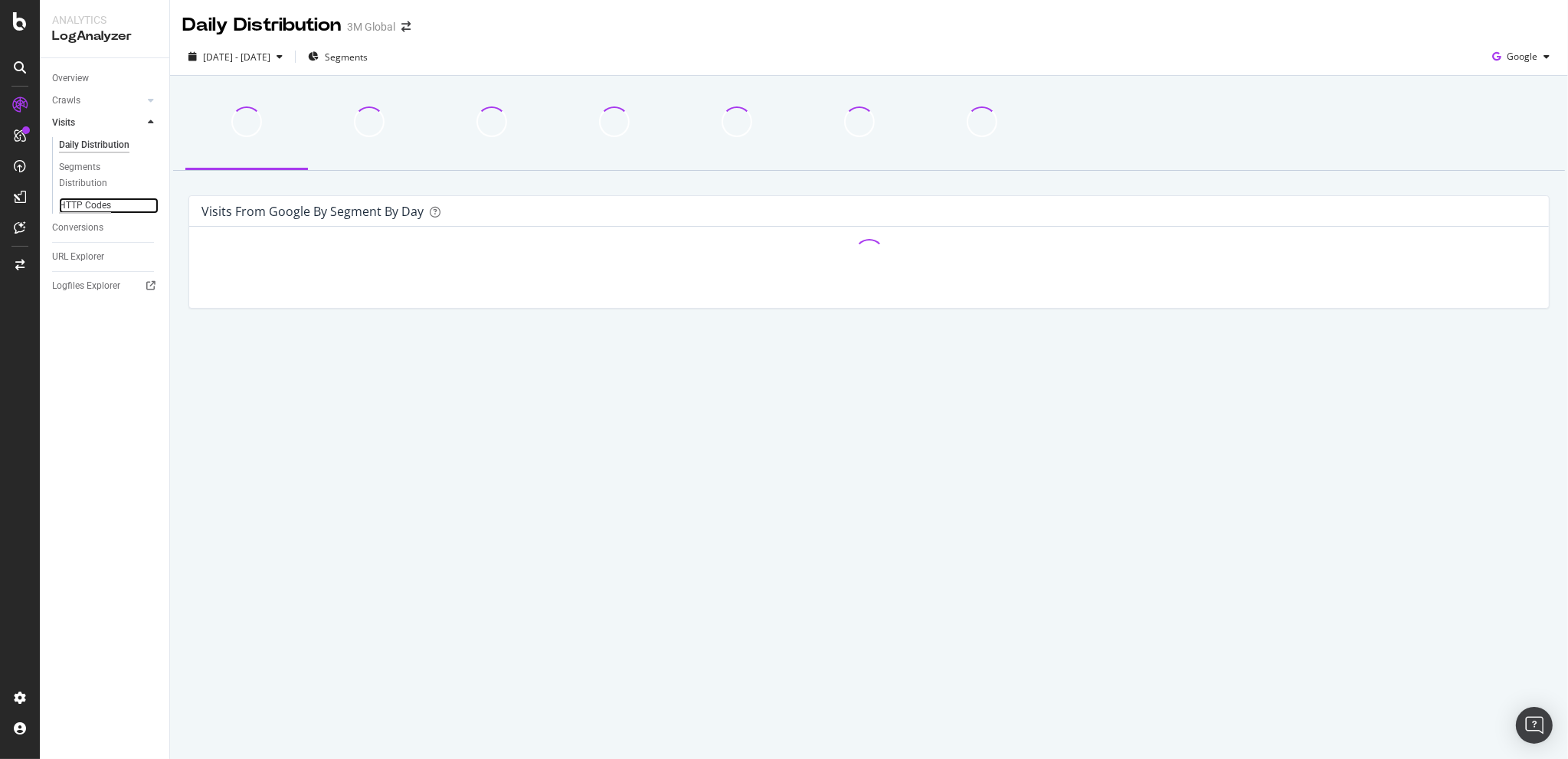
click at [75, 201] on div "HTTP Codes" at bounding box center [85, 205] width 52 height 16
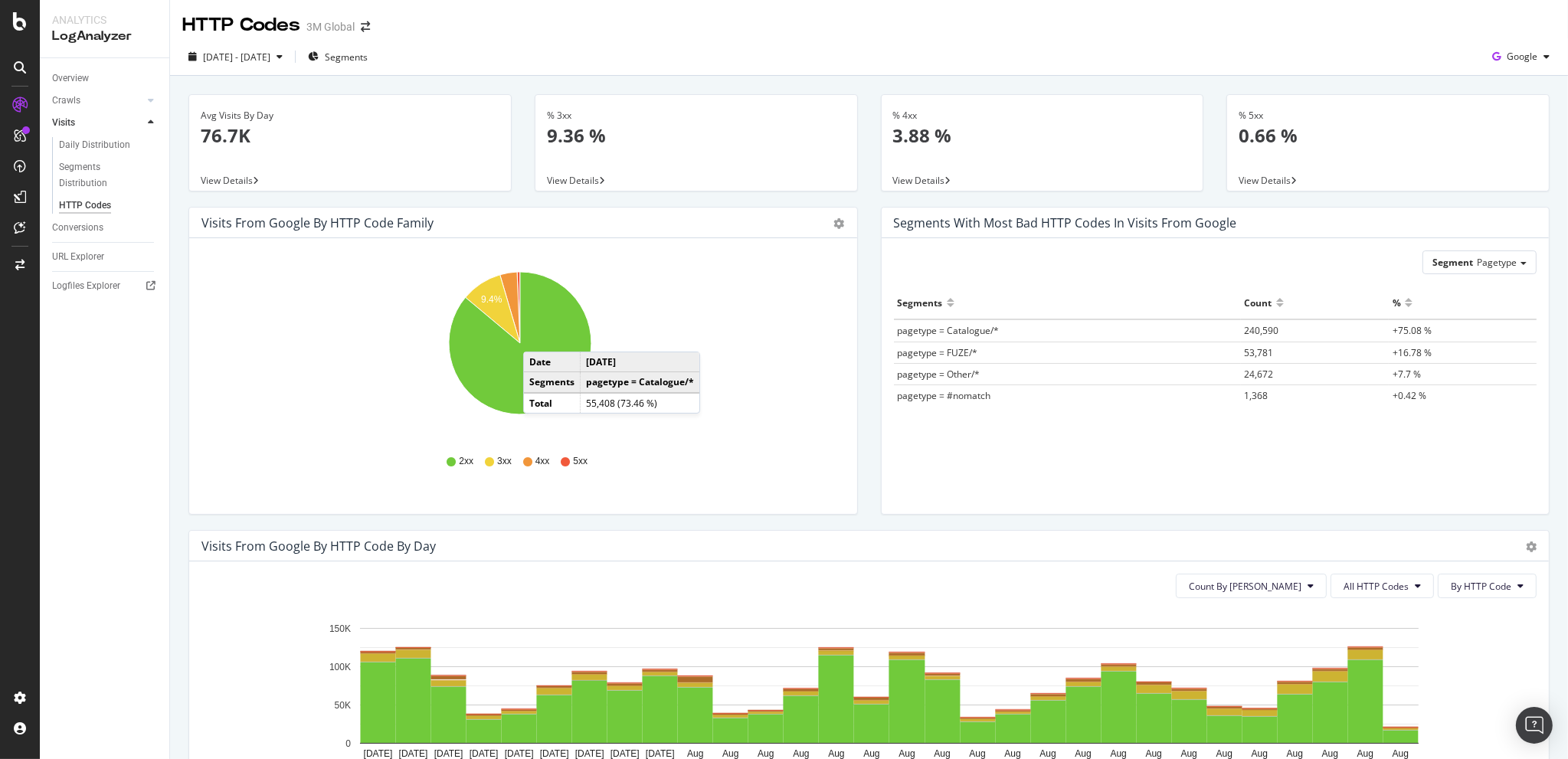
click at [903, 183] on span "View Details" at bounding box center [920, 180] width 52 height 13
